Goal: Task Accomplishment & Management: Manage account settings

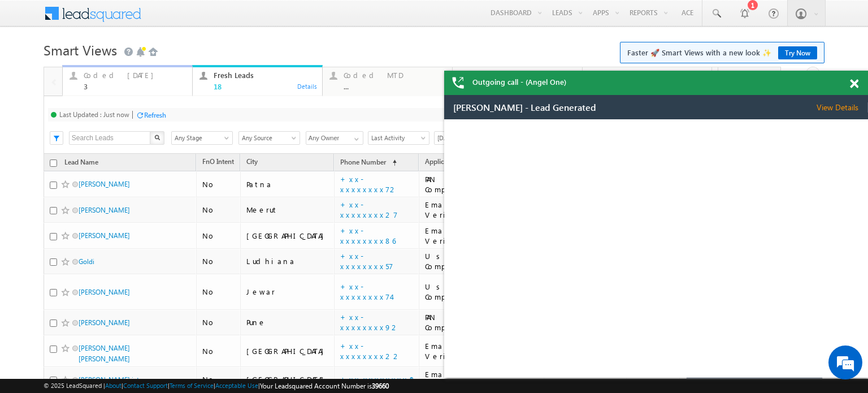
click at [124, 79] on div "Coded Today" at bounding box center [135, 75] width 102 height 9
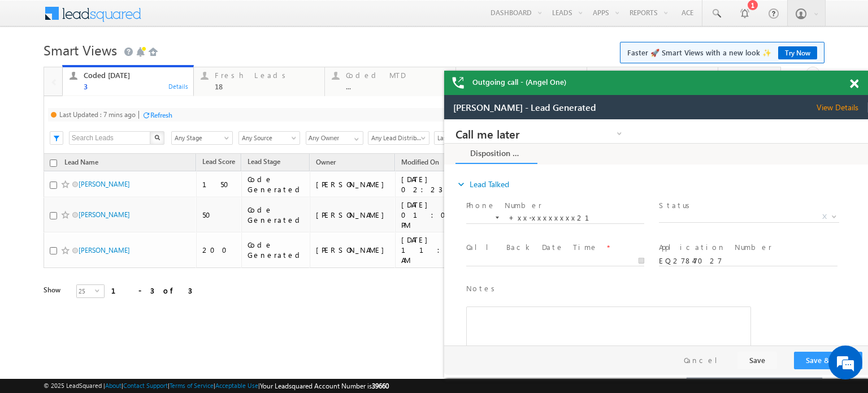
click at [165, 111] on div "Refresh" at bounding box center [161, 115] width 22 height 8
click at [858, 81] on span at bounding box center [854, 84] width 8 height 10
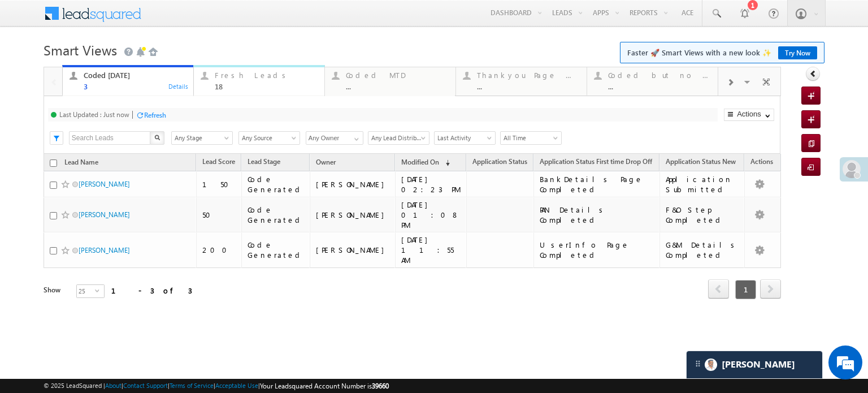
click at [265, 74] on div "Fresh Leads" at bounding box center [266, 75] width 103 height 9
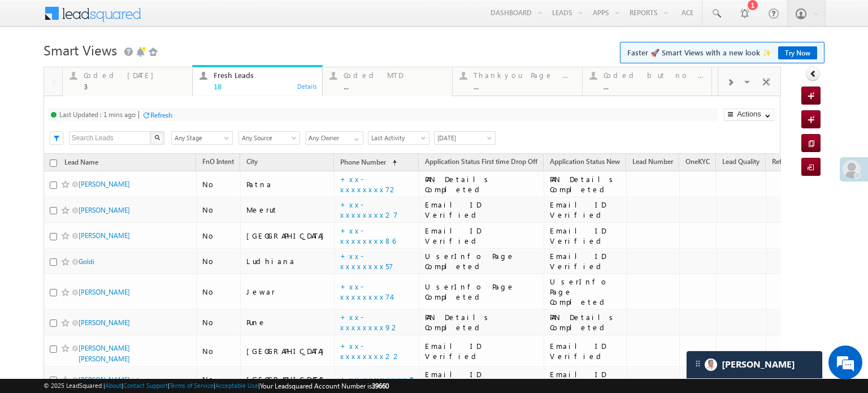
click at [158, 112] on div "Refresh" at bounding box center [161, 115] width 22 height 8
drag, startPoint x: 154, startPoint y: 103, endPoint x: 107, endPoint y: 76, distance: 53.7
click at [107, 76] on div "Coded Today" at bounding box center [135, 75] width 102 height 9
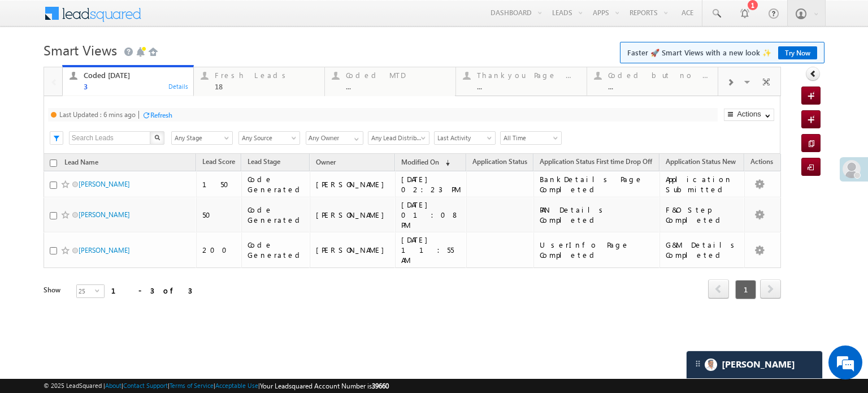
click at [165, 112] on div "Refresh" at bounding box center [161, 115] width 22 height 8
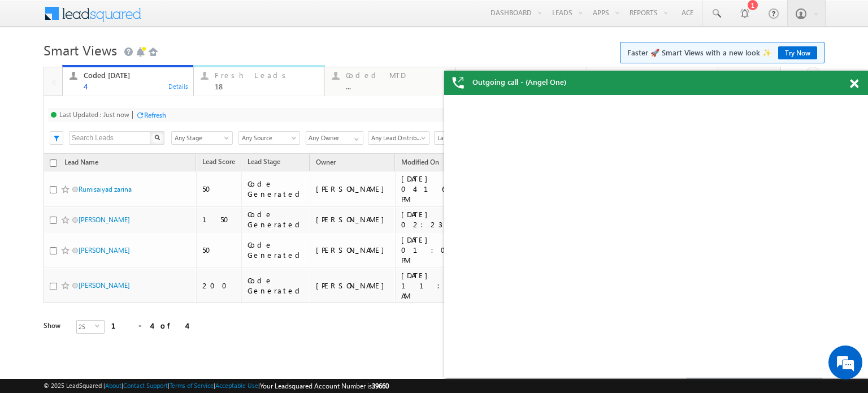
click at [232, 76] on div "Fresh Leads" at bounding box center [266, 75] width 103 height 9
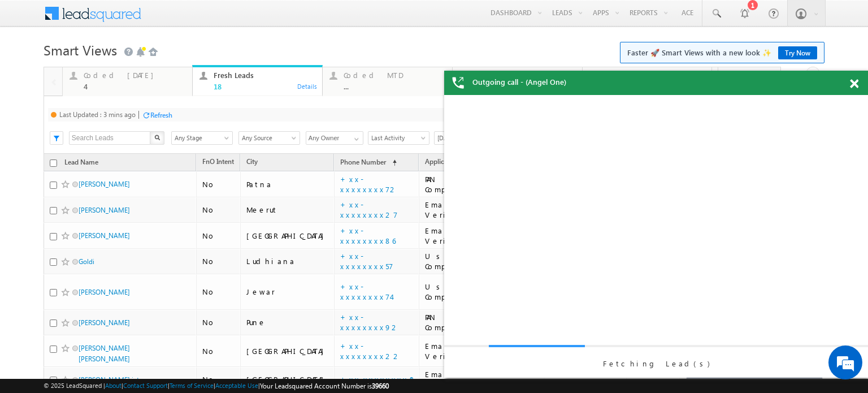
click at [161, 122] on div "Last Updated : 3 mins ago Refresh Refreshing..." at bounding box center [383, 115] width 670 height 14
click at [168, 111] on div "Refresh" at bounding box center [161, 115] width 22 height 8
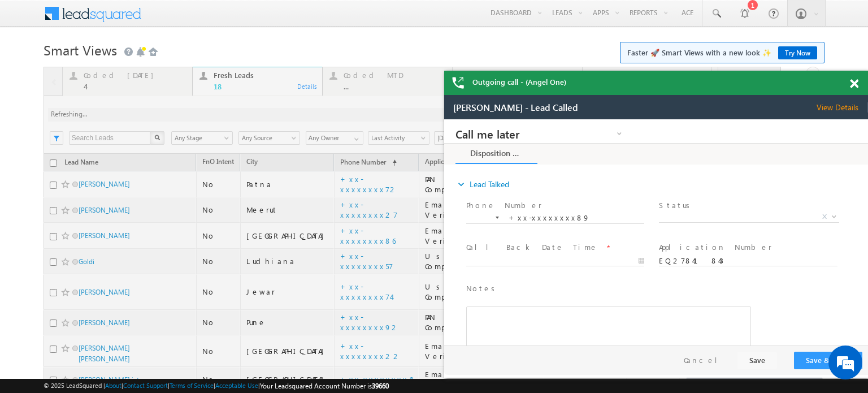
click at [853, 83] on span at bounding box center [854, 84] width 8 height 10
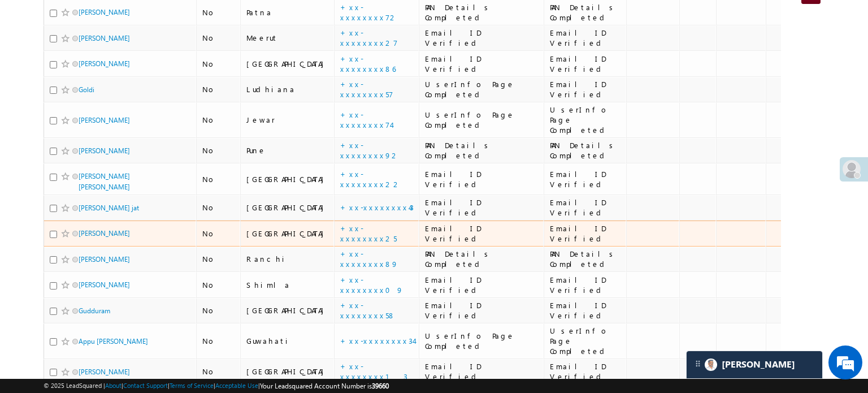
scroll to position [336, 0]
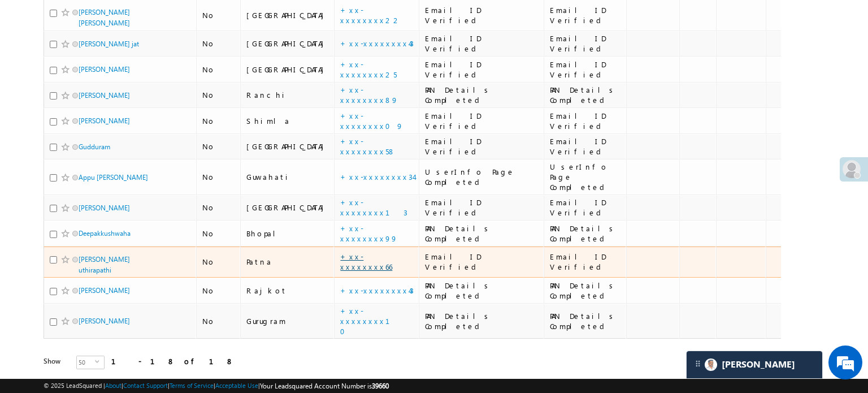
click at [340, 252] on link "+xx-xxxxxxxx66" at bounding box center [366, 262] width 52 height 20
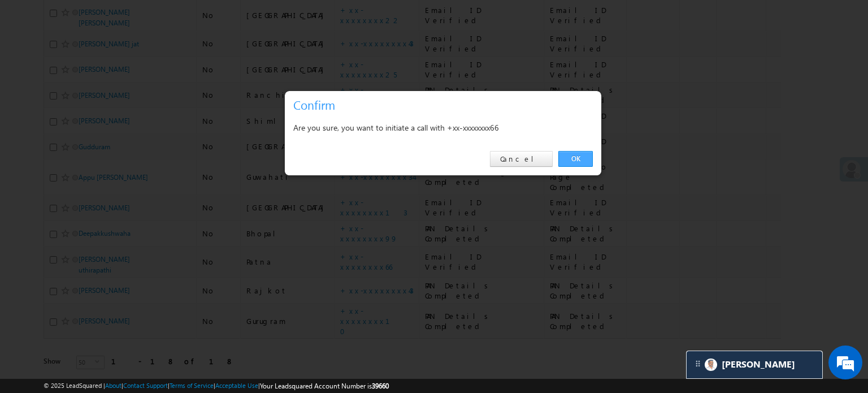
click at [582, 154] on link "OK" at bounding box center [576, 159] width 34 height 16
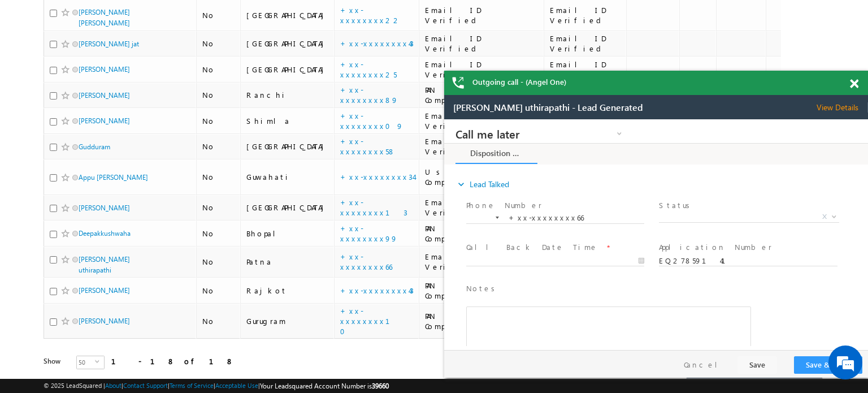
scroll to position [0, 0]
click at [856, 84] on span at bounding box center [854, 84] width 8 height 10
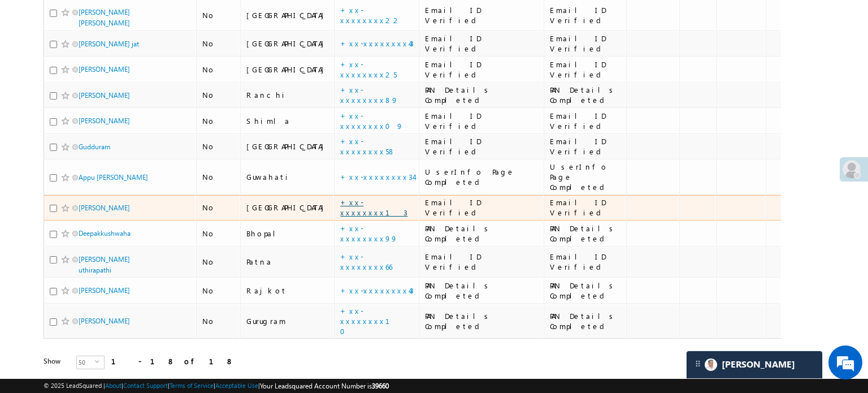
click at [340, 197] on link "+xx-xxxxxxxx13" at bounding box center [373, 207] width 67 height 20
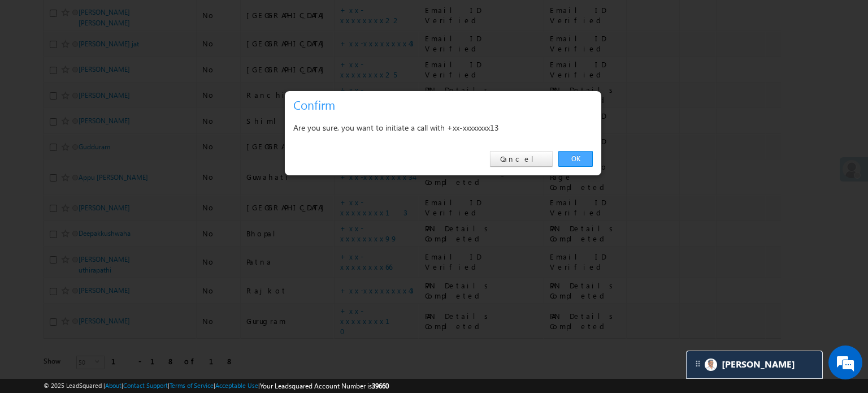
click at [585, 159] on link "OK" at bounding box center [576, 159] width 34 height 16
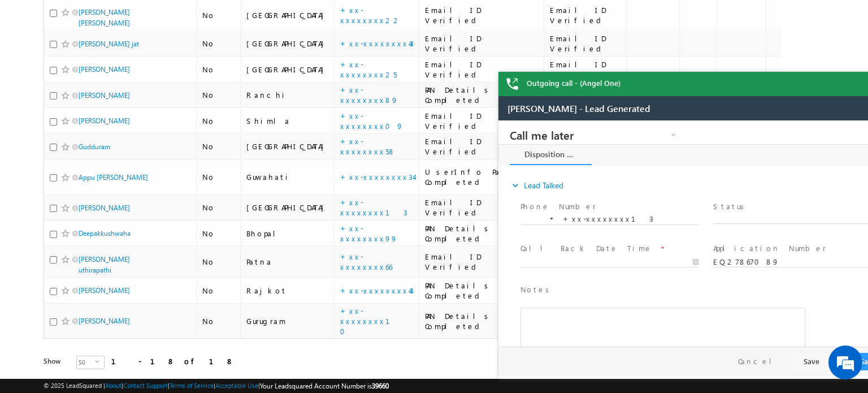
click at [855, 81] on div "Outgoing call - (Angel One)" at bounding box center [711, 84] width 424 height 24
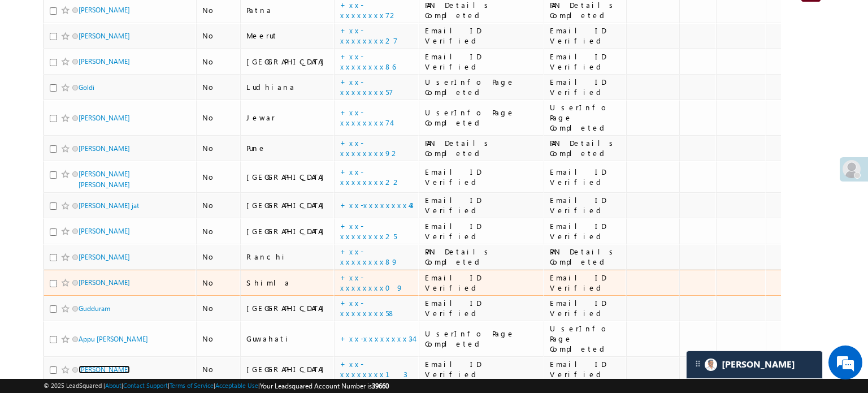
scroll to position [53, 0]
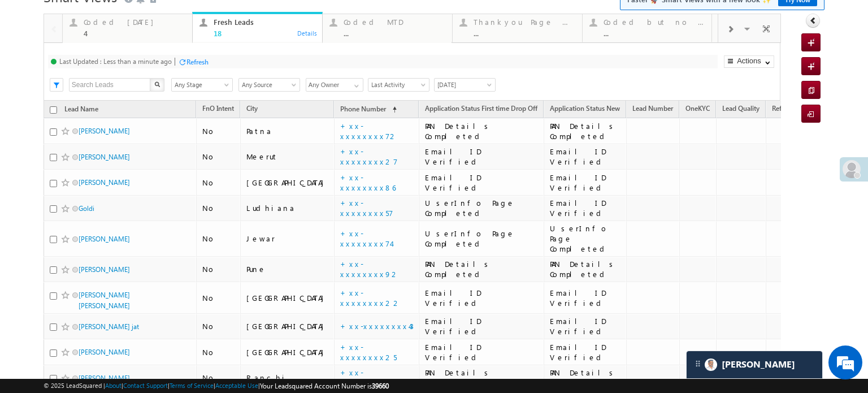
click at [189, 58] on div "Refresh" at bounding box center [198, 62] width 22 height 8
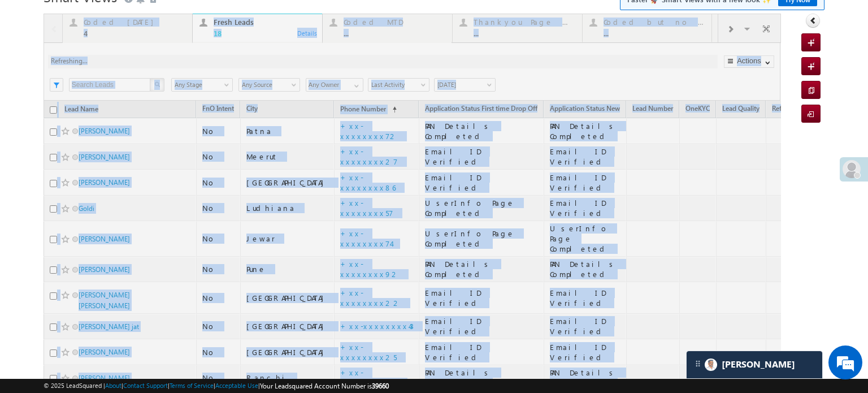
click at [189, 58] on div at bounding box center [413, 349] width 738 height 670
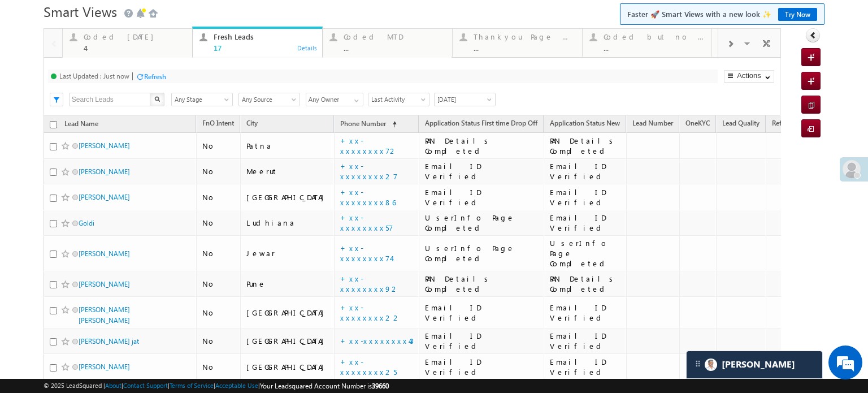
scroll to position [0, 0]
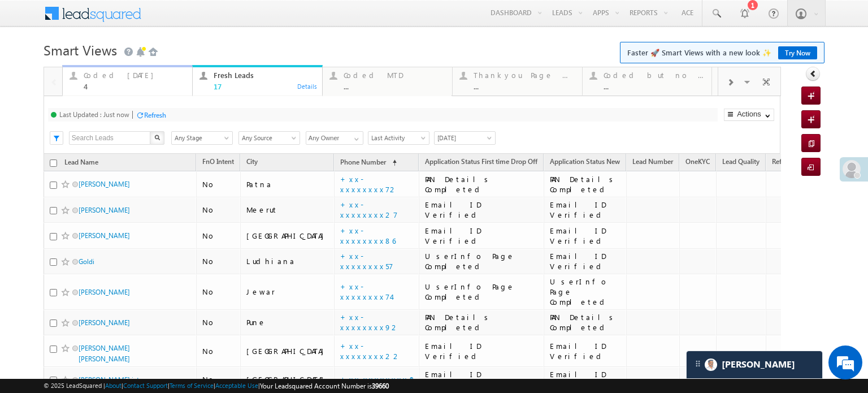
click at [116, 77] on div "Coded Today" at bounding box center [135, 75] width 102 height 9
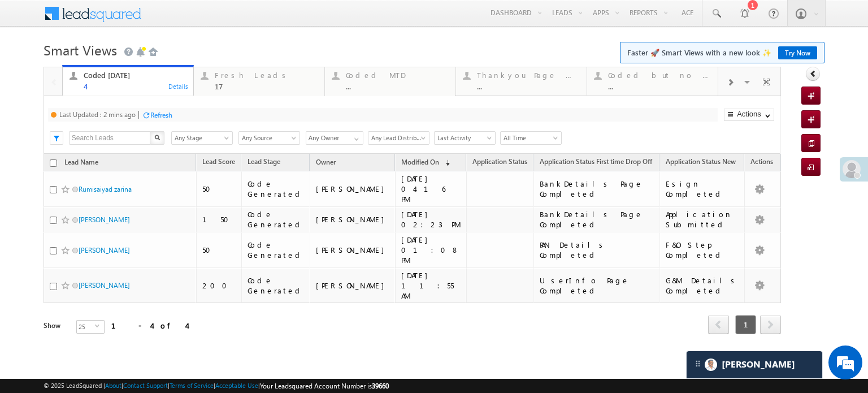
click at [165, 122] on div "Last Updated : 2 mins ago Refresh Refreshing..." at bounding box center [383, 115] width 670 height 14
click at [165, 120] on div "Refresh" at bounding box center [157, 114] width 31 height 11
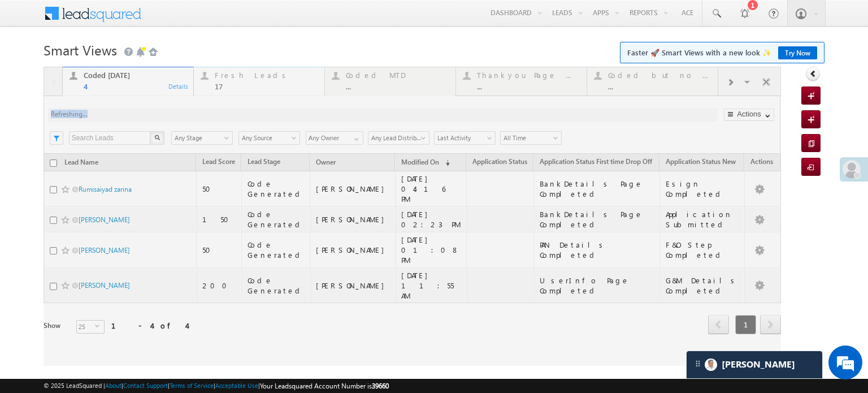
click at [246, 75] on div "Fresh Leads" at bounding box center [266, 75] width 103 height 9
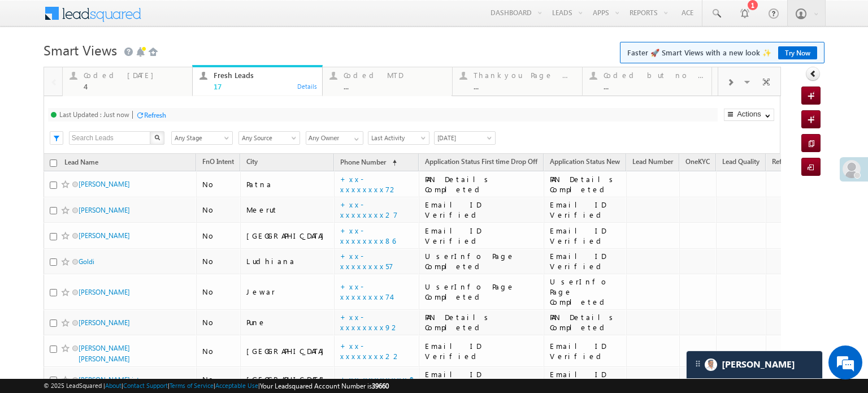
click at [144, 118] on div "Refresh" at bounding box center [155, 115] width 22 height 8
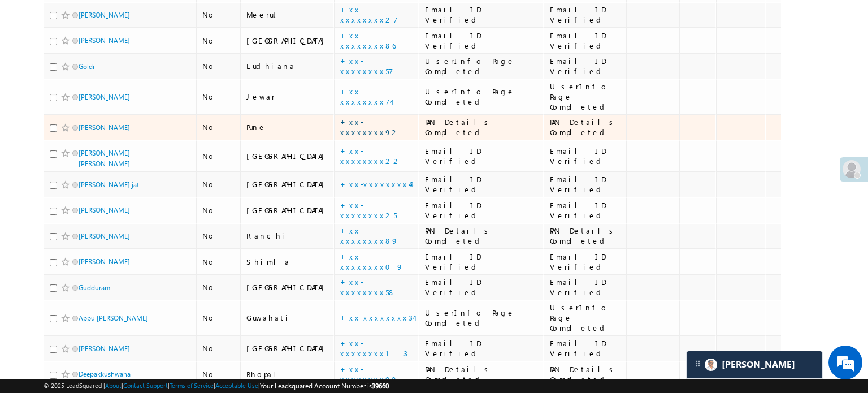
scroll to position [254, 0]
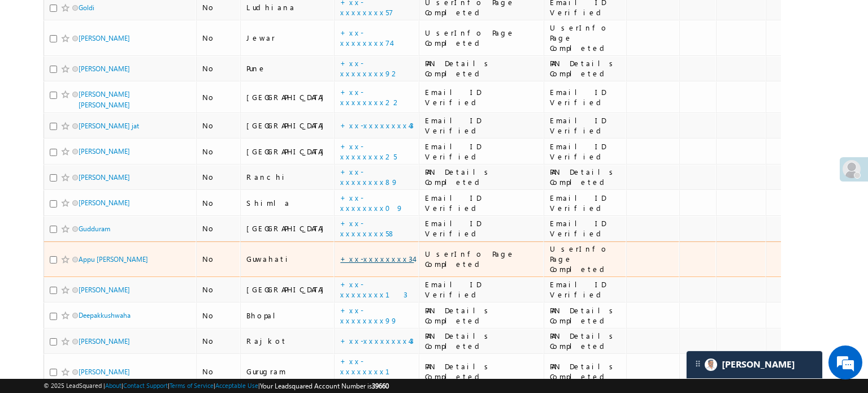
click at [340, 254] on link "+xx-xxxxxxxx34" at bounding box center [376, 259] width 73 height 10
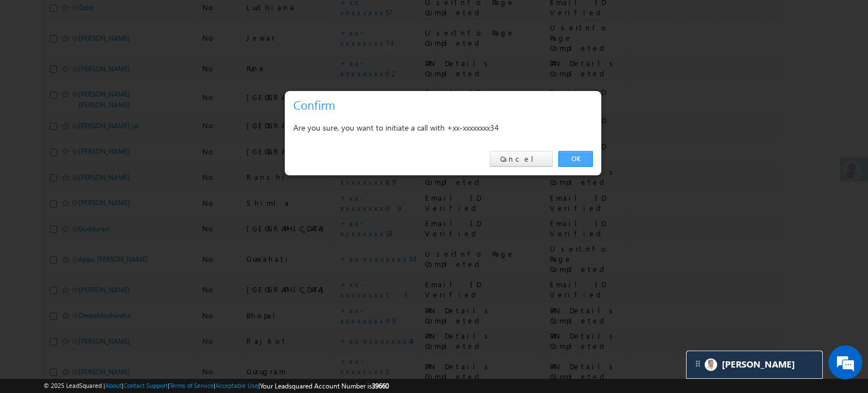
click at [578, 155] on link "OK" at bounding box center [576, 159] width 34 height 16
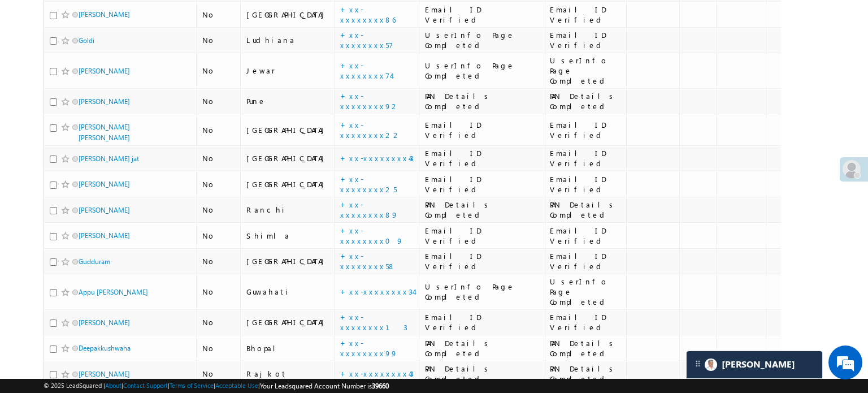
scroll to position [287, 0]
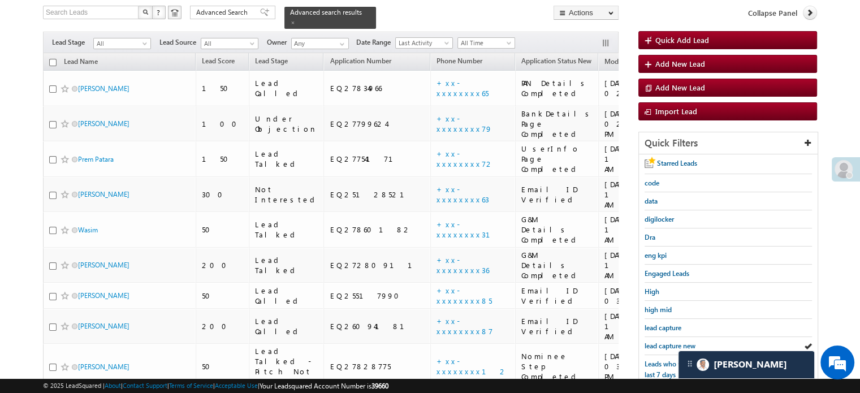
click at [656, 341] on span "lead capture new" at bounding box center [669, 345] width 51 height 8
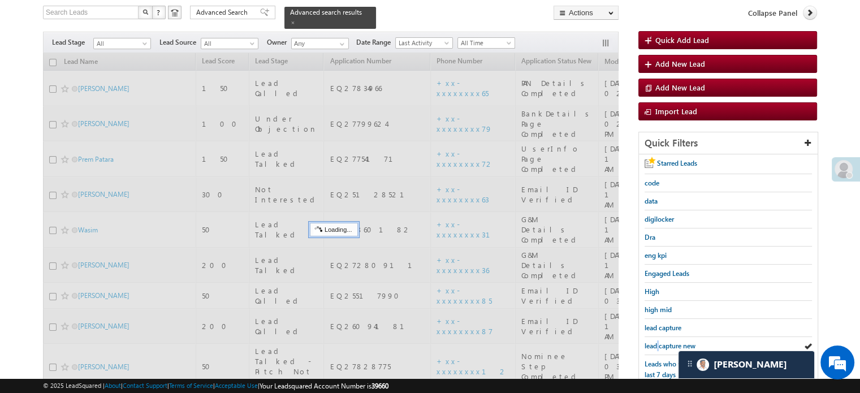
click at [656, 341] on span "lead capture new" at bounding box center [669, 345] width 51 height 8
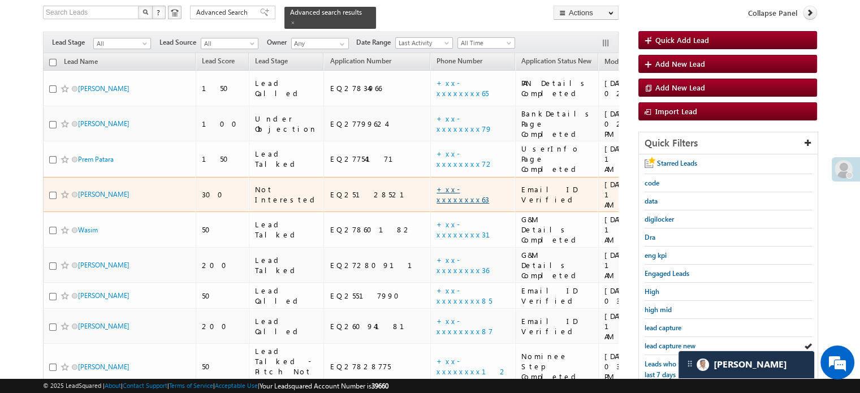
click at [436, 184] on link "+xx-xxxxxxxx63" at bounding box center [462, 194] width 53 height 20
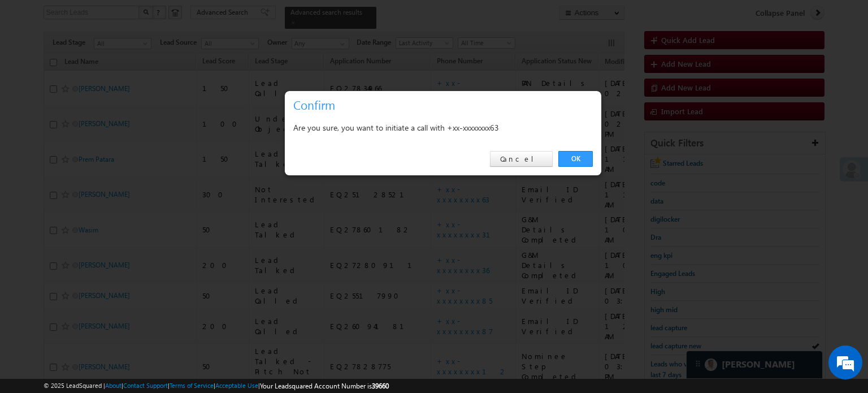
click at [568, 160] on link "OK" at bounding box center [576, 159] width 34 height 16
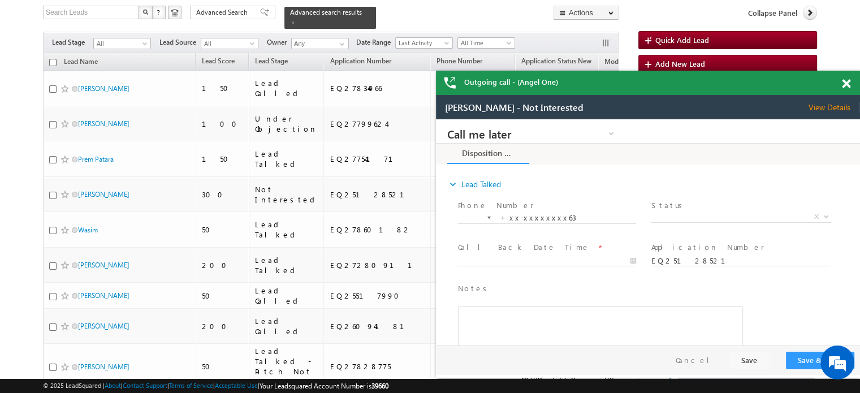
click at [838, 84] on div "Outgoing call - (Angel One)" at bounding box center [648, 83] width 424 height 24
click at [843, 85] on span at bounding box center [846, 84] width 8 height 10
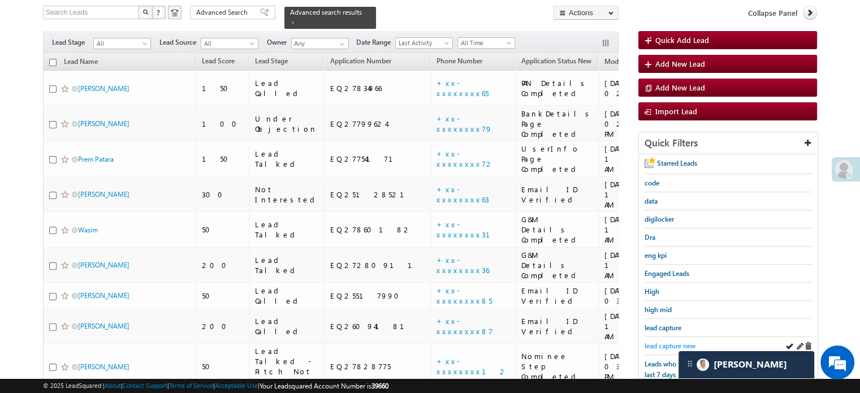
click at [663, 345] on span "lead capture new" at bounding box center [669, 345] width 51 height 8
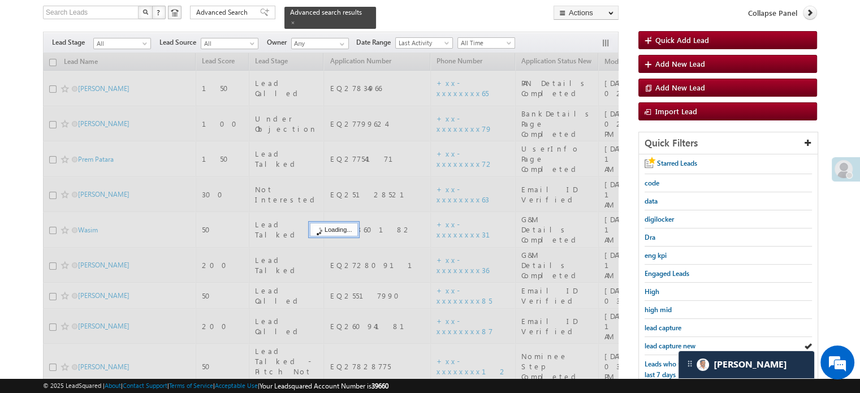
click at [656, 341] on span "lead capture new" at bounding box center [669, 345] width 51 height 8
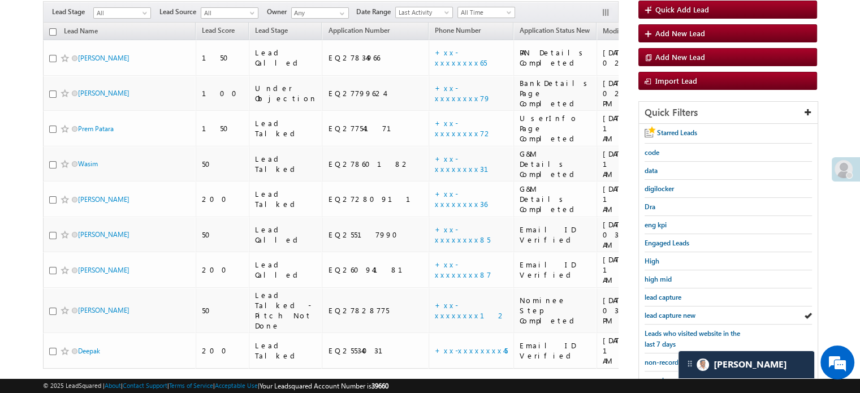
scroll to position [73, 0]
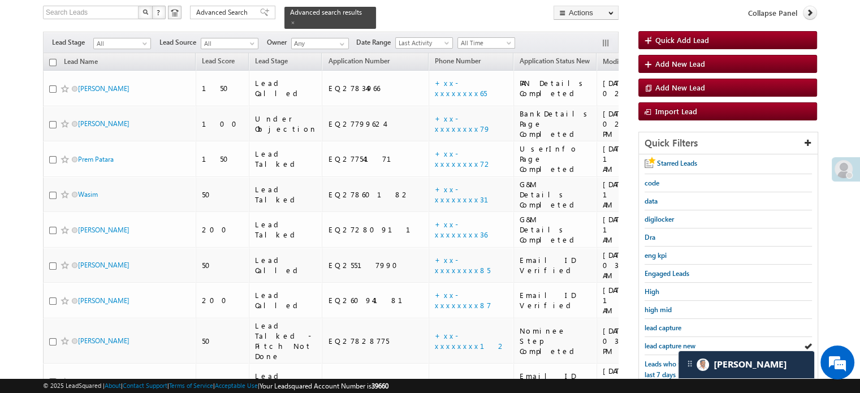
click at [656, 341] on span "lead capture new" at bounding box center [669, 345] width 51 height 8
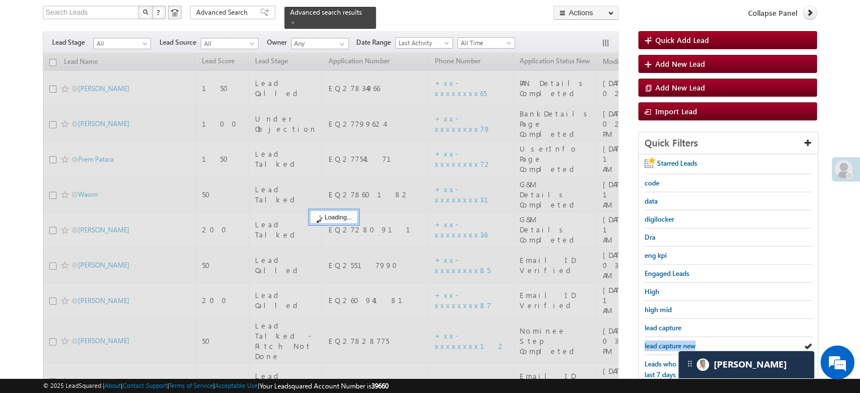
click at [656, 341] on span "lead capture new" at bounding box center [669, 345] width 51 height 8
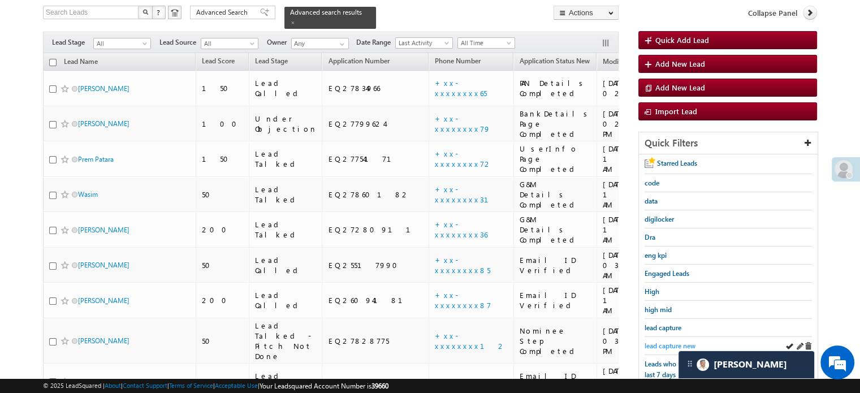
click at [671, 343] on span "lead capture new" at bounding box center [669, 345] width 51 height 8
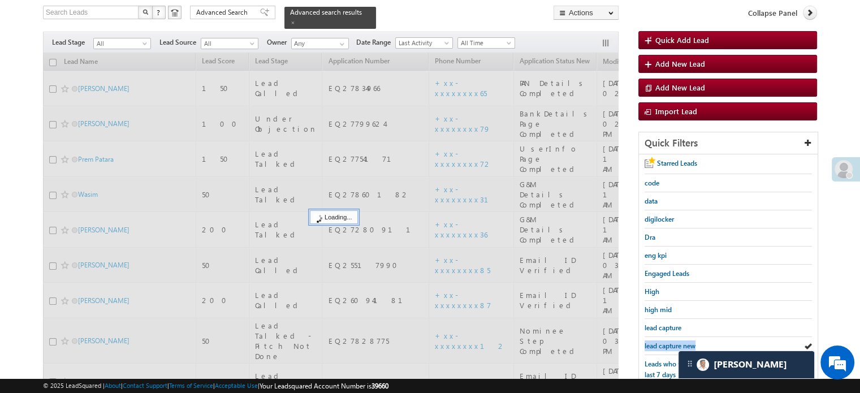
click at [671, 343] on span "lead capture new" at bounding box center [669, 345] width 51 height 8
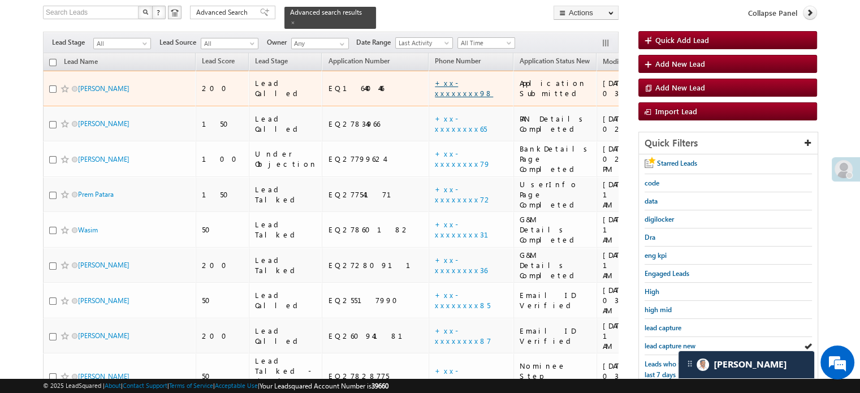
click at [435, 78] on link "+xx-xxxxxxxx98" at bounding box center [464, 88] width 58 height 20
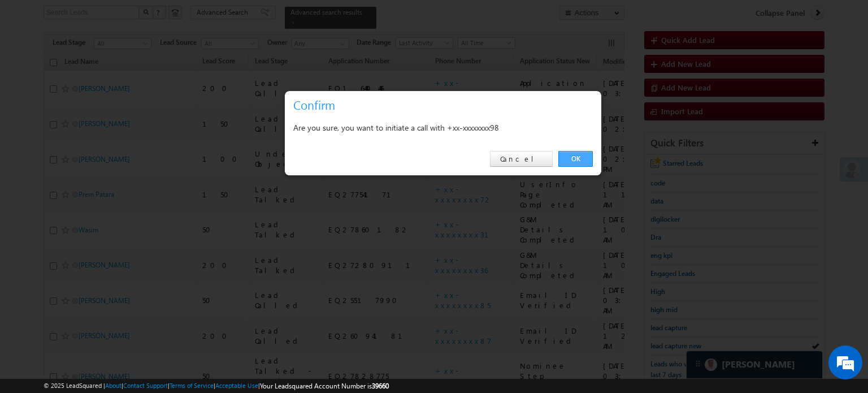
click at [574, 158] on link "OK" at bounding box center [576, 159] width 34 height 16
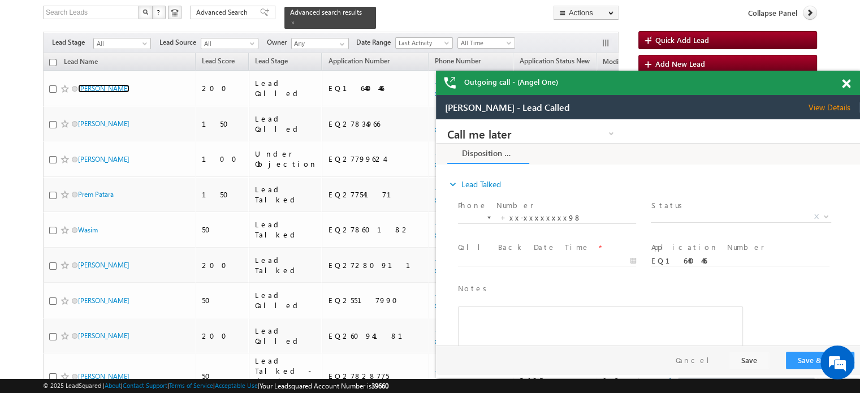
scroll to position [0, 0]
drag, startPoint x: 846, startPoint y: 88, endPoint x: 171, endPoint y: 4, distance: 680.2
click at [846, 88] on span at bounding box center [846, 84] width 8 height 10
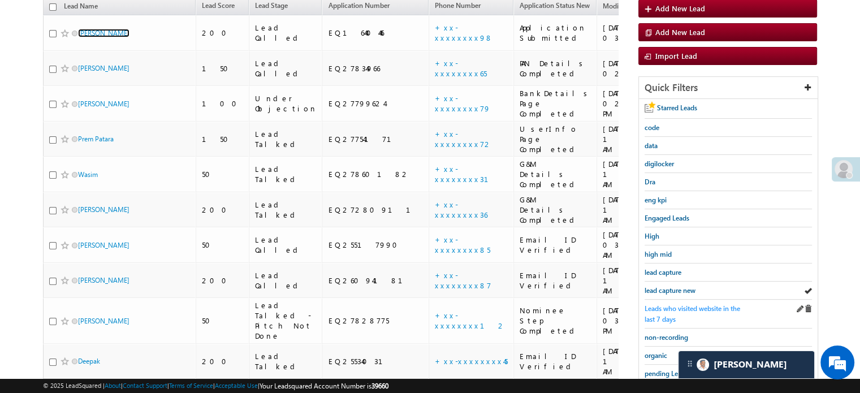
scroll to position [217, 0]
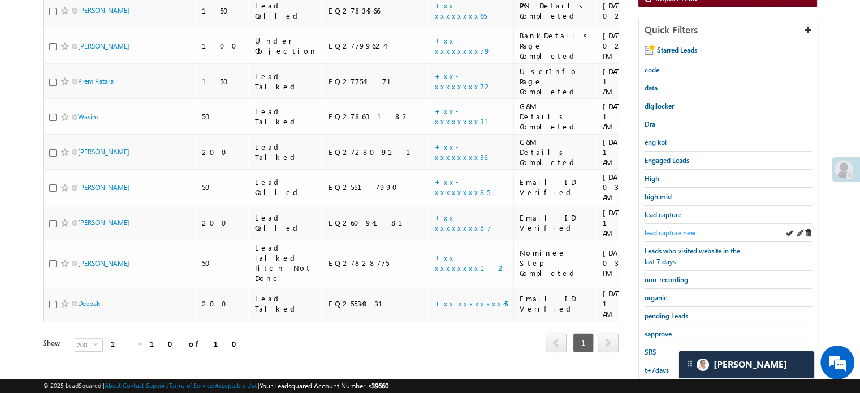
click at [676, 229] on span "lead capture new" at bounding box center [669, 232] width 51 height 8
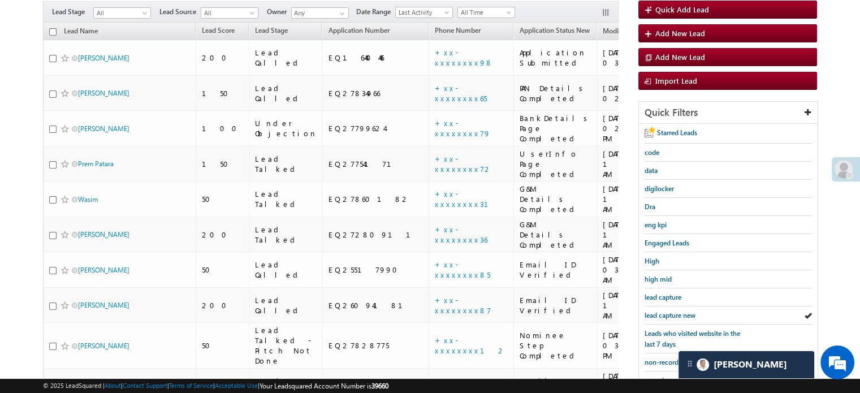
scroll to position [73, 0]
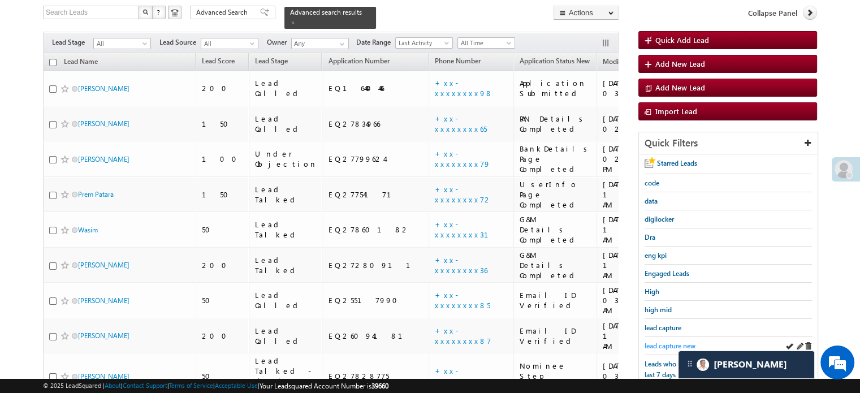
click at [661, 345] on span "lead capture new" at bounding box center [669, 345] width 51 height 8
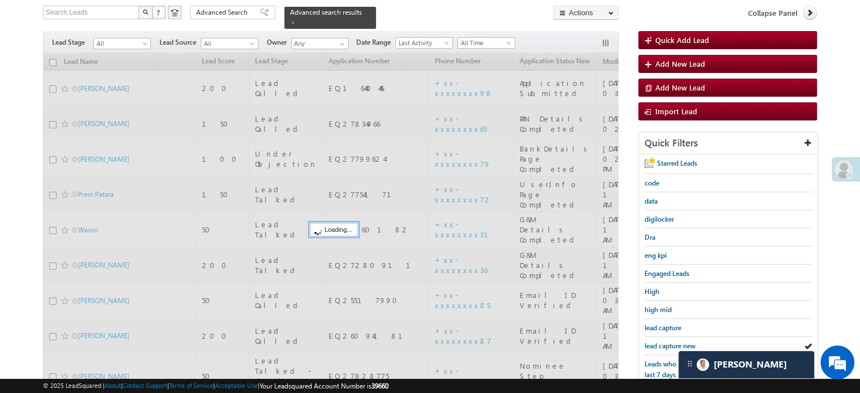
click at [661, 345] on span "lead capture new" at bounding box center [669, 345] width 51 height 8
click at [665, 341] on span "lead capture new" at bounding box center [669, 345] width 51 height 8
click at [667, 341] on span "lead capture new" at bounding box center [669, 345] width 51 height 8
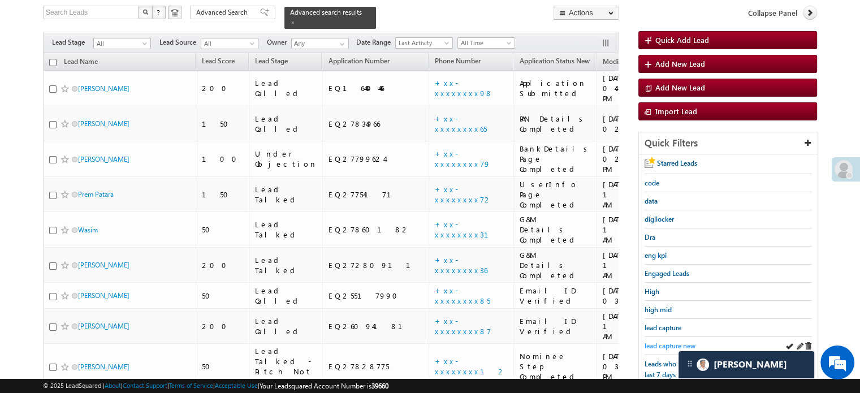
click at [672, 343] on span "lead capture new" at bounding box center [669, 345] width 51 height 8
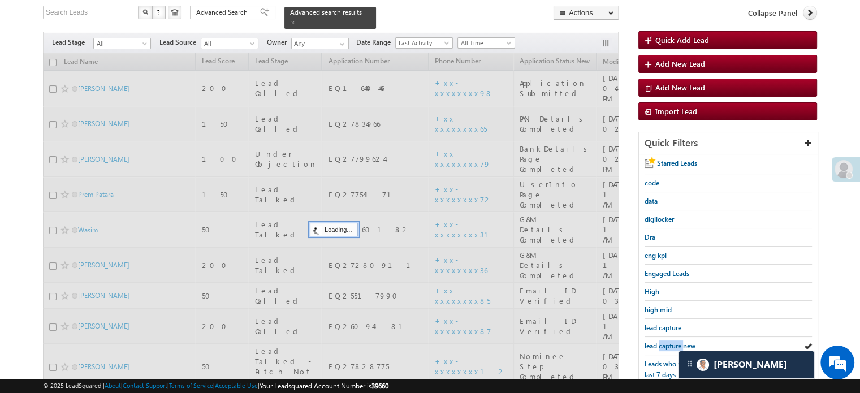
click at [670, 343] on span "lead capture new" at bounding box center [669, 345] width 51 height 8
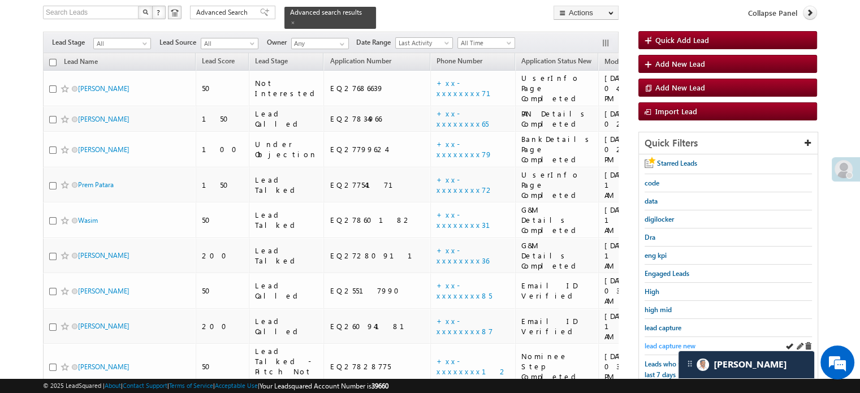
click at [657, 341] on span "lead capture new" at bounding box center [669, 345] width 51 height 8
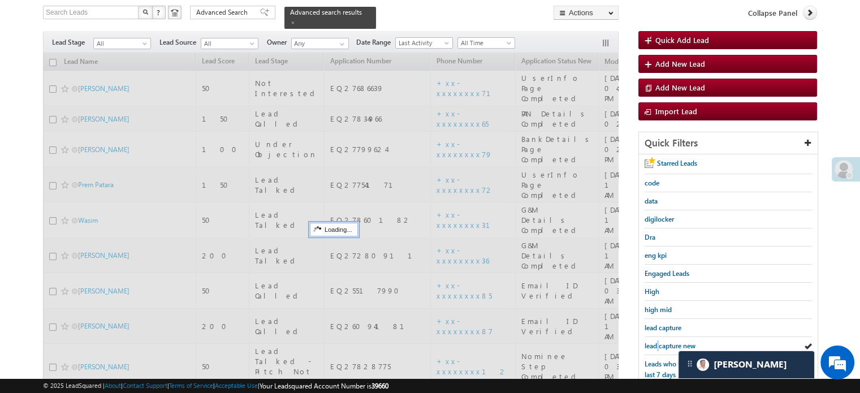
click at [657, 341] on span "lead capture new" at bounding box center [669, 345] width 51 height 8
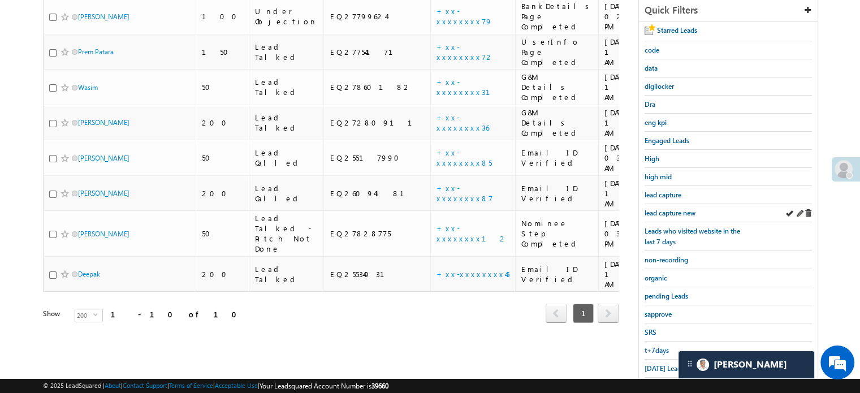
scroll to position [243, 0]
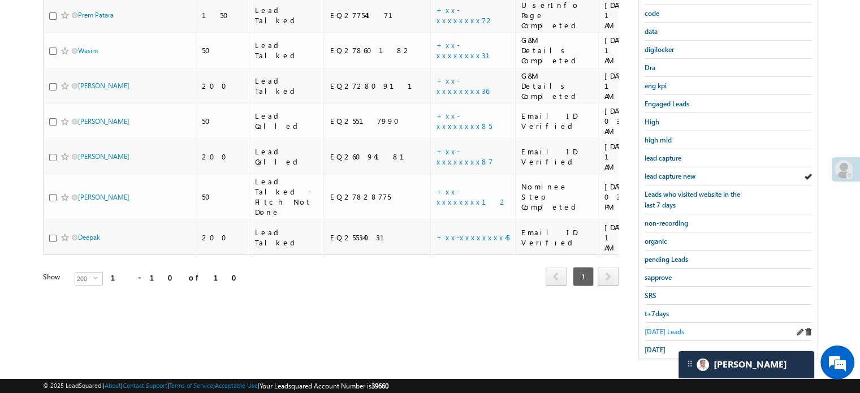
click at [656, 327] on span "Today's Leads" at bounding box center [664, 331] width 40 height 8
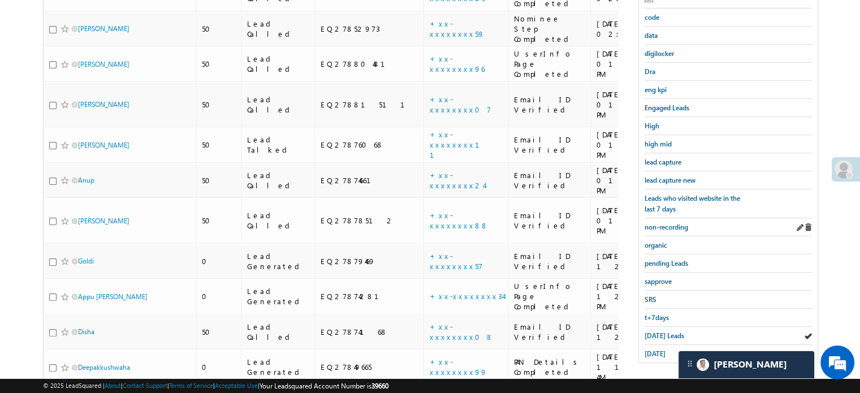
scroll to position [396, 0]
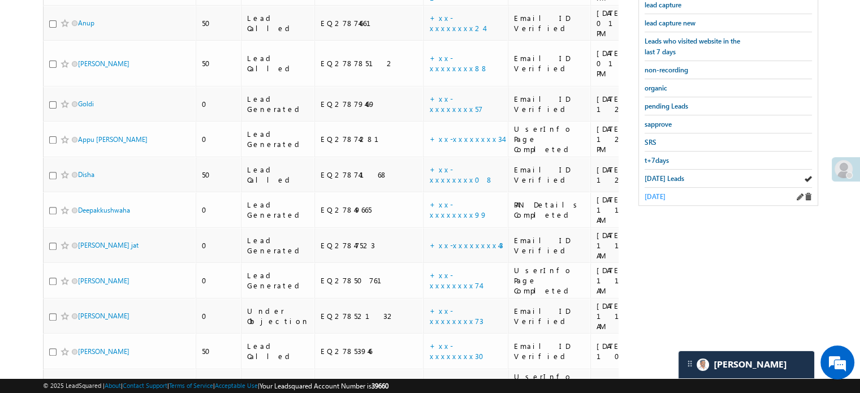
click at [658, 192] on span "yesterday" at bounding box center [654, 196] width 21 height 8
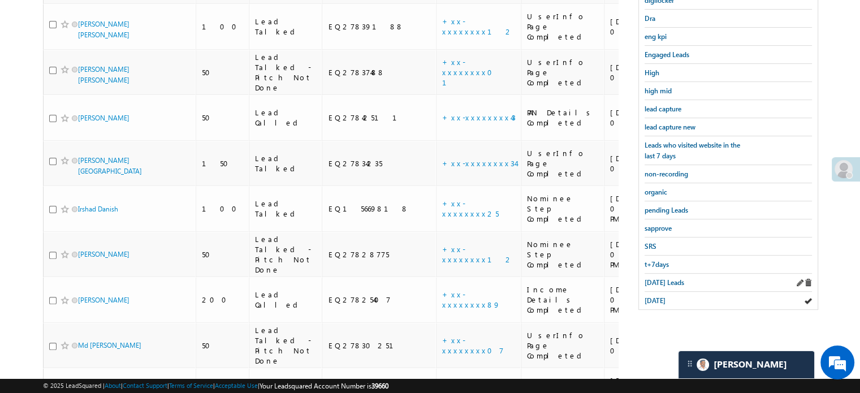
scroll to position [196, 0]
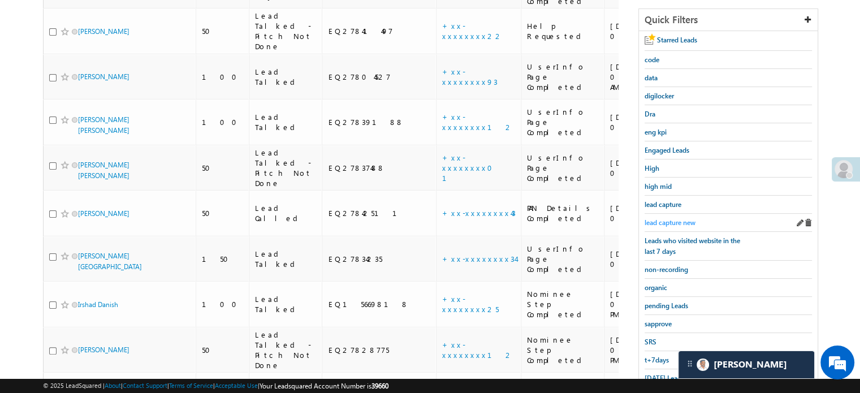
click at [661, 221] on span "lead capture new" at bounding box center [669, 222] width 51 height 8
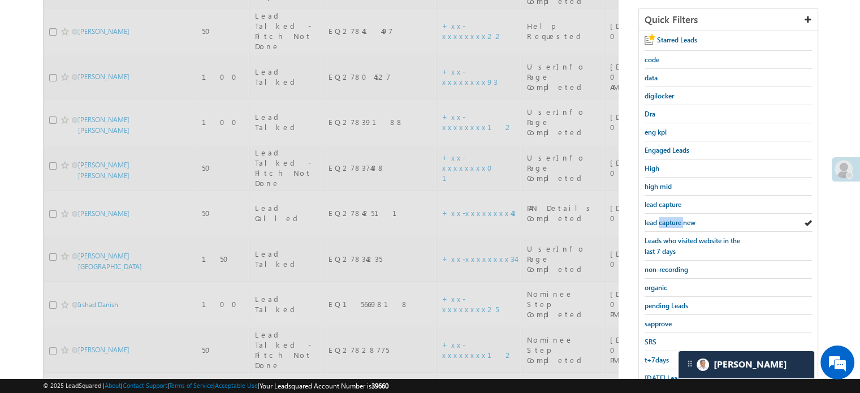
click at [661, 221] on span "lead capture new" at bounding box center [669, 222] width 51 height 8
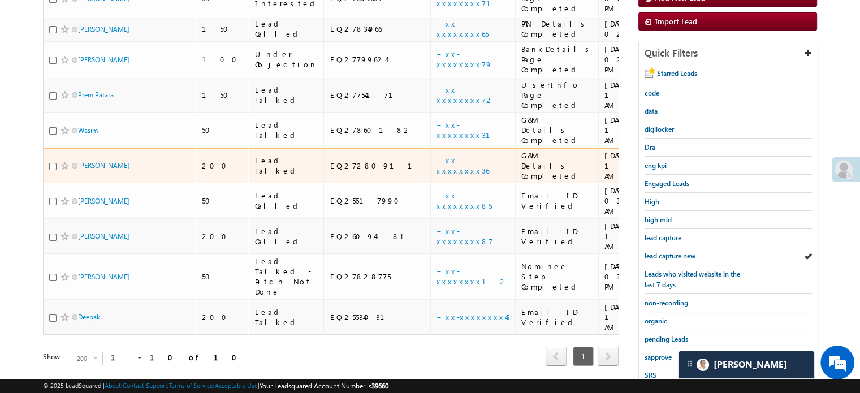
scroll to position [226, 0]
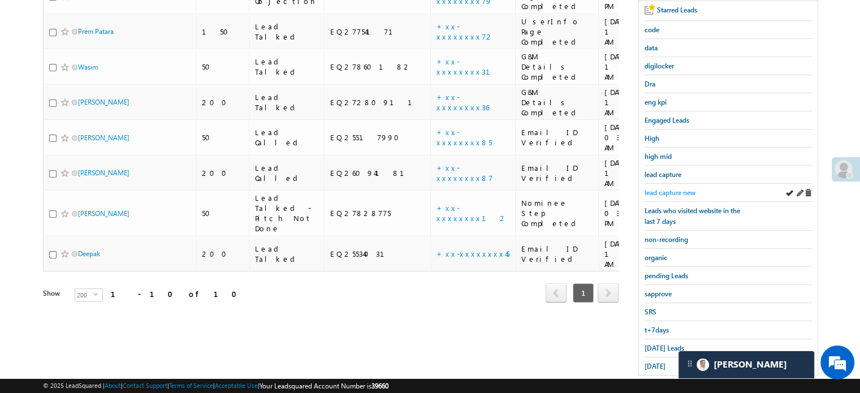
click at [668, 189] on span "lead capture new" at bounding box center [669, 192] width 51 height 8
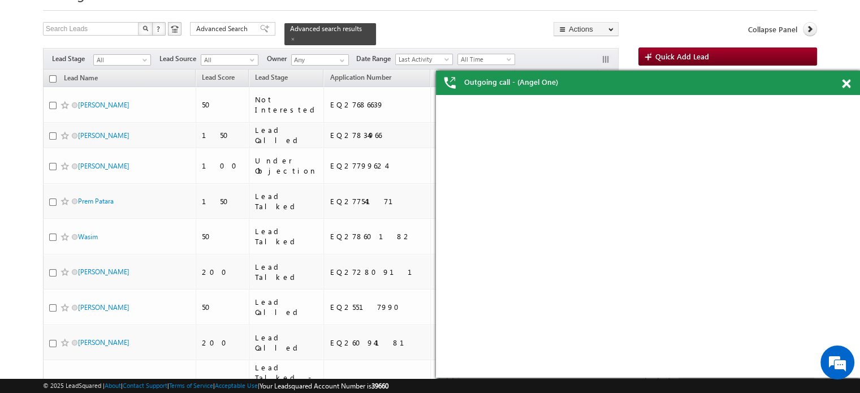
scroll to position [170, 0]
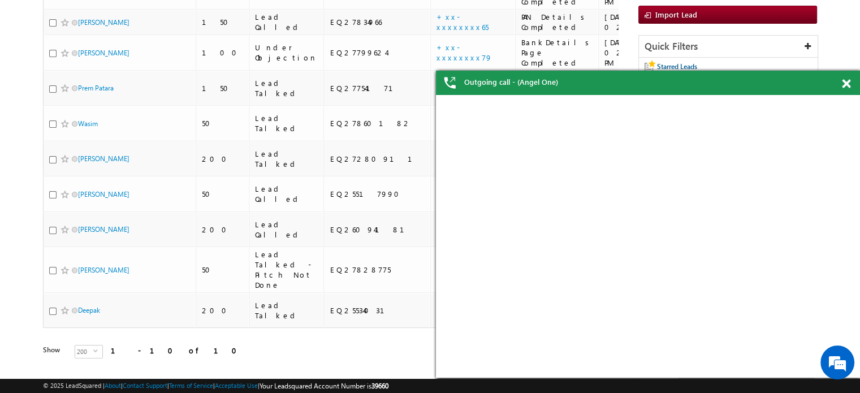
click at [843, 81] on span at bounding box center [846, 84] width 8 height 10
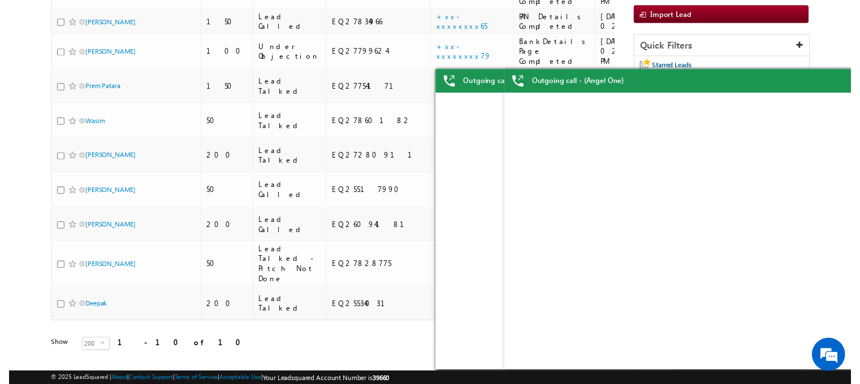
scroll to position [0, 0]
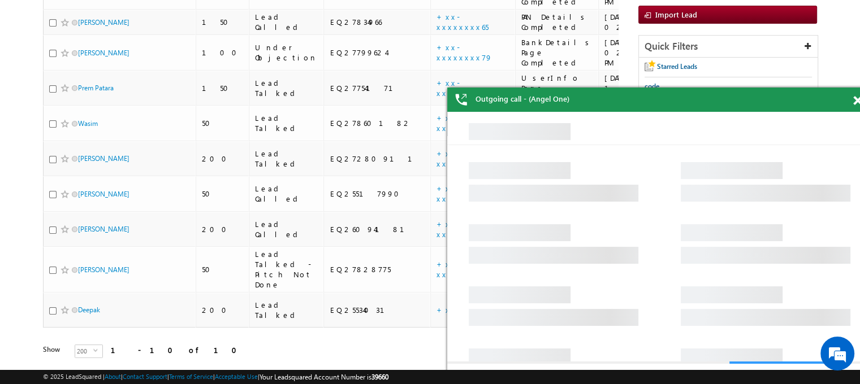
drag, startPoint x: 854, startPoint y: 99, endPoint x: 314, endPoint y: 39, distance: 543.3
click at [854, 99] on span at bounding box center [857, 101] width 8 height 10
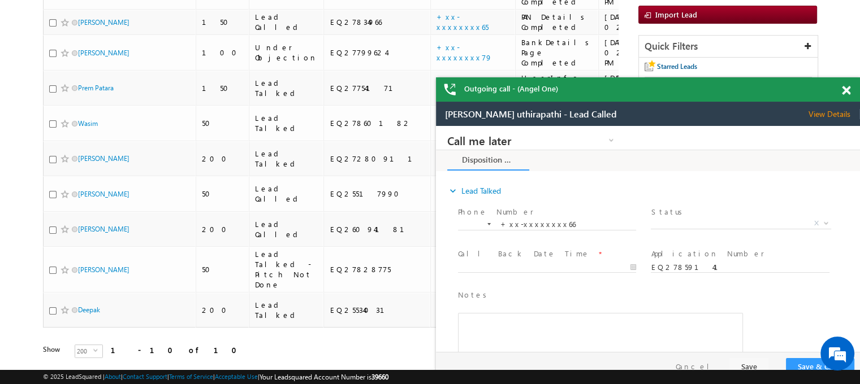
drag, startPoint x: 1204, startPoint y: 217, endPoint x: 1196, endPoint y: 216, distance: 8.0
drag, startPoint x: 839, startPoint y: 88, endPoint x: 846, endPoint y: 89, distance: 7.4
click at [840, 88] on div "Outgoing call - (Angel One)" at bounding box center [648, 89] width 424 height 24
click at [849, 91] on span at bounding box center [846, 90] width 8 height 10
drag, startPoint x: 1217, startPoint y: 263, endPoint x: 742, endPoint y: 144, distance: 489.8
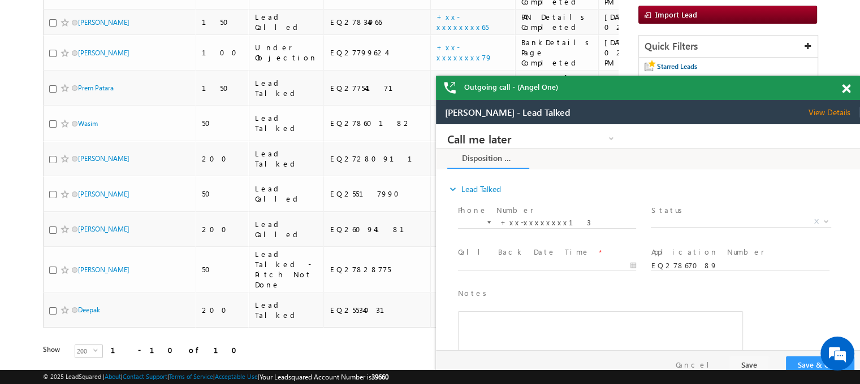
click at [848, 92] on span at bounding box center [846, 89] width 8 height 10
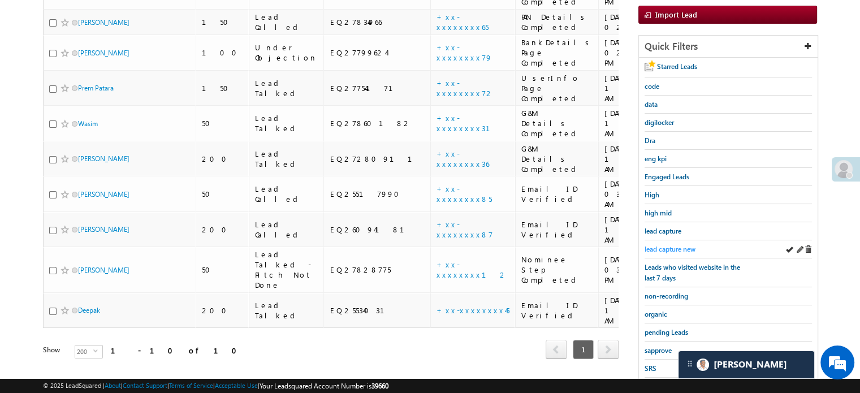
click at [681, 245] on span "lead capture new" at bounding box center [669, 249] width 51 height 8
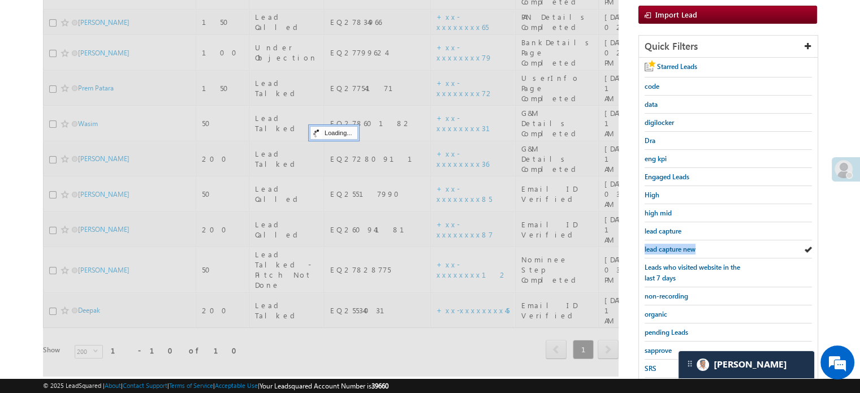
click at [681, 245] on span "lead capture new" at bounding box center [669, 249] width 51 height 8
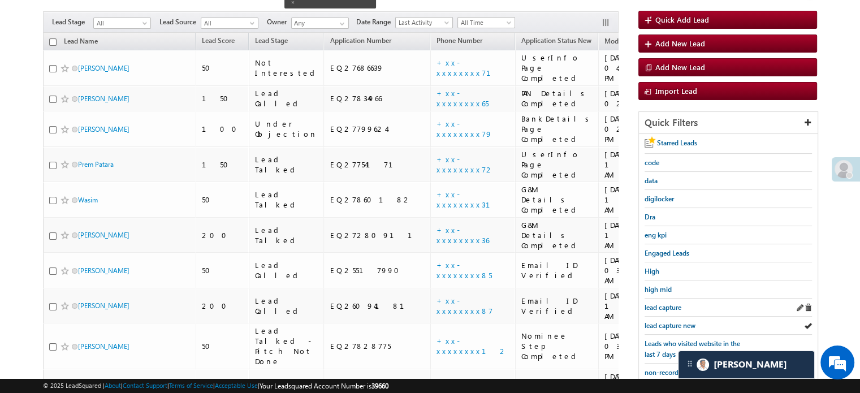
scroll to position [113, 0]
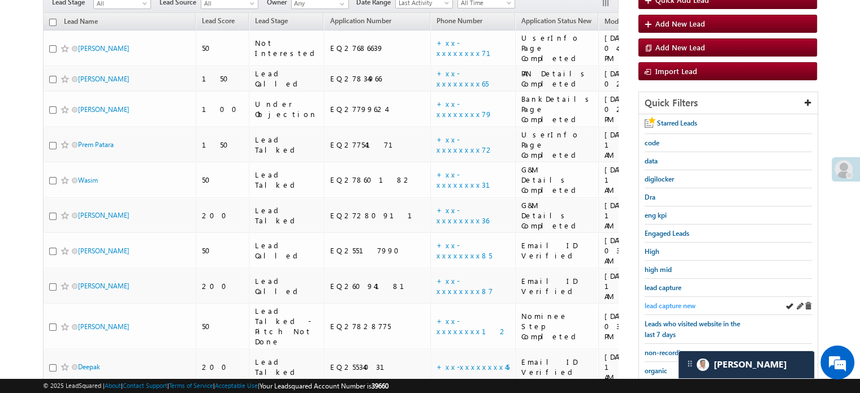
click at [659, 301] on span "lead capture new" at bounding box center [669, 305] width 51 height 8
click at [662, 302] on span "lead capture new" at bounding box center [669, 305] width 51 height 8
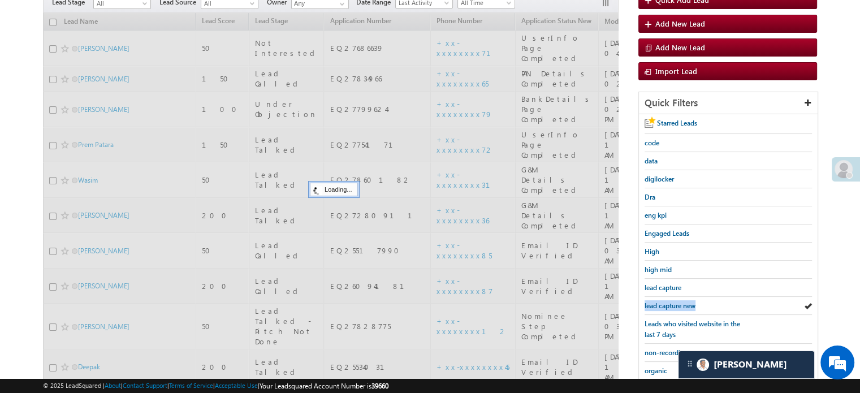
click at [662, 302] on span "lead capture new" at bounding box center [669, 305] width 51 height 8
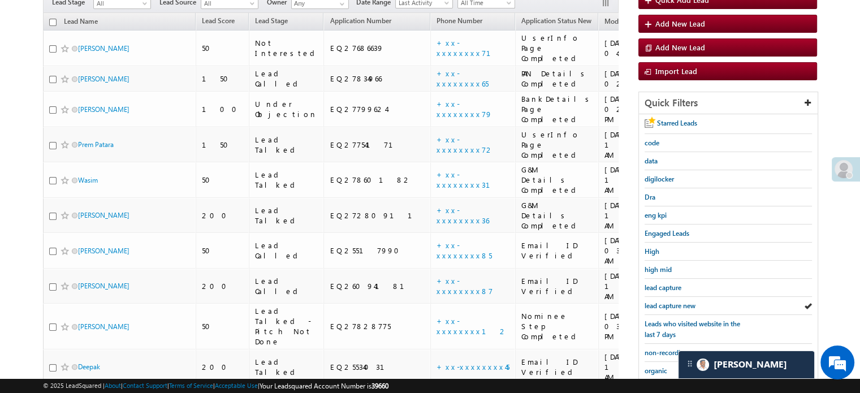
click at [662, 302] on span "lead capture new" at bounding box center [669, 305] width 51 height 8
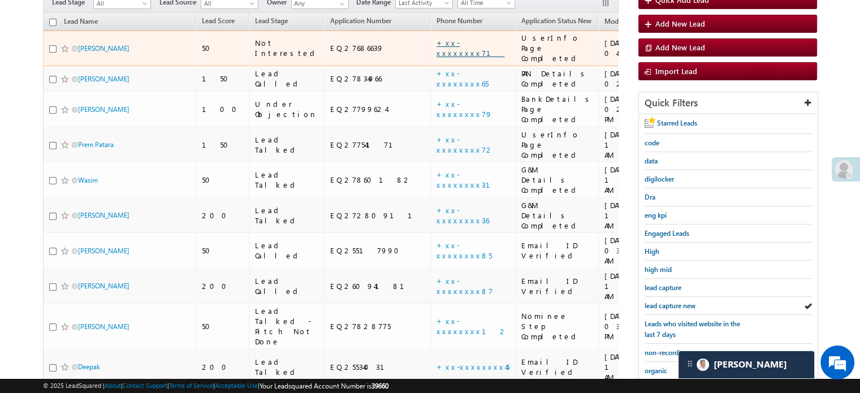
click at [436, 38] on link "+xx-xxxxxxxx71" at bounding box center [470, 48] width 68 height 20
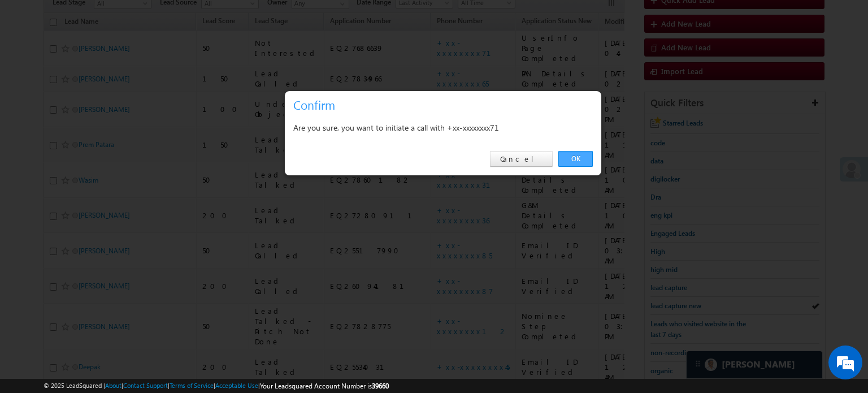
click at [573, 163] on link "OK" at bounding box center [576, 159] width 34 height 16
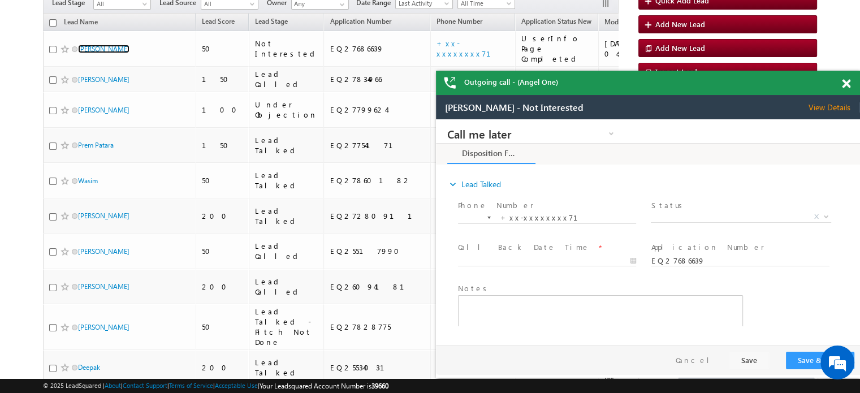
scroll to position [0, 0]
click at [847, 79] on span at bounding box center [846, 84] width 8 height 10
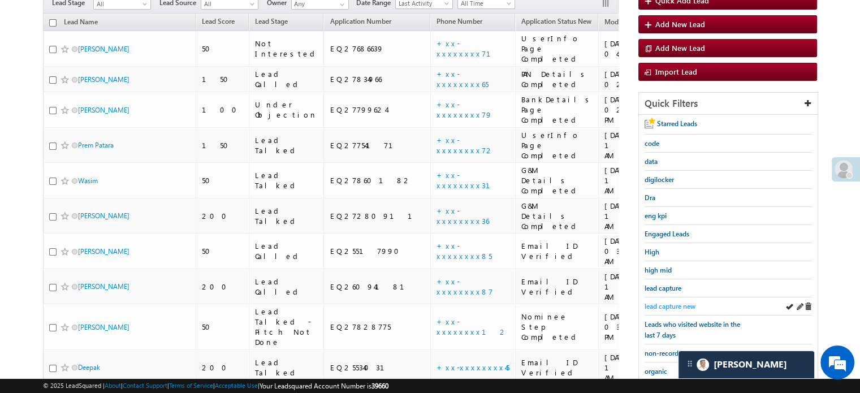
click at [676, 304] on span "lead capture new" at bounding box center [669, 306] width 51 height 8
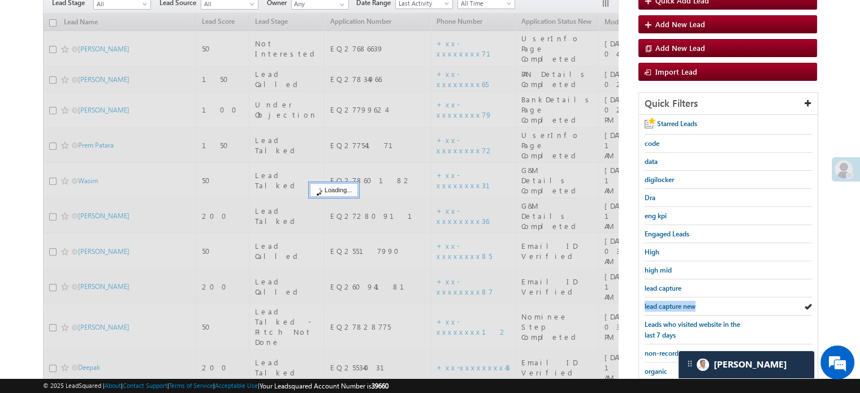
click at [676, 304] on span "lead capture new" at bounding box center [669, 306] width 51 height 8
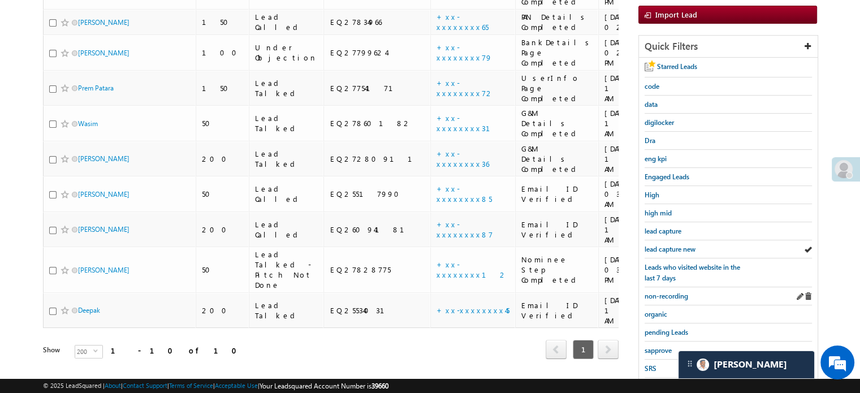
scroll to position [113, 0]
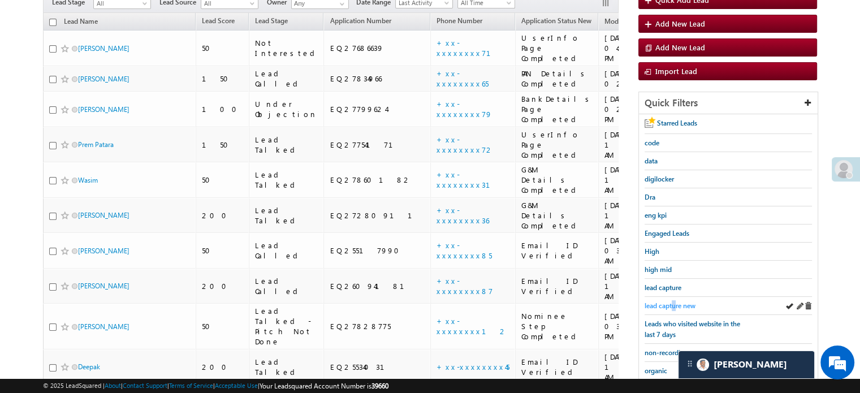
click at [674, 301] on span "lead capture new" at bounding box center [669, 305] width 51 height 8
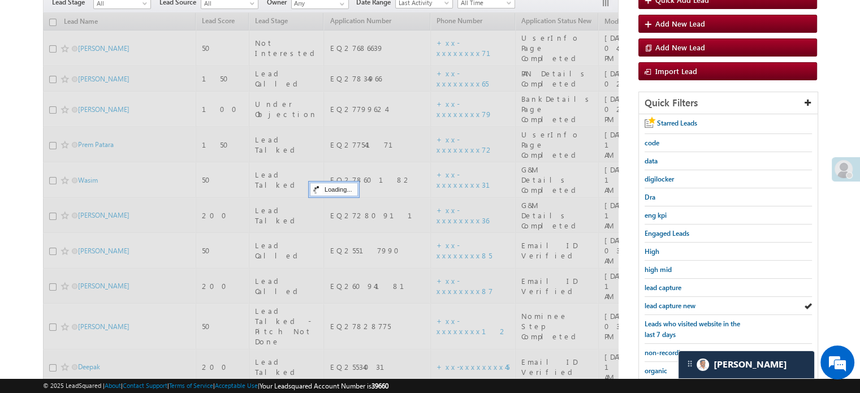
click at [674, 301] on span "lead capture new" at bounding box center [669, 305] width 51 height 8
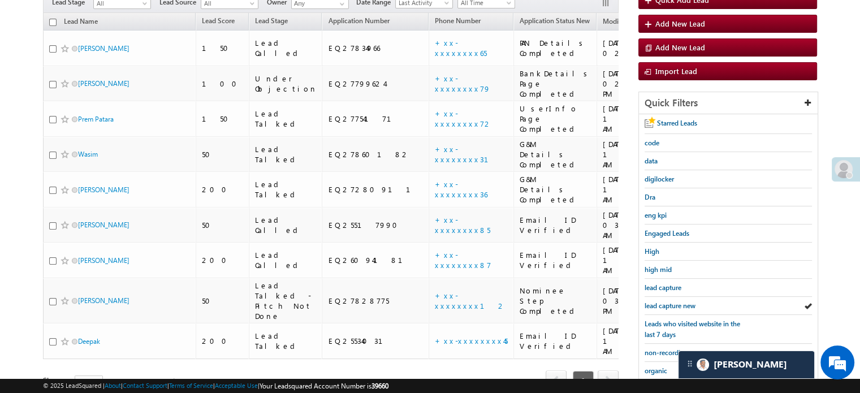
click at [674, 301] on span "lead capture new" at bounding box center [669, 305] width 51 height 8
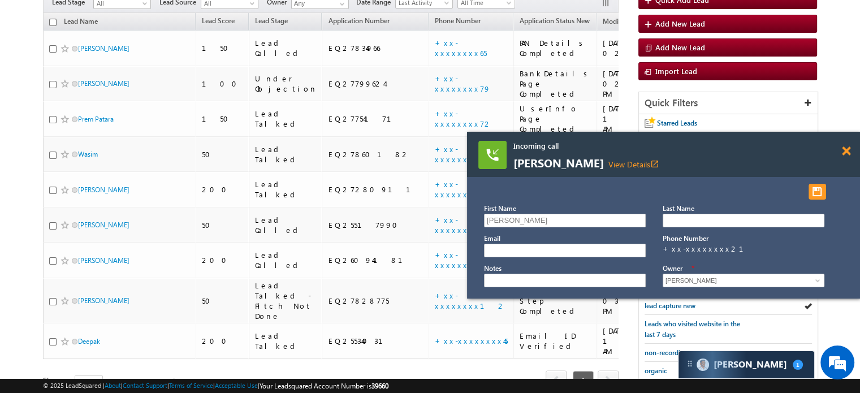
click at [848, 152] on span at bounding box center [846, 151] width 8 height 10
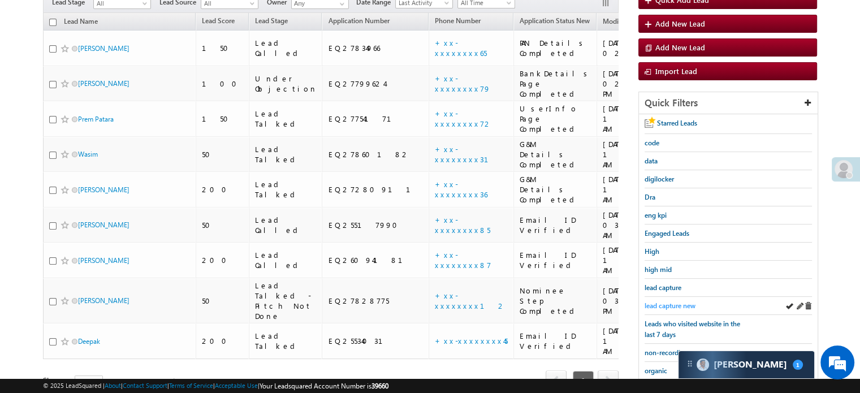
click at [674, 302] on span "lead capture new" at bounding box center [669, 305] width 51 height 8
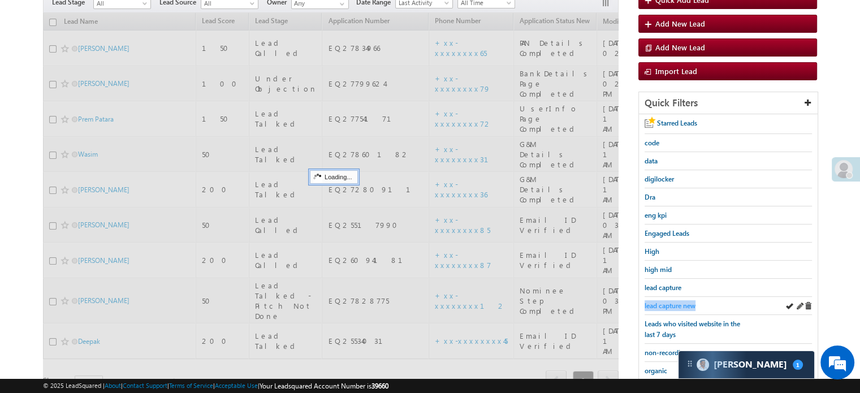
click at [673, 303] on span "lead capture new" at bounding box center [669, 305] width 51 height 8
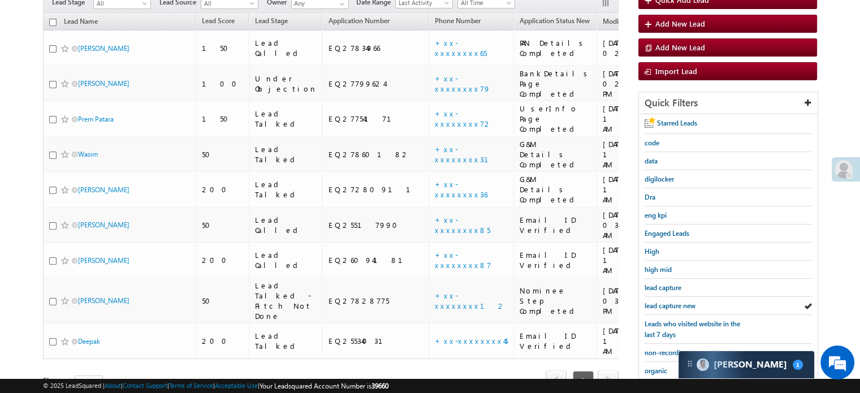
click at [673, 303] on span "lead capture new" at bounding box center [669, 305] width 51 height 8
click at [672, 301] on span "lead capture new" at bounding box center [669, 305] width 51 height 8
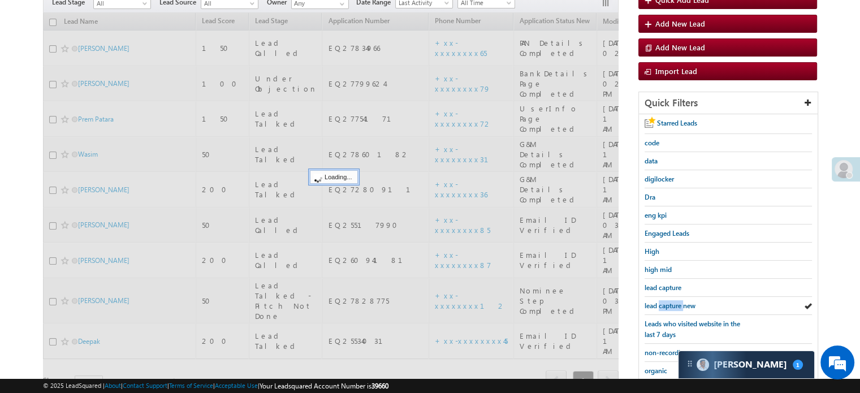
click at [672, 301] on span "lead capture new" at bounding box center [669, 305] width 51 height 8
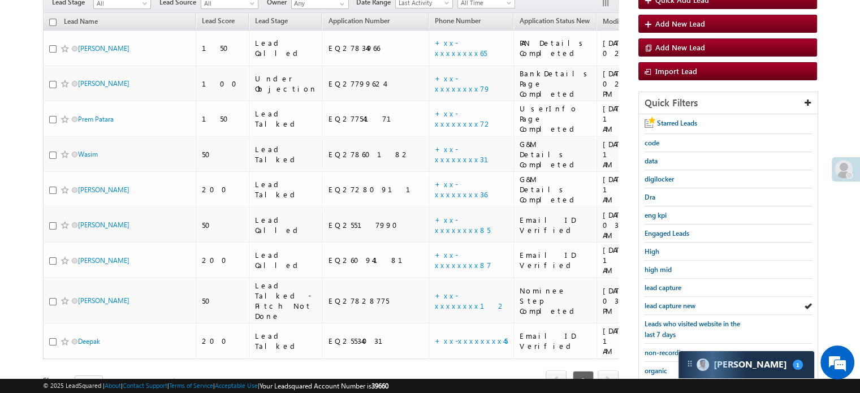
click at [672, 301] on span "lead capture new" at bounding box center [669, 305] width 51 height 8
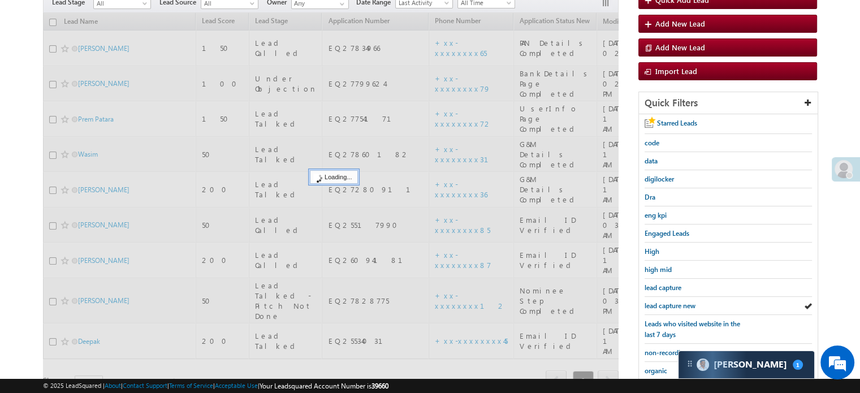
click at [672, 301] on span "lead capture new" at bounding box center [669, 305] width 51 height 8
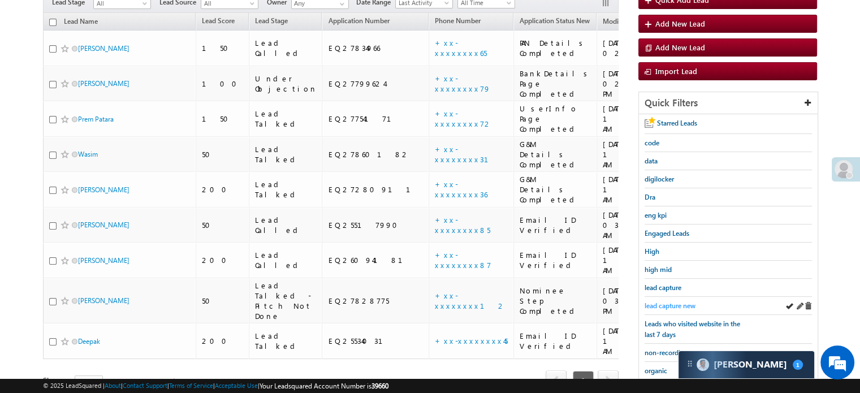
click at [676, 301] on span "lead capture new" at bounding box center [669, 305] width 51 height 8
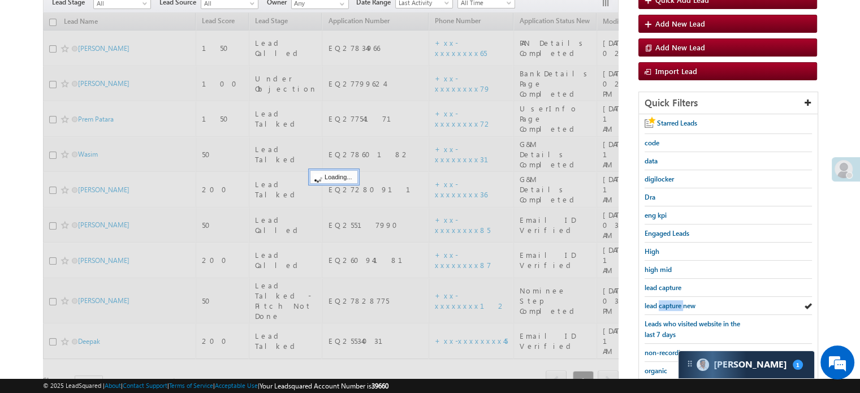
click at [676, 301] on span "lead capture new" at bounding box center [669, 305] width 51 height 8
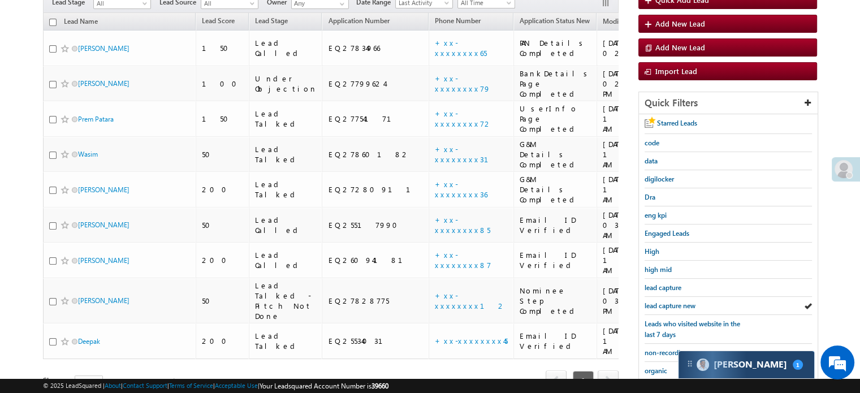
click at [692, 361] on img at bounding box center [689, 363] width 9 height 9
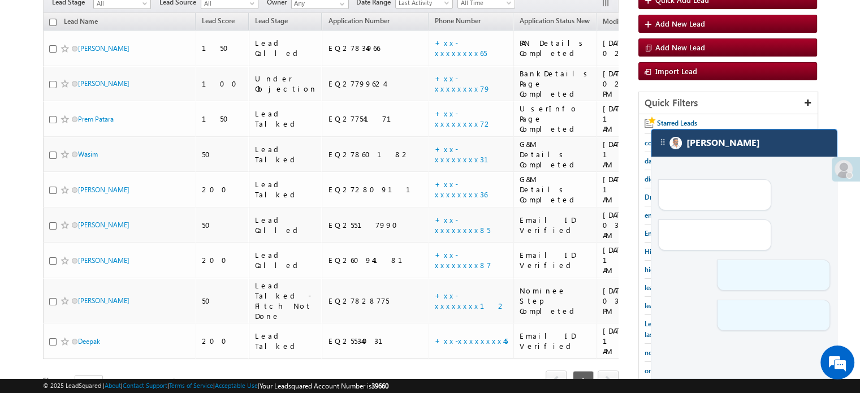
click at [780, 154] on div "[PERSON_NAME]" at bounding box center [743, 142] width 185 height 27
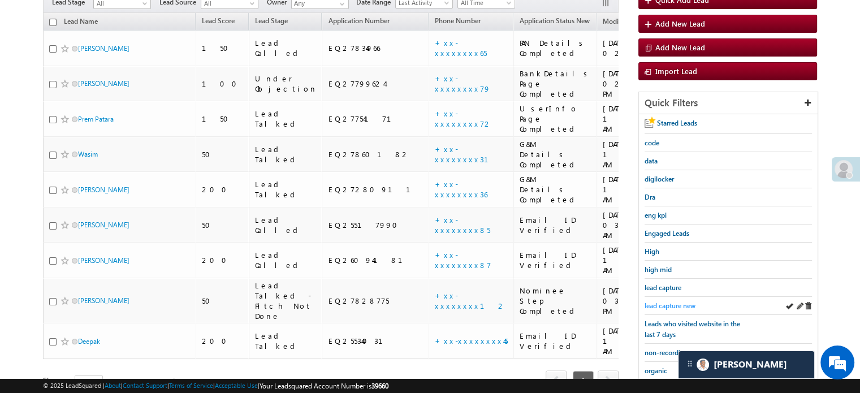
click at [663, 306] on span "lead capture new" at bounding box center [669, 305] width 51 height 8
click at [675, 301] on span "lead capture new" at bounding box center [669, 305] width 51 height 8
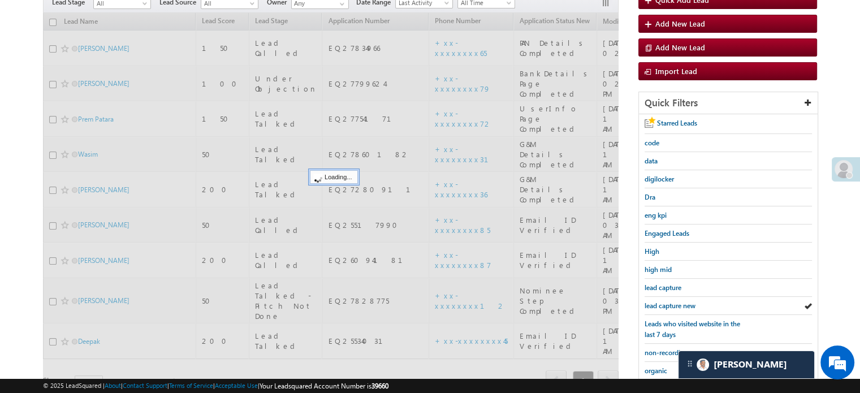
click at [675, 301] on span "lead capture new" at bounding box center [669, 305] width 51 height 8
click at [677, 301] on span "lead capture new" at bounding box center [669, 305] width 51 height 8
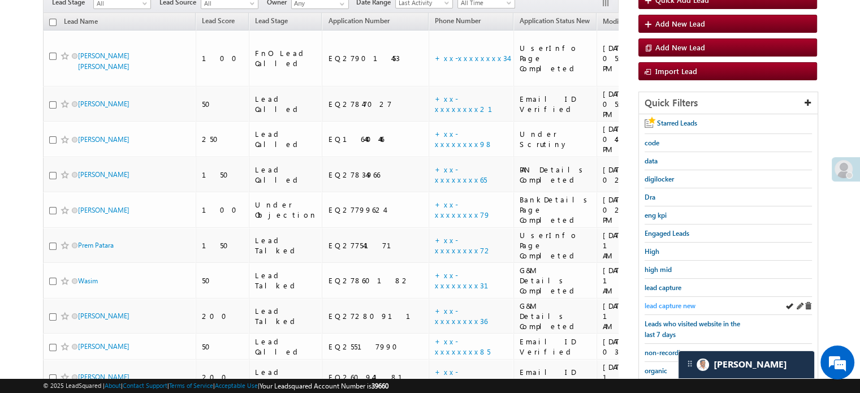
click at [652, 302] on span "lead capture new" at bounding box center [669, 305] width 51 height 8
click at [667, 301] on span "lead capture new" at bounding box center [669, 305] width 51 height 8
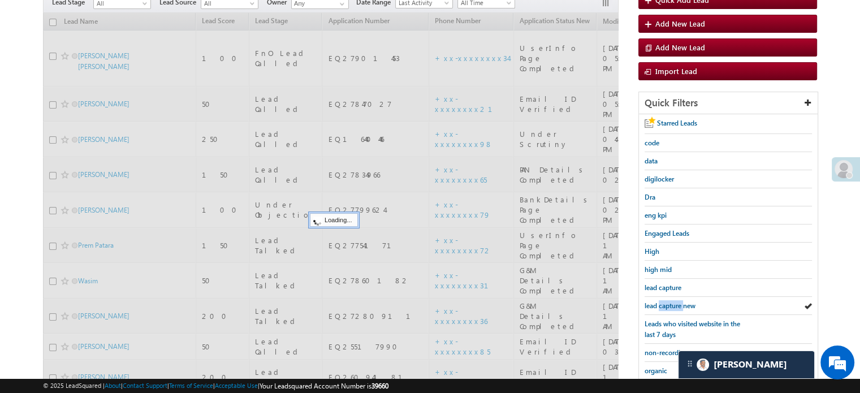
click at [667, 301] on span "lead capture new" at bounding box center [669, 305] width 51 height 8
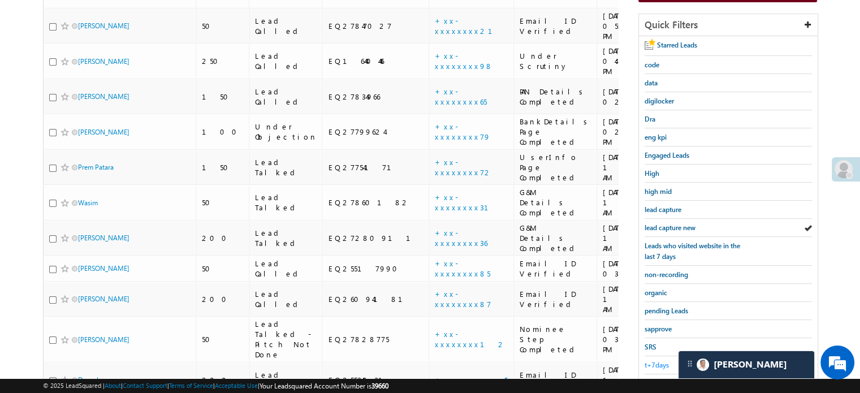
scroll to position [129, 0]
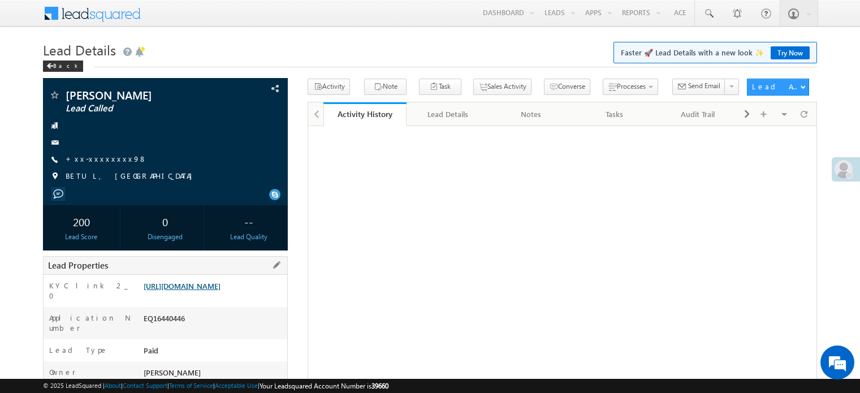
drag, startPoint x: 0, startPoint y: 0, endPoint x: 199, endPoint y: 285, distance: 347.5
click at [199, 285] on link "https://angelbroking1-pk3em7sa.customui-test.leadsquared.com?leadId=2cb544f1-19…" at bounding box center [182, 286] width 77 height 10
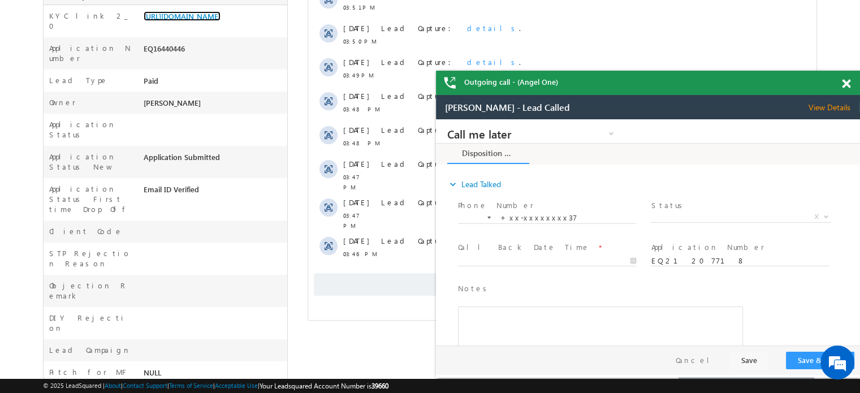
scroll to position [339, 0]
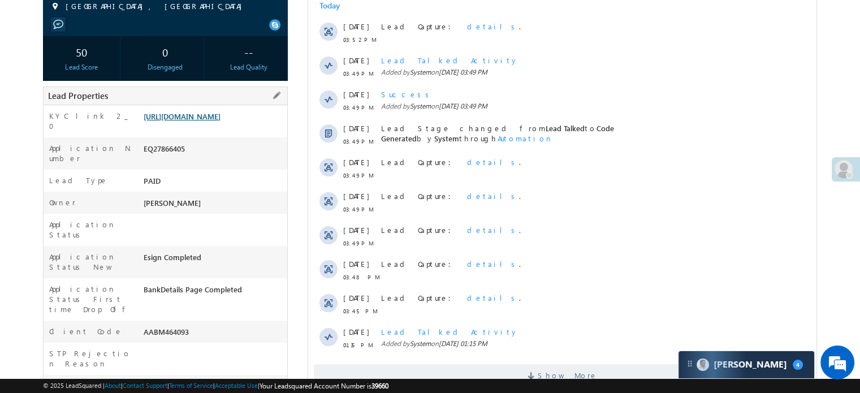
click at [215, 121] on link "[URL][DOMAIN_NAME]" at bounding box center [182, 116] width 77 height 10
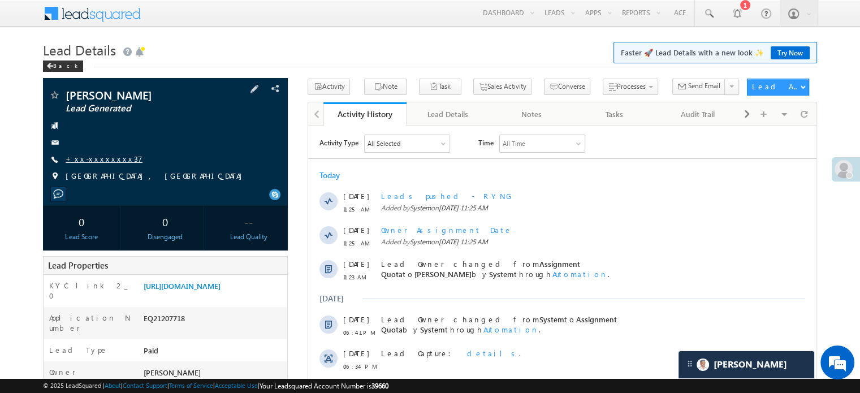
drag, startPoint x: 0, startPoint y: 0, endPoint x: 87, endPoint y: 162, distance: 184.1
click at [87, 162] on link "+xx-xxxxxxxx37" at bounding box center [104, 159] width 77 height 10
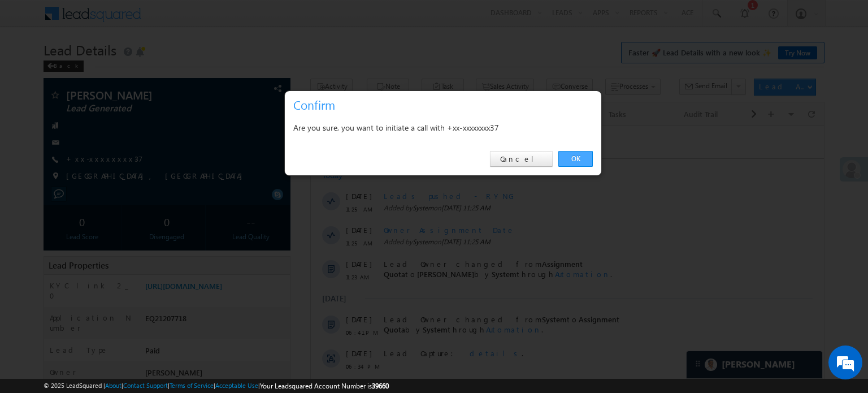
click at [572, 158] on link "OK" at bounding box center [576, 159] width 34 height 16
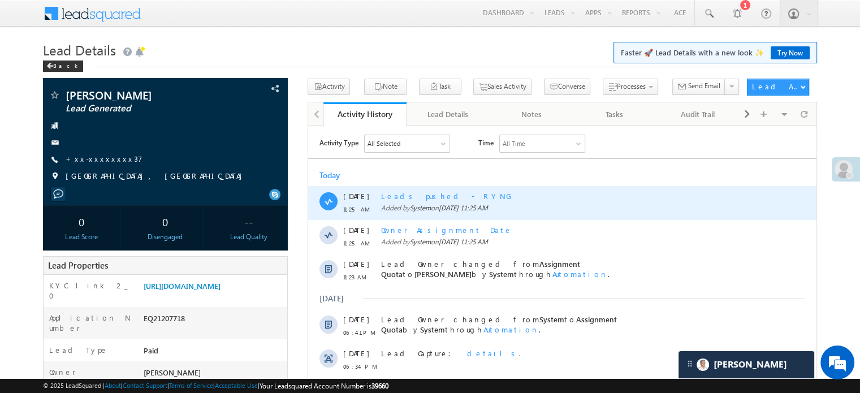
scroll to position [170, 0]
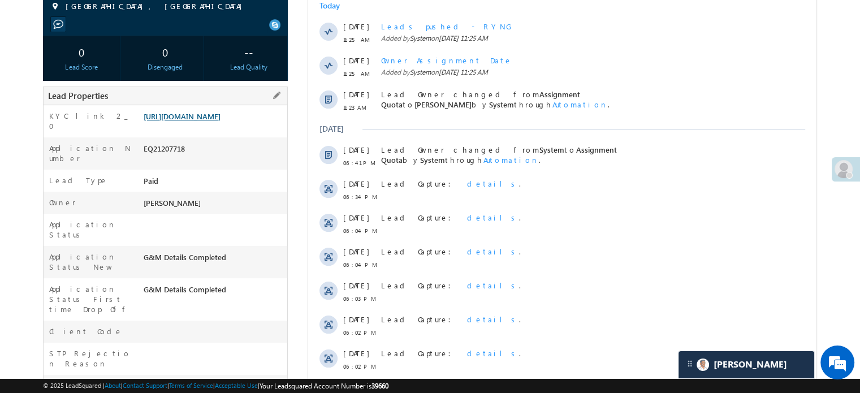
click at [173, 121] on link "https://angelbroking1-pk3em7sa.customui-test.leadsquared.com?leadId=a896f49f-f9…" at bounding box center [182, 116] width 77 height 10
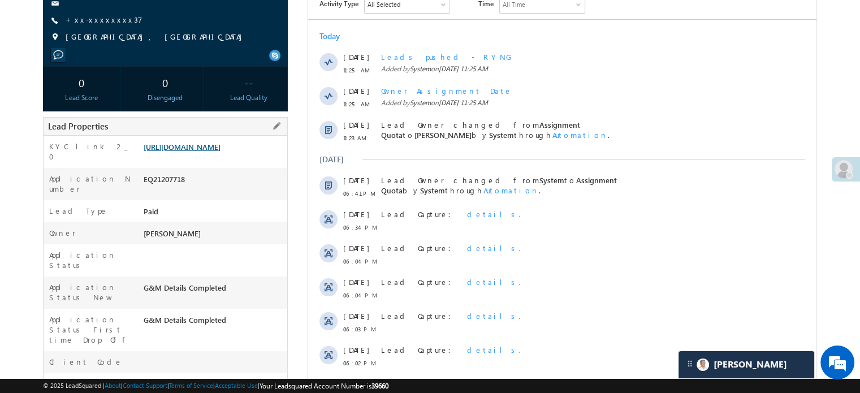
scroll to position [200, 0]
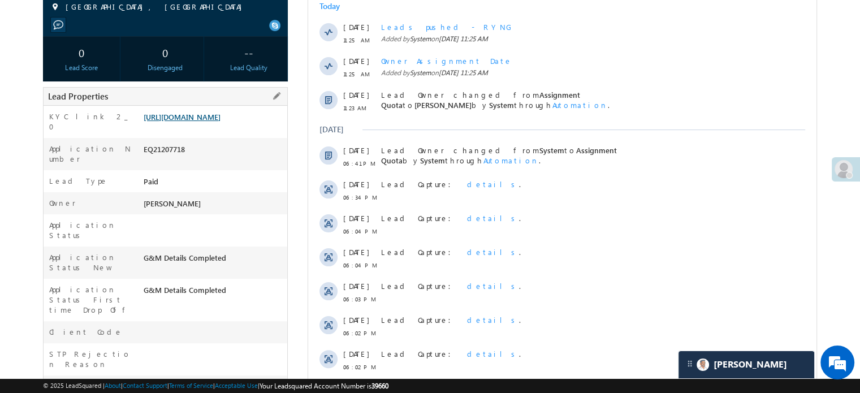
click at [193, 122] on link "https://angelbroking1-pk3em7sa.customui-test.leadsquared.com?leadId=a896f49f-f9…" at bounding box center [182, 117] width 77 height 10
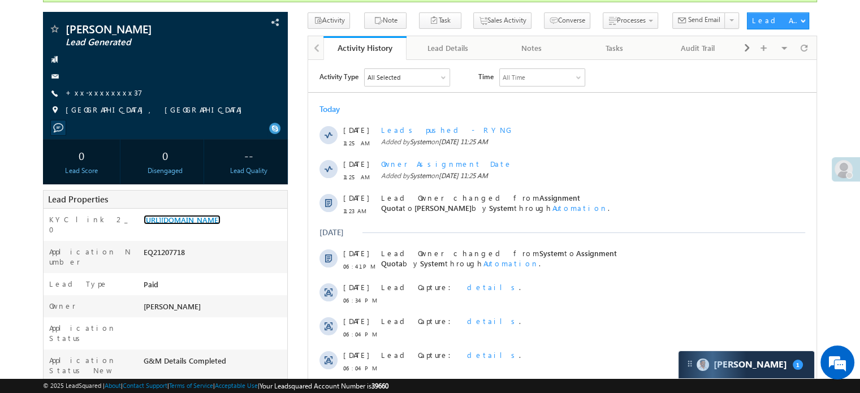
scroll to position [0, 0]
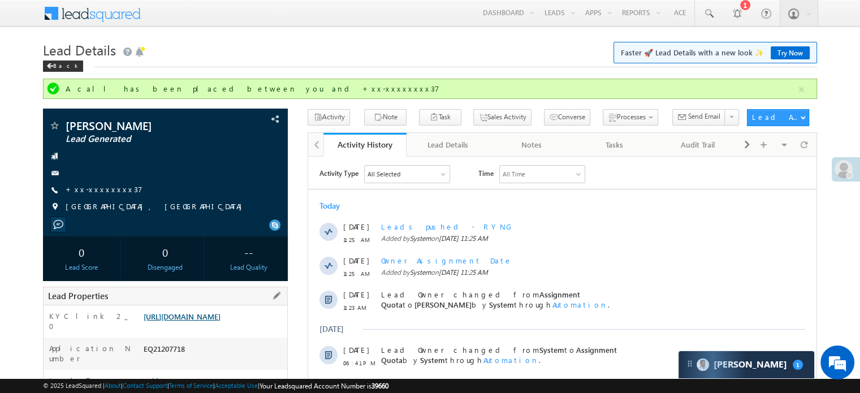
click at [177, 321] on link "https://angelbroking1-pk3em7sa.customui-test.leadsquared.com?leadId=a896f49f-f9…" at bounding box center [182, 316] width 77 height 10
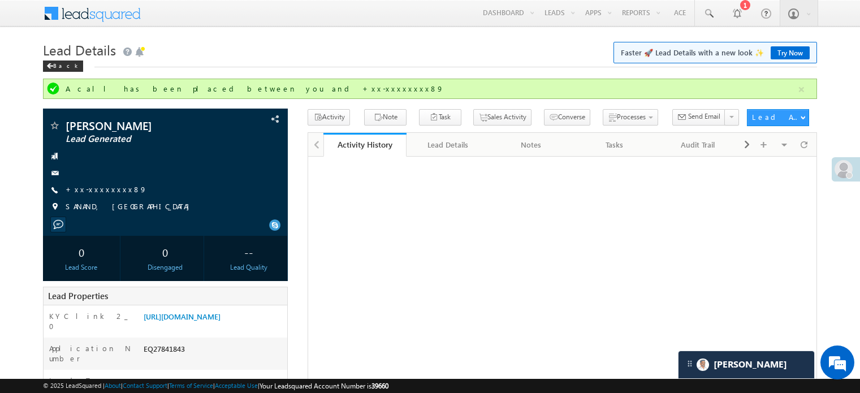
click at [86, 184] on link "+xx-xxxxxxxx89" at bounding box center [106, 189] width 81 height 10
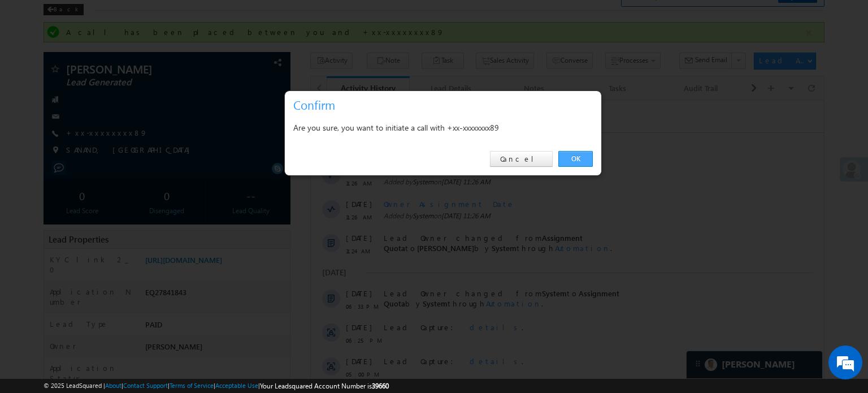
click at [566, 160] on link "OK" at bounding box center [576, 159] width 34 height 16
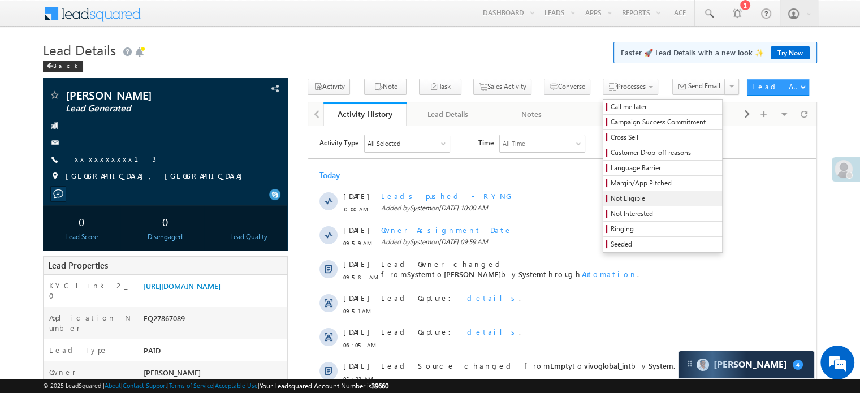
click at [611, 197] on span "Not Eligible" at bounding box center [664, 198] width 107 height 10
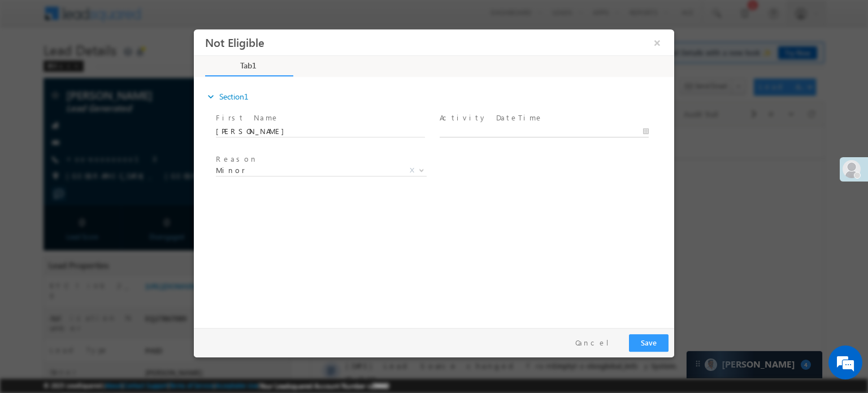
type input "08/27/25 4:19 PM"
click at [473, 127] on input "08/27/25 4:19 PM" at bounding box center [544, 131] width 209 height 11
click at [657, 37] on button "×" at bounding box center [657, 42] width 19 height 21
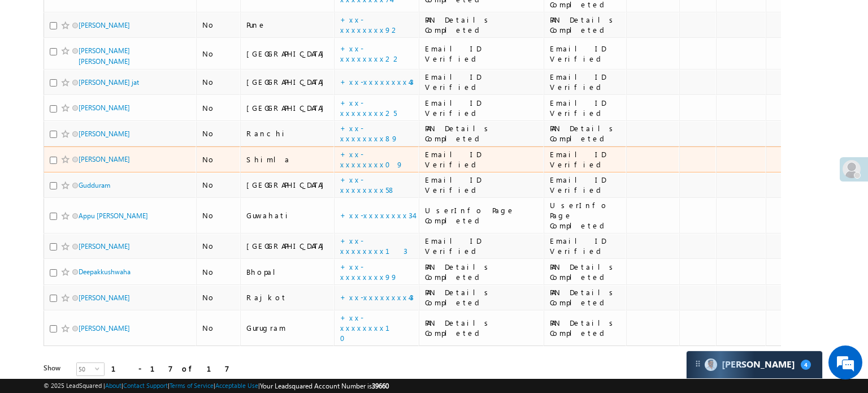
scroll to position [310, 0]
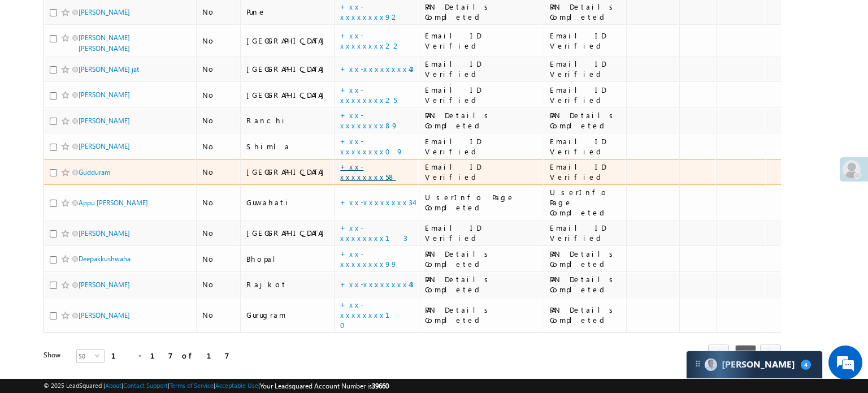
click at [341, 162] on link "+xx-xxxxxxxx58" at bounding box center [367, 172] width 55 height 20
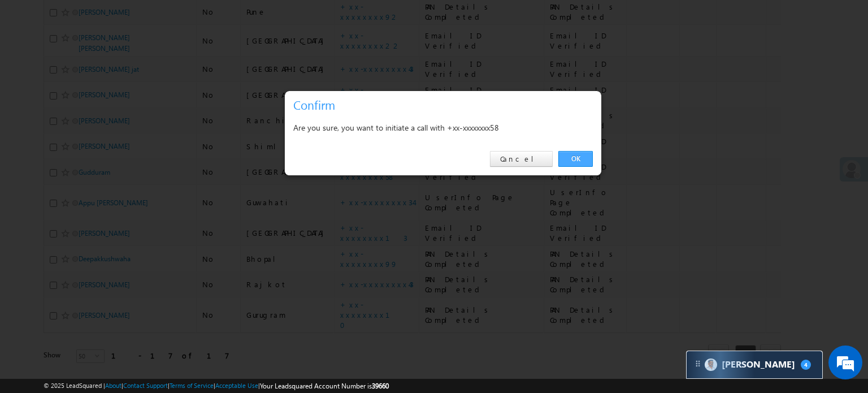
click at [572, 158] on link "OK" at bounding box center [576, 159] width 34 height 16
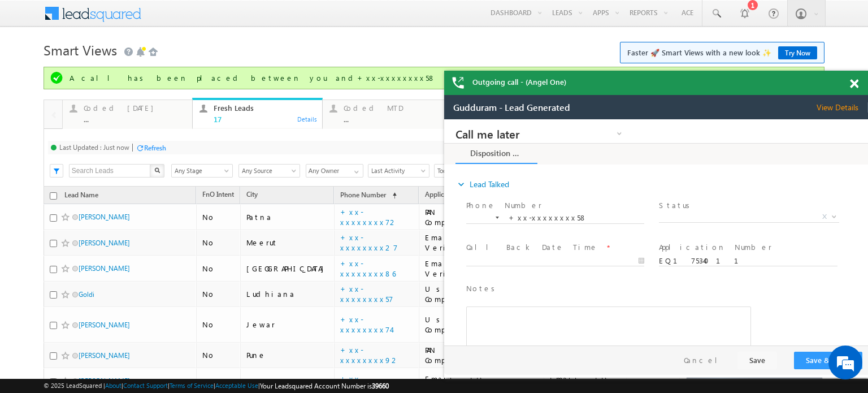
scroll to position [0, 0]
click at [853, 83] on span at bounding box center [854, 84] width 8 height 10
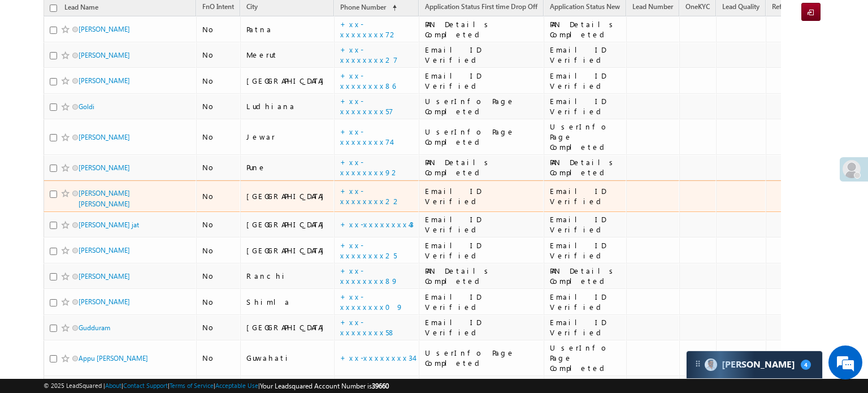
scroll to position [4, 0]
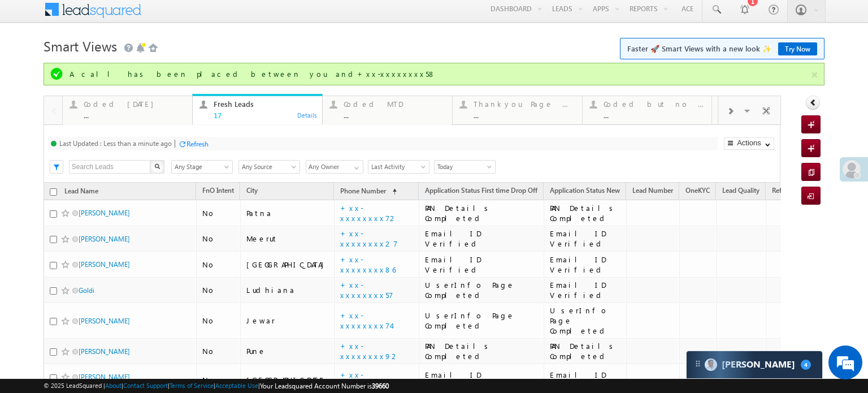
click at [206, 146] on div "Refresh" at bounding box center [198, 144] width 22 height 8
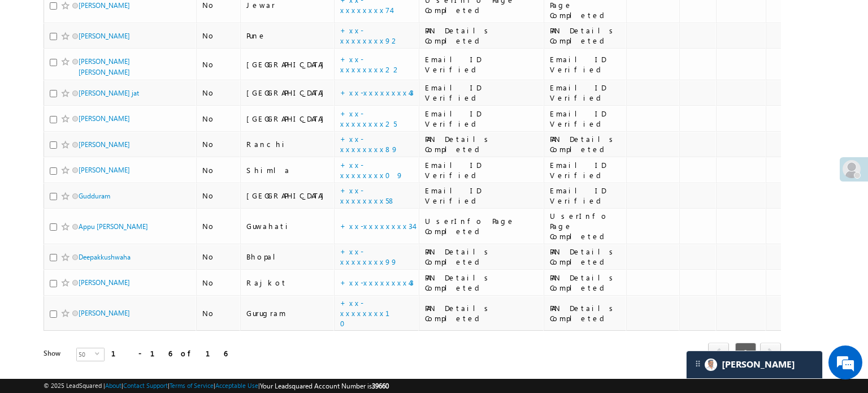
scroll to position [285, 0]
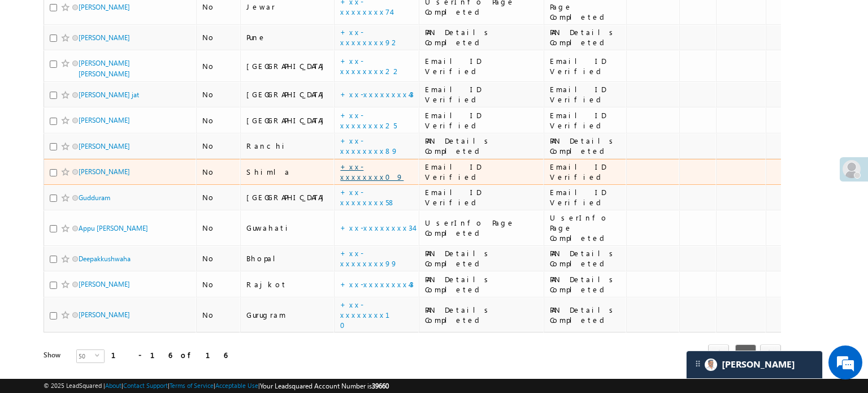
click at [340, 162] on link "+xx-xxxxxxxx09" at bounding box center [371, 172] width 63 height 20
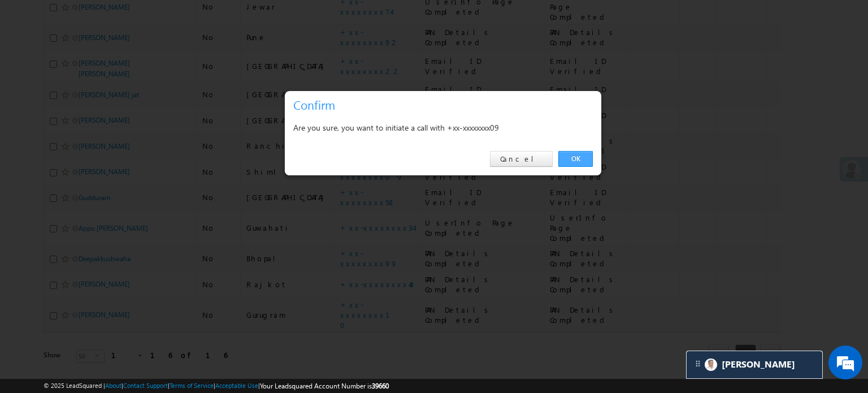
click at [581, 162] on link "OK" at bounding box center [576, 159] width 34 height 16
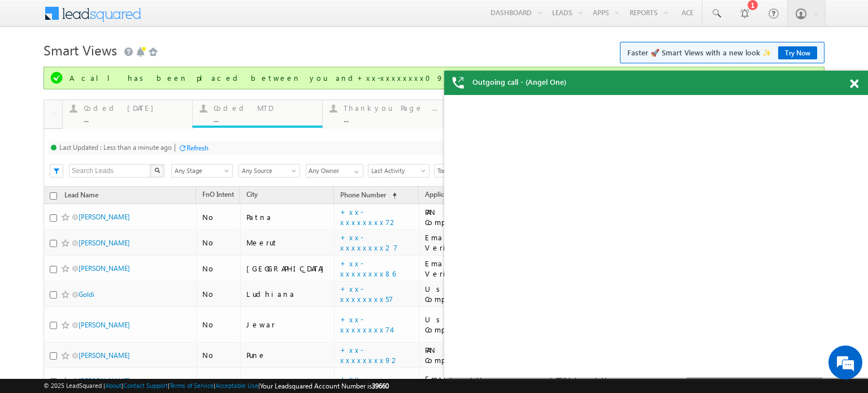
scroll to position [0, 0]
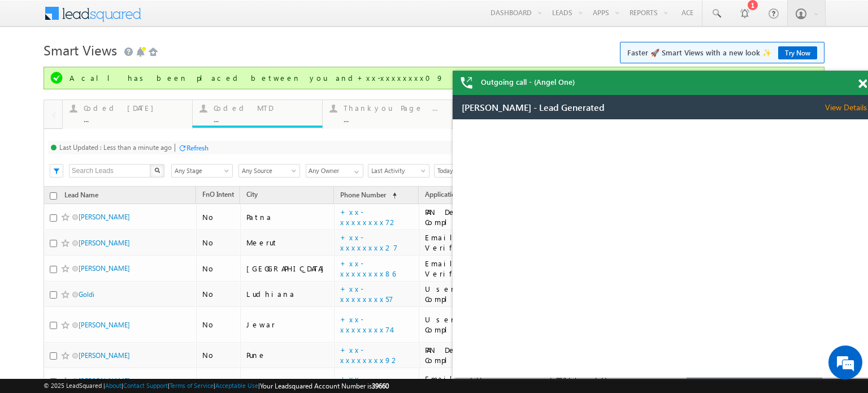
click at [852, 83] on div "Outgoing call - (Angel One)" at bounding box center [665, 83] width 424 height 24
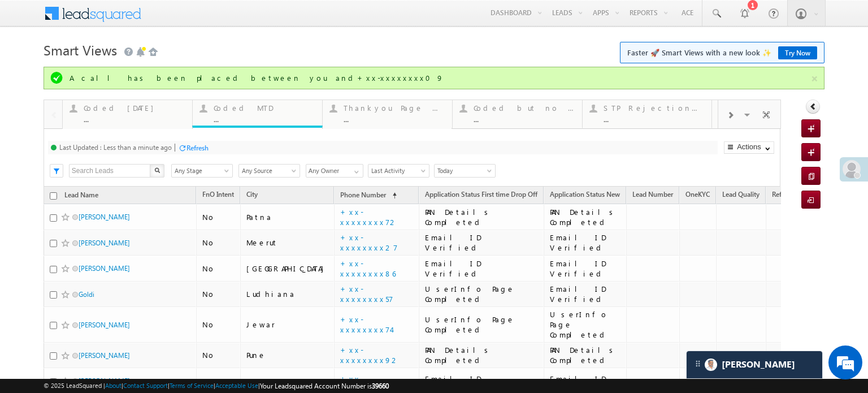
click at [719, 114] on div at bounding box center [731, 114] width 24 height 25
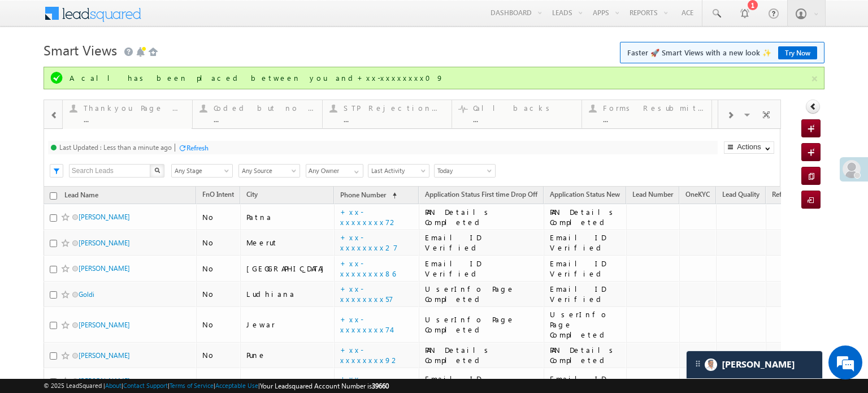
click at [719, 114] on div at bounding box center [731, 114] width 24 height 25
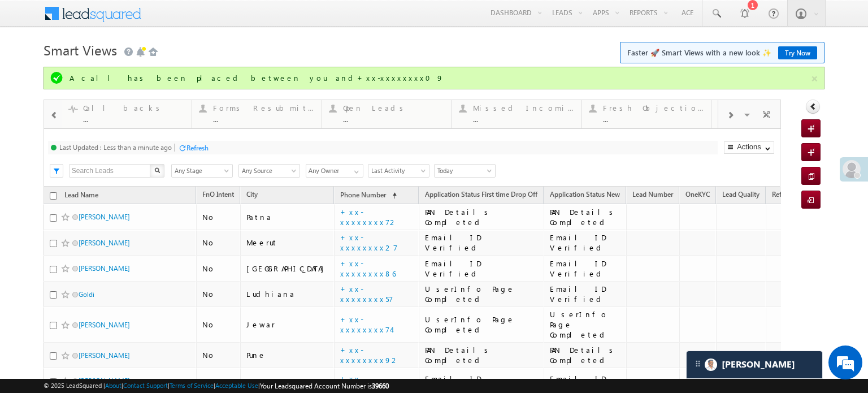
click at [719, 114] on div at bounding box center [731, 114] width 24 height 25
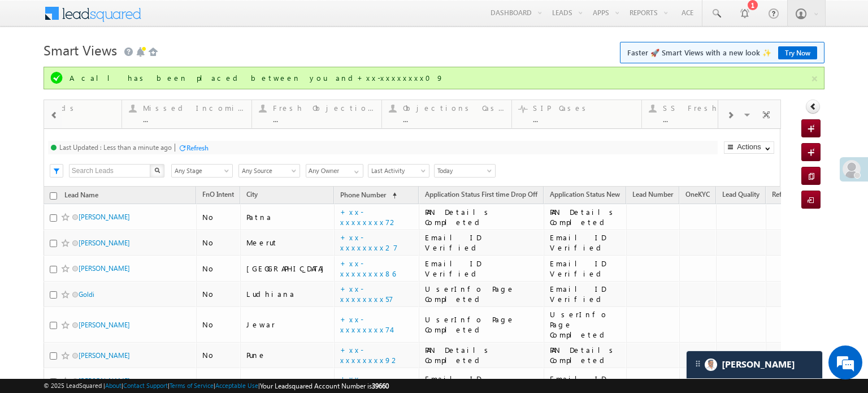
click at [719, 114] on div at bounding box center [731, 114] width 24 height 25
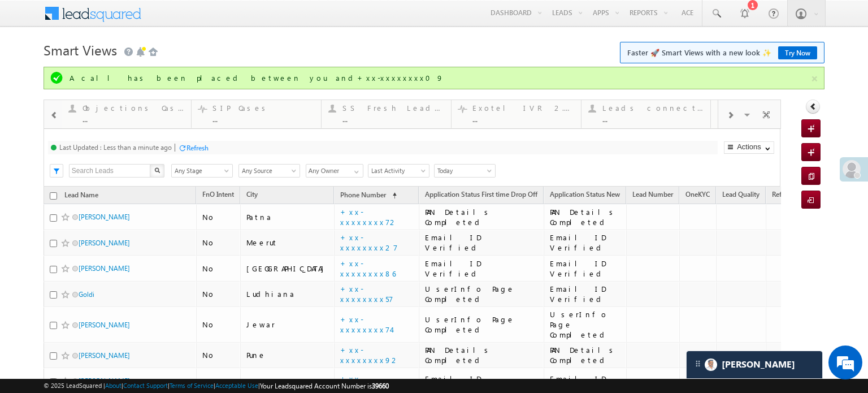
click at [719, 114] on div at bounding box center [731, 114] width 24 height 25
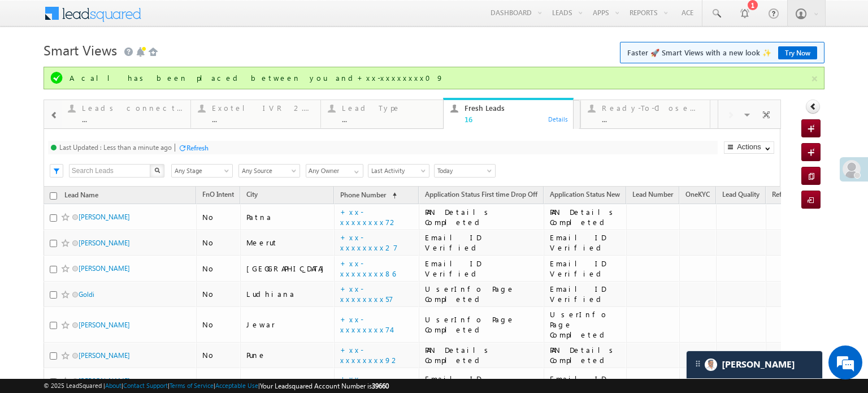
drag, startPoint x: 546, startPoint y: 108, endPoint x: 0, endPoint y: 124, distance: 546.3
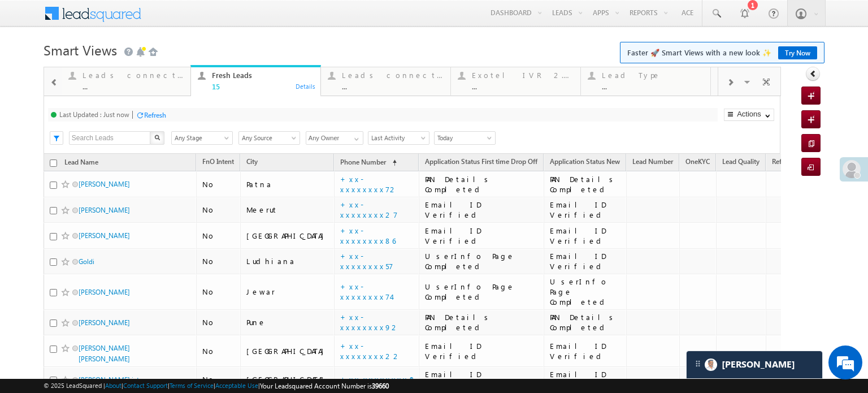
click at [54, 81] on span at bounding box center [54, 82] width 8 height 9
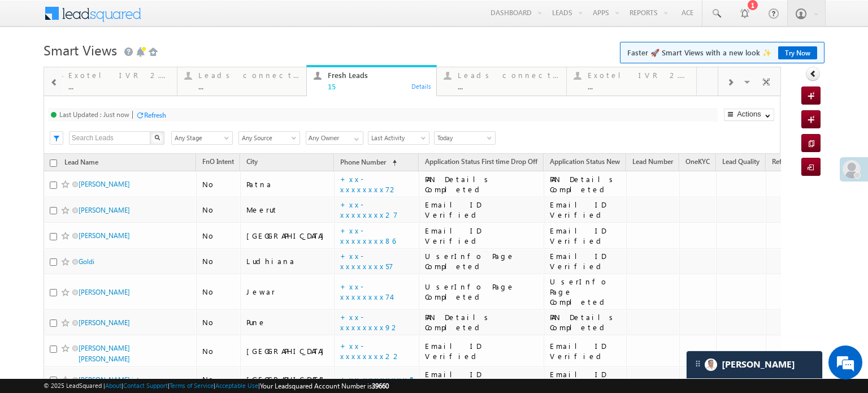
click at [54, 81] on span at bounding box center [54, 82] width 8 height 9
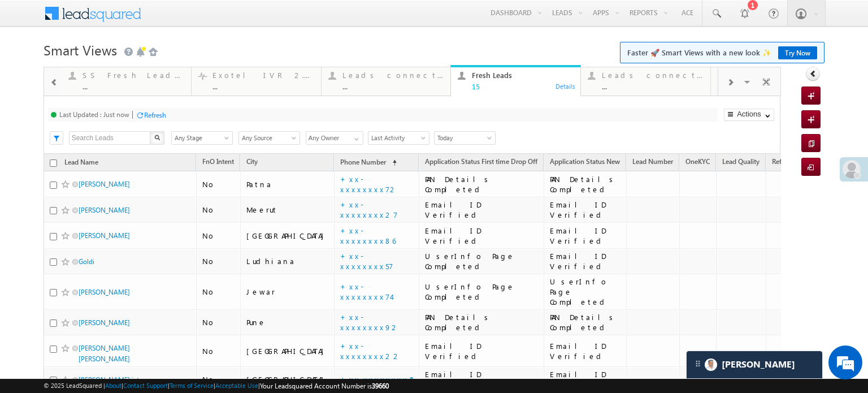
click at [54, 81] on span at bounding box center [54, 82] width 8 height 9
drag, startPoint x: 602, startPoint y: 80, endPoint x: 0, endPoint y: 101, distance: 601.9
click at [53, 79] on div at bounding box center [54, 81] width 16 height 25
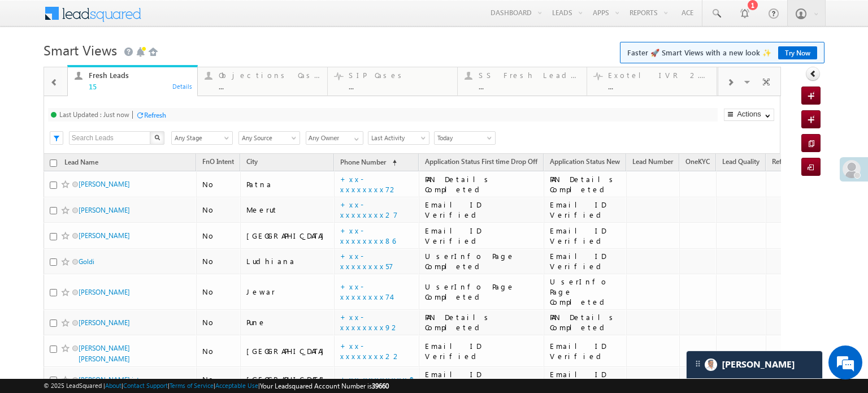
click at [53, 79] on span at bounding box center [54, 82] width 8 height 9
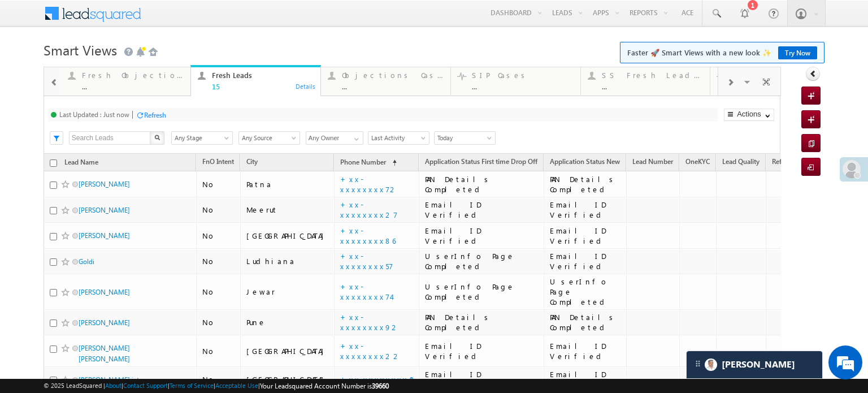
click at [53, 79] on span at bounding box center [54, 82] width 8 height 9
click at [54, 79] on span at bounding box center [54, 82] width 8 height 9
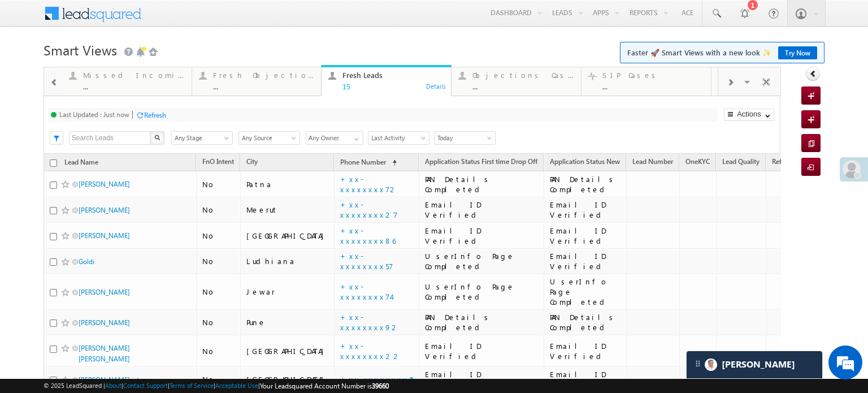
click at [54, 79] on span at bounding box center [54, 82] width 8 height 9
click at [53, 79] on span at bounding box center [54, 82] width 8 height 9
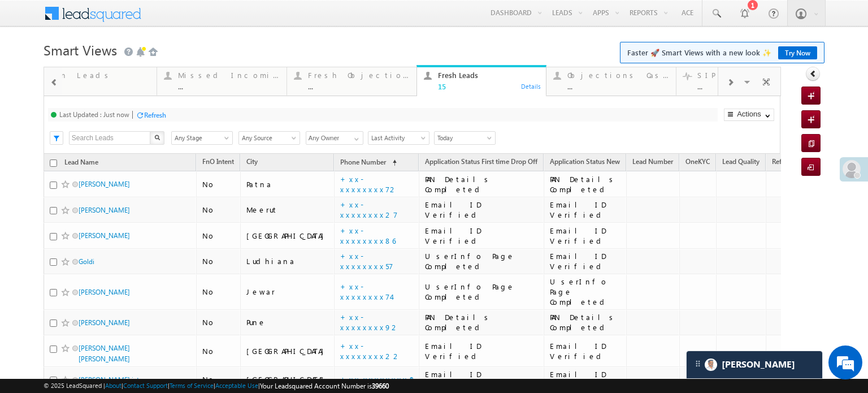
click at [53, 79] on span at bounding box center [54, 82] width 8 height 9
drag, startPoint x: 607, startPoint y: 86, endPoint x: 0, endPoint y: 68, distance: 607.4
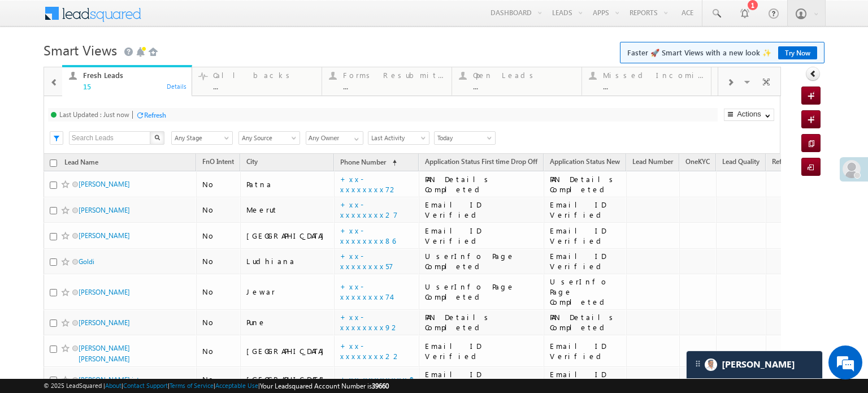
click at [50, 81] on span at bounding box center [54, 82] width 8 height 9
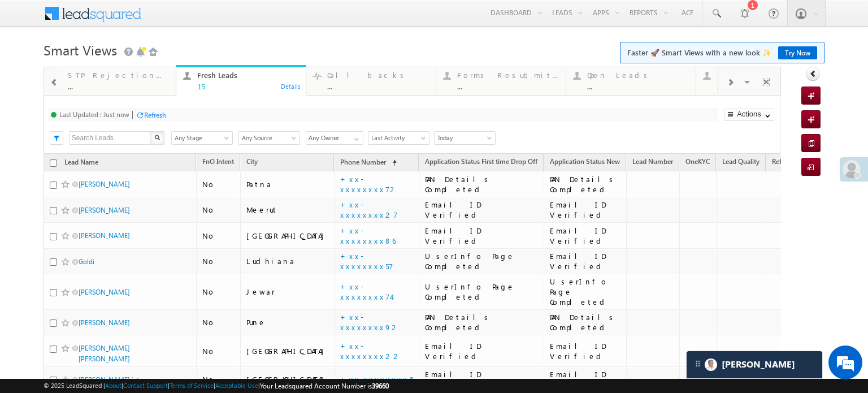
click at [50, 81] on span at bounding box center [54, 82] width 8 height 9
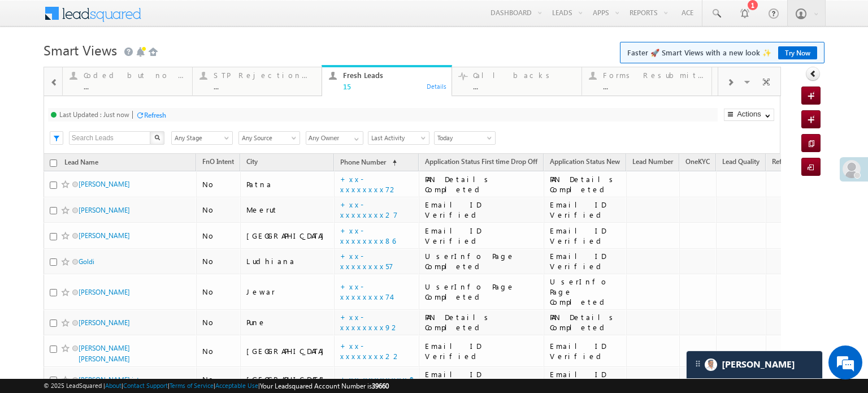
click at [50, 81] on span at bounding box center [54, 82] width 8 height 9
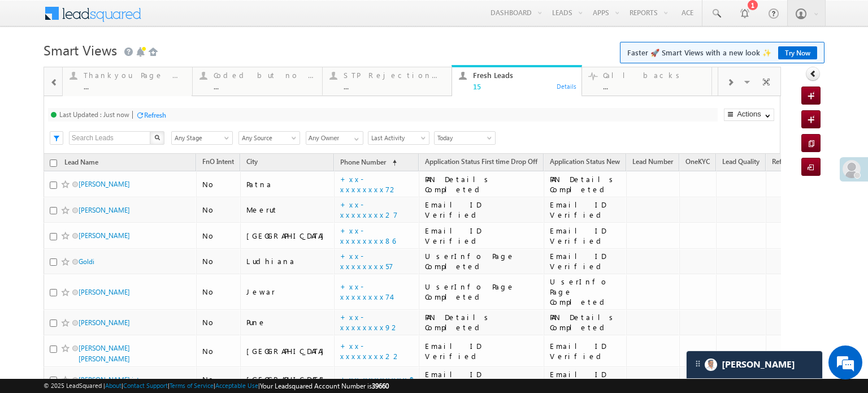
click at [50, 81] on span at bounding box center [54, 82] width 8 height 9
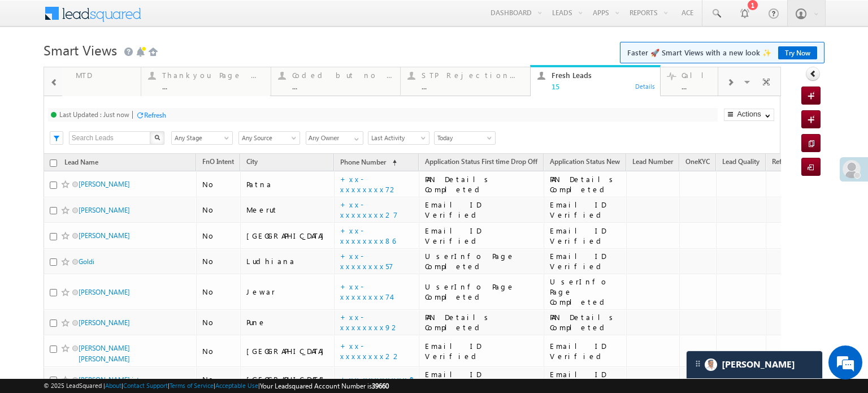
click at [50, 81] on span at bounding box center [54, 82] width 8 height 9
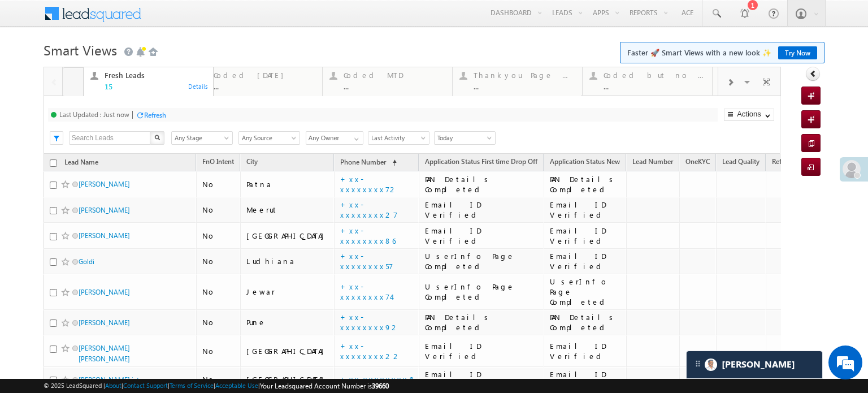
drag, startPoint x: 629, startPoint y: 80, endPoint x: 0, endPoint y: 120, distance: 629.9
drag, startPoint x: 115, startPoint y: 72, endPoint x: 159, endPoint y: 79, distance: 44.5
drag, startPoint x: 101, startPoint y: 71, endPoint x: 192, endPoint y: 84, distance: 92.5
click at [124, 77] on div "Coded Today" at bounding box center [135, 75] width 102 height 9
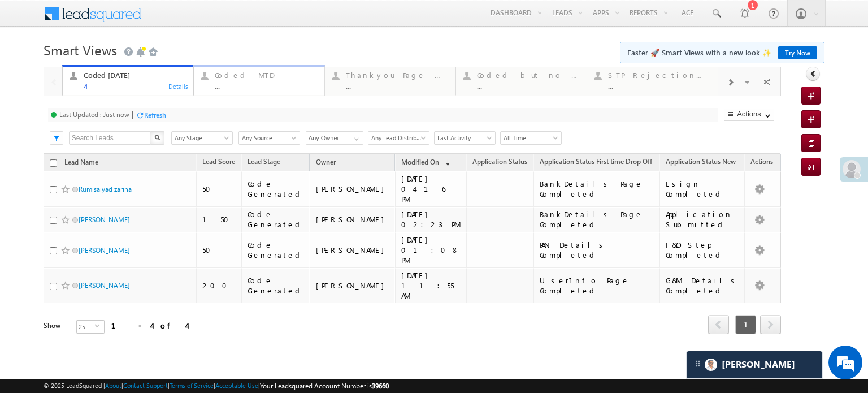
click at [243, 72] on div "Coded MTD" at bounding box center [266, 75] width 103 height 9
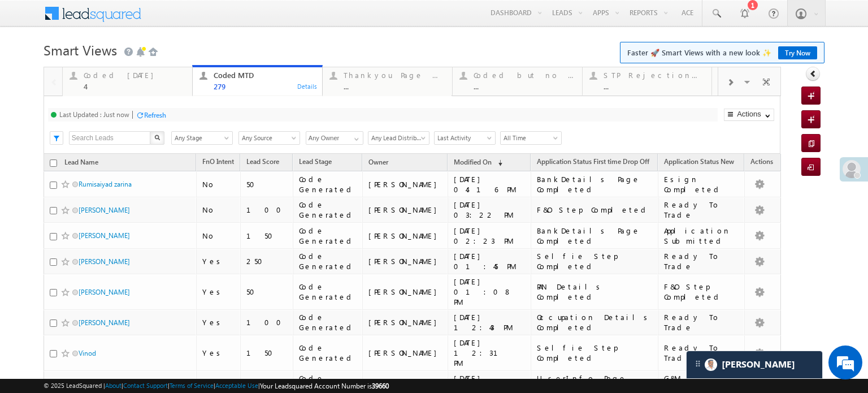
click at [727, 85] on span at bounding box center [730, 82] width 7 height 9
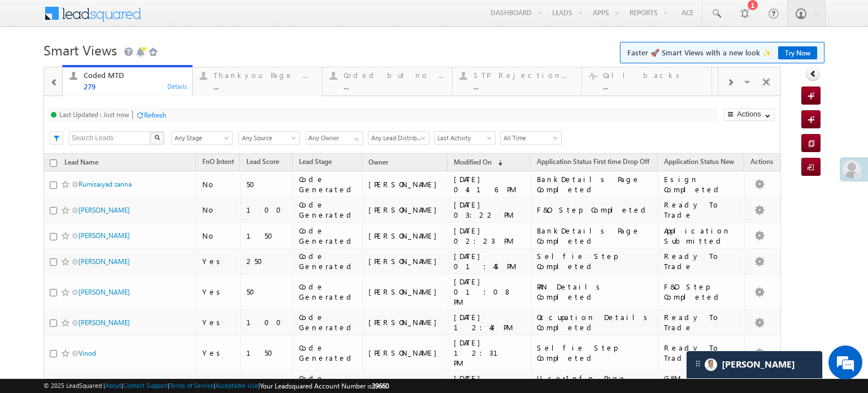
click at [727, 85] on span at bounding box center [730, 82] width 7 height 9
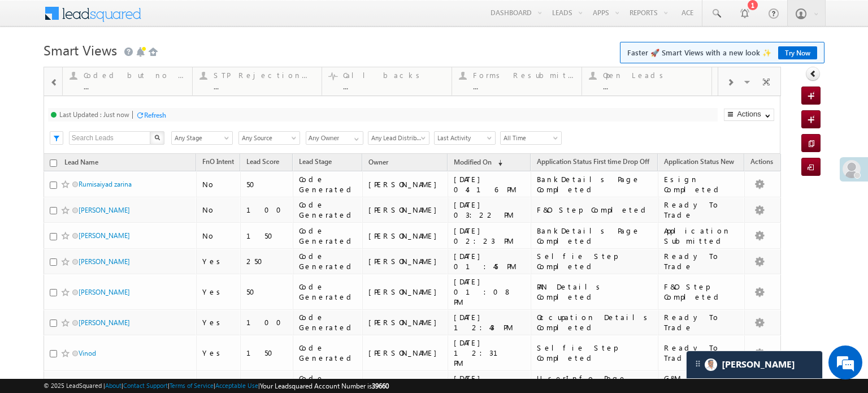
click at [727, 85] on span at bounding box center [730, 82] width 7 height 9
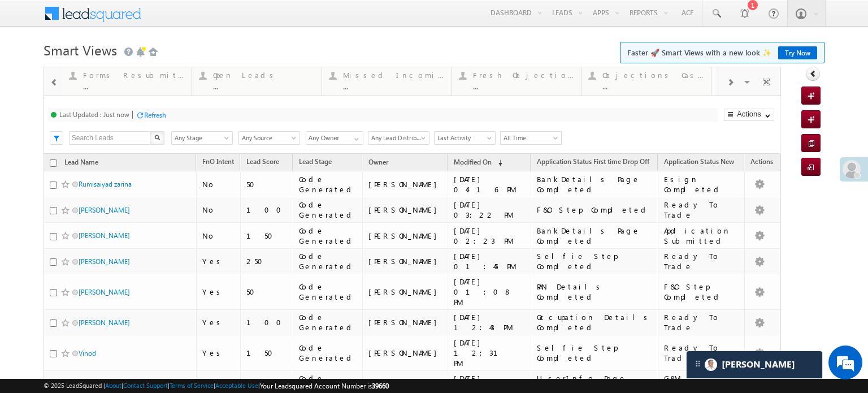
click at [727, 85] on span at bounding box center [730, 82] width 7 height 9
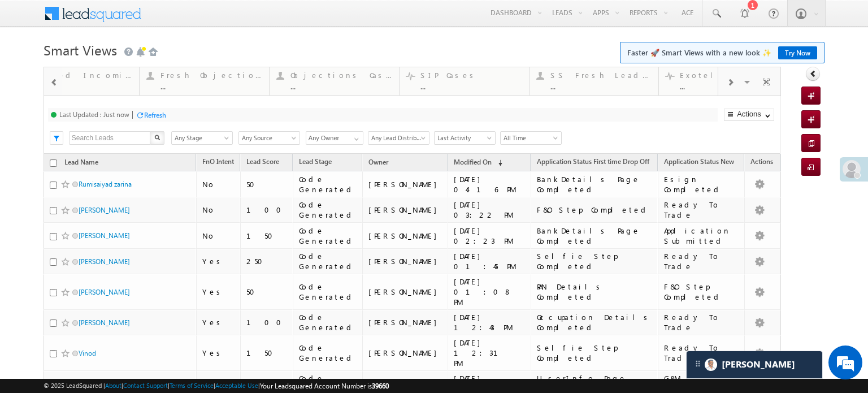
click at [727, 85] on span at bounding box center [730, 82] width 7 height 9
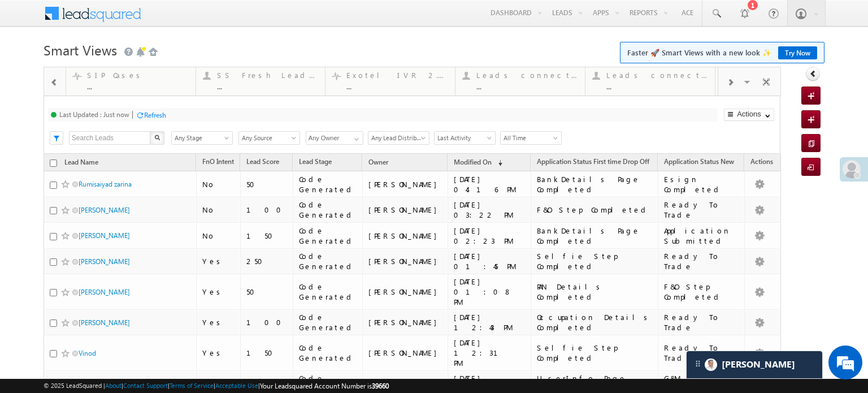
click at [727, 85] on span at bounding box center [730, 82] width 7 height 9
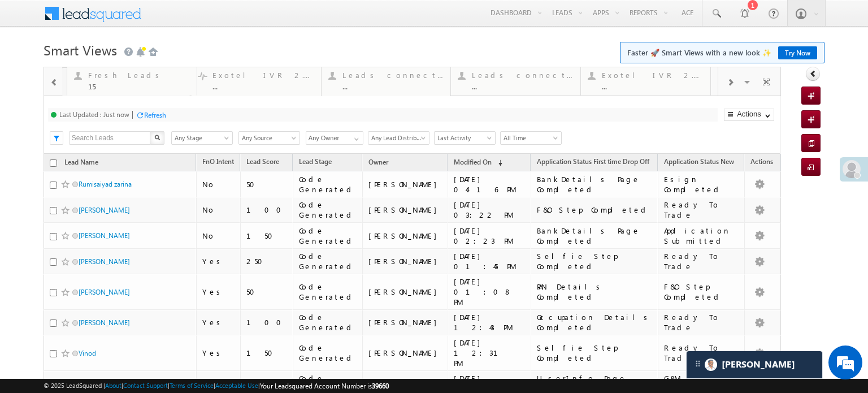
drag, startPoint x: 634, startPoint y: 72, endPoint x: 0, endPoint y: 128, distance: 636.2
click at [52, 83] on span at bounding box center [54, 82] width 8 height 9
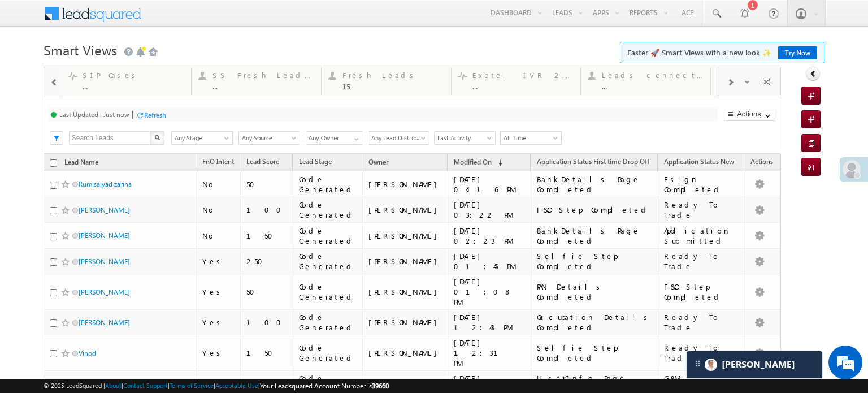
click at [52, 83] on span at bounding box center [54, 82] width 8 height 9
drag, startPoint x: 549, startPoint y: 74, endPoint x: 0, endPoint y: 144, distance: 553.9
click at [53, 83] on span at bounding box center [54, 82] width 8 height 9
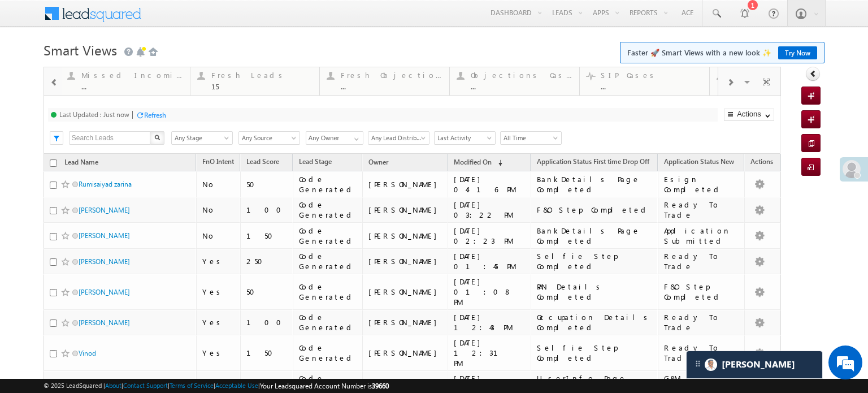
click at [53, 83] on span at bounding box center [54, 82] width 8 height 9
drag, startPoint x: 488, startPoint y: 77, endPoint x: 0, endPoint y: 111, distance: 489.6
click at [51, 83] on span at bounding box center [54, 82] width 8 height 9
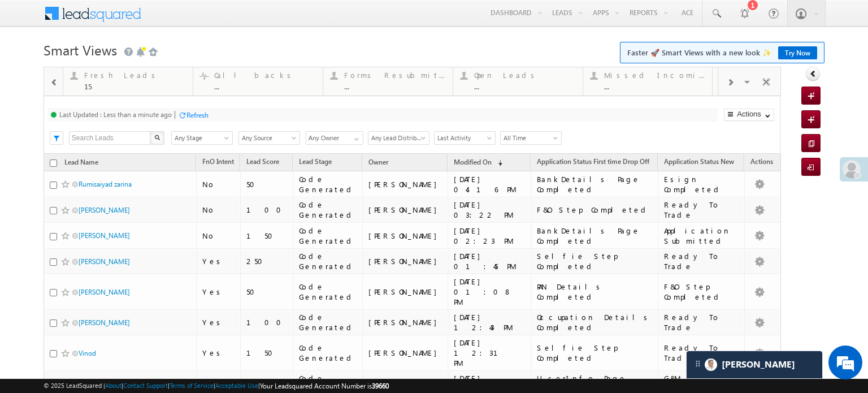
click at [51, 83] on span at bounding box center [54, 82] width 8 height 9
drag, startPoint x: 639, startPoint y: 88, endPoint x: 0, endPoint y: 214, distance: 651.8
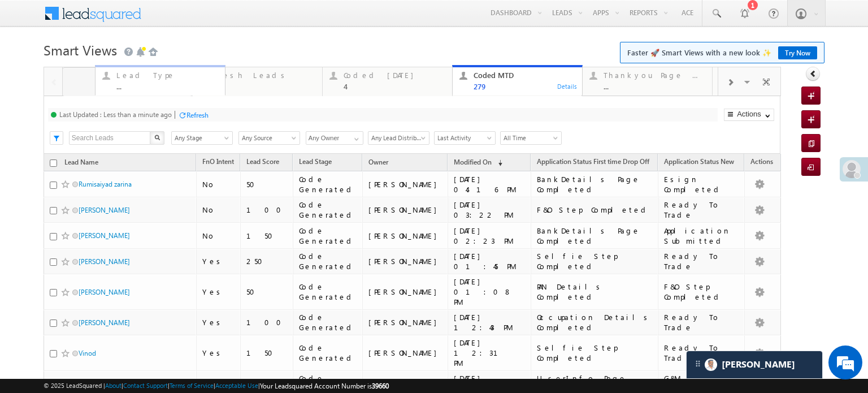
drag, startPoint x: 278, startPoint y: 93, endPoint x: 180, endPoint y: 88, distance: 98.0
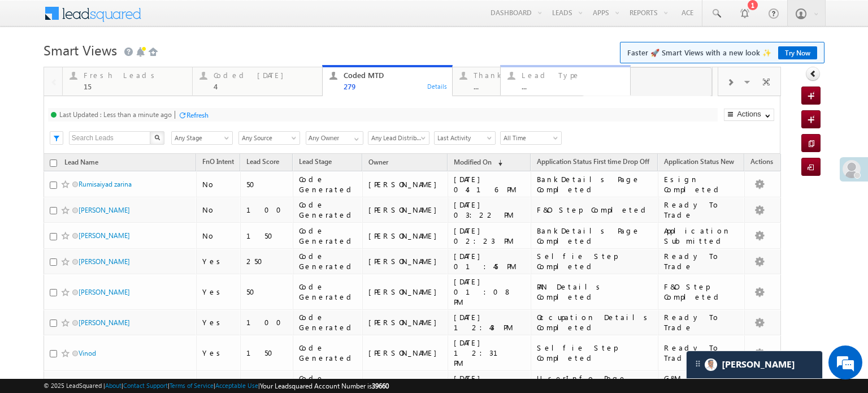
drag, startPoint x: 149, startPoint y: 73, endPoint x: 585, endPoint y: 95, distance: 435.9
click at [249, 81] on div "Coded Today 4" at bounding box center [265, 79] width 102 height 22
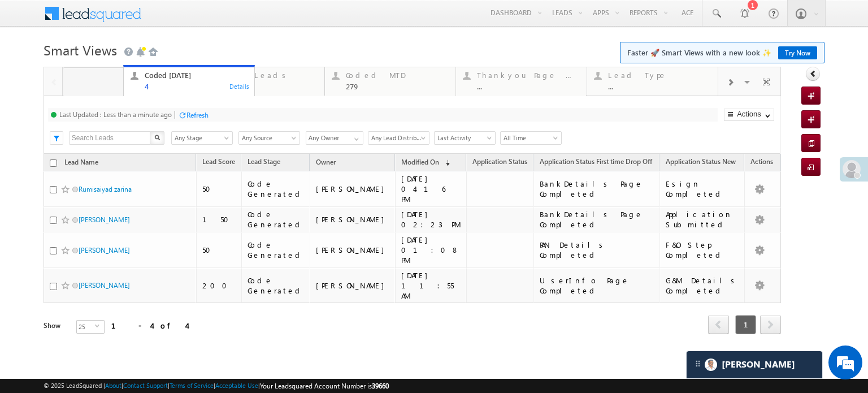
drag, startPoint x: 249, startPoint y: 81, endPoint x: 179, endPoint y: 81, distance: 70.1
click at [219, 83] on div "15" at bounding box center [266, 86] width 103 height 8
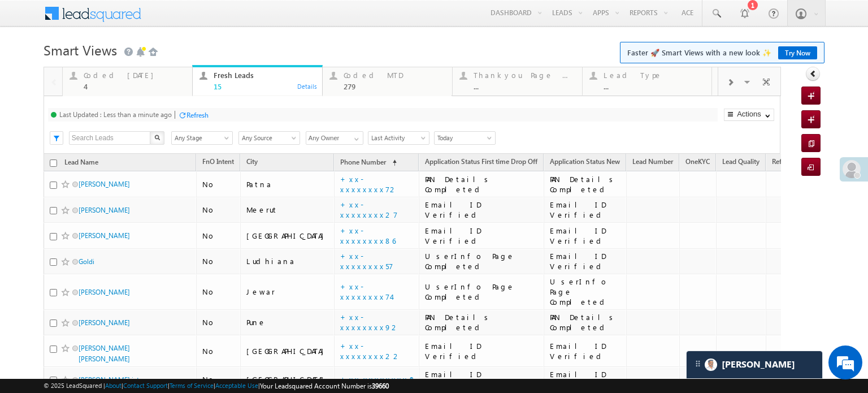
click at [202, 113] on div "Refresh" at bounding box center [198, 115] width 22 height 8
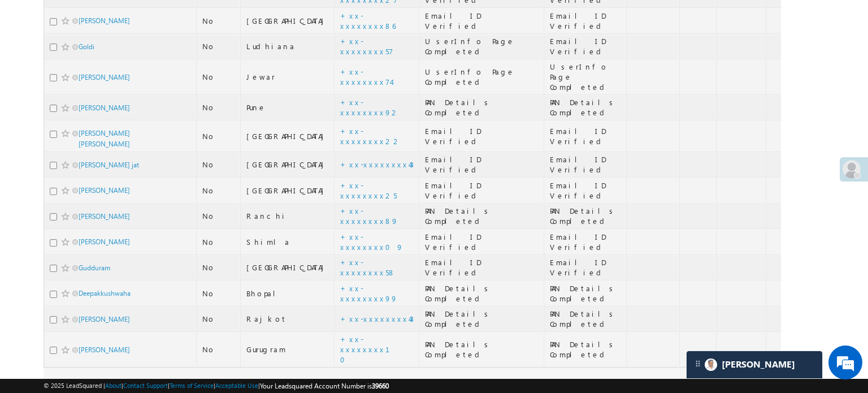
scroll to position [226, 0]
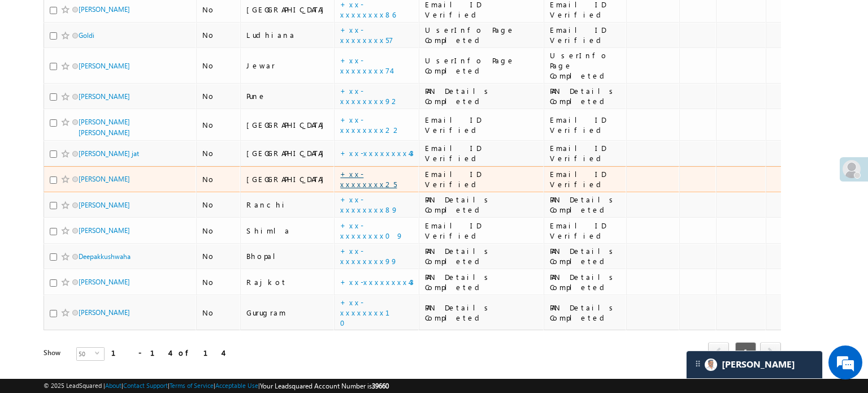
click at [340, 169] on link "+xx-xxxxxxxx25" at bounding box center [368, 179] width 57 height 20
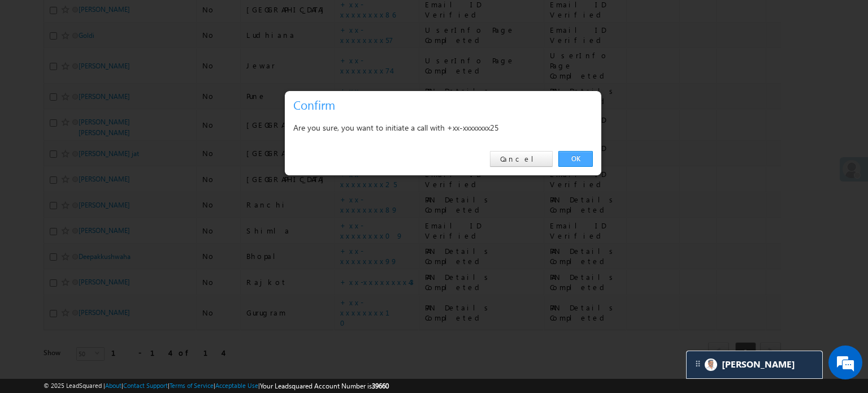
click at [565, 157] on link "OK" at bounding box center [576, 159] width 34 height 16
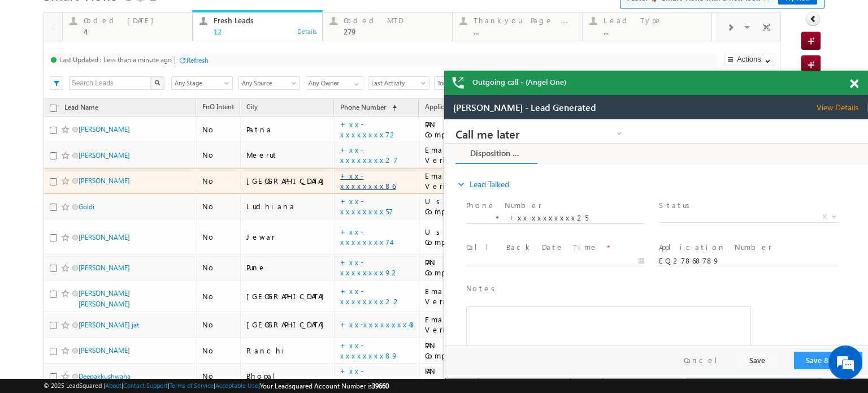
scroll to position [0, 0]
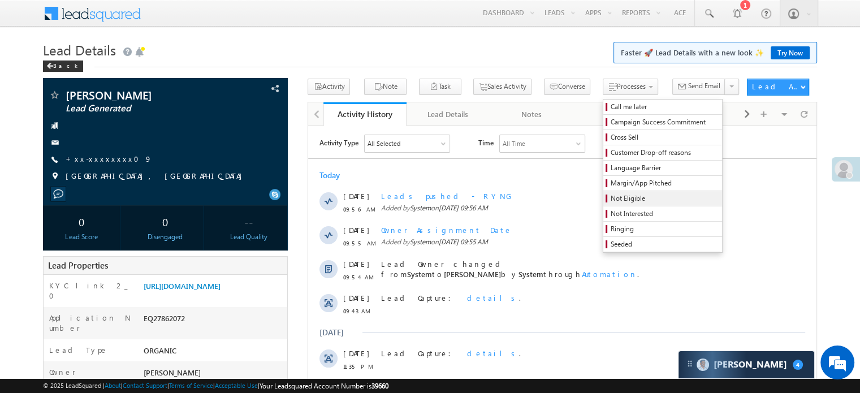
click at [611, 193] on span "Not Eligible" at bounding box center [664, 198] width 107 height 10
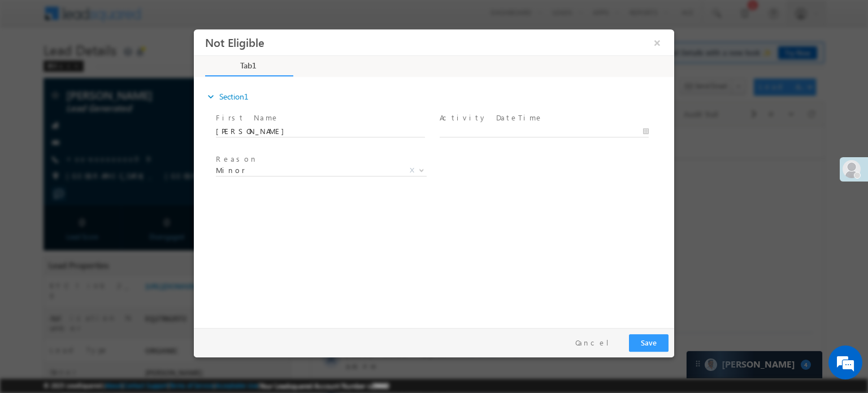
click at [497, 124] on div at bounding box center [549, 131] width 219 height 14
click at [492, 137] on span at bounding box center [544, 142] width 209 height 12
type input "[DATE] 4:23 PM"
click at [492, 134] on body "Not Eligible ×" at bounding box center [434, 175] width 481 height 293
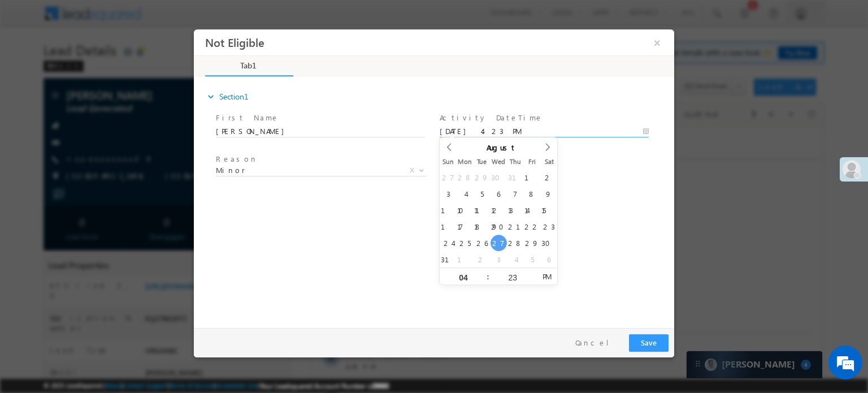
click at [644, 330] on div "Pay & Save Save Cancel" at bounding box center [437, 341] width 486 height 29
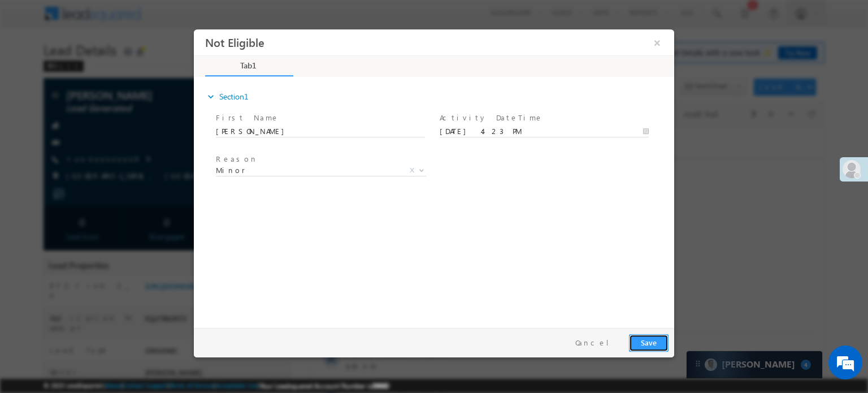
click at [651, 337] on button "Save" at bounding box center [649, 343] width 40 height 18
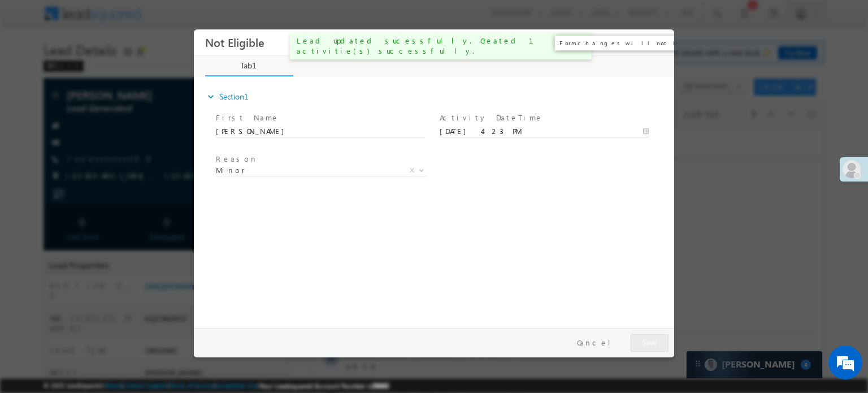
click at [656, 44] on button "×" at bounding box center [657, 42] width 19 height 21
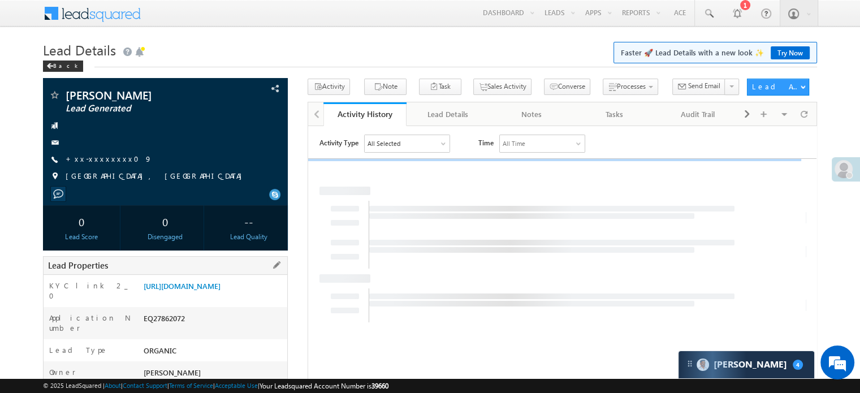
click at [251, 328] on div "EQ27862072" at bounding box center [214, 321] width 146 height 16
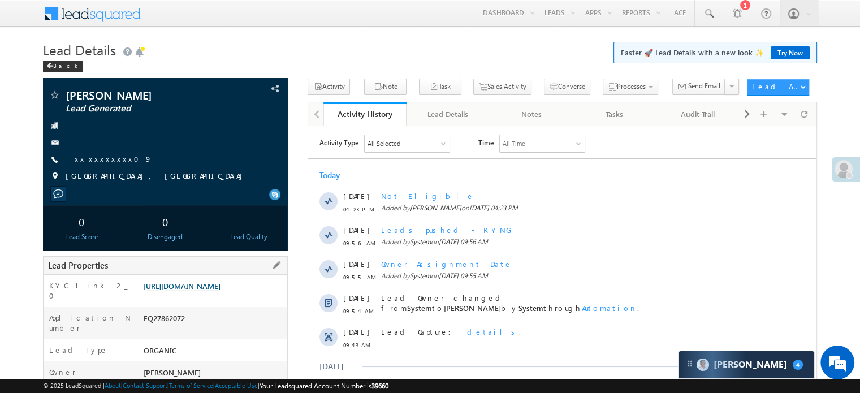
click at [220, 284] on link "https://angelbroking1-pk3em7sa.customui-test.leadsquared.com?leadId=ad75fccf-ca…" at bounding box center [182, 286] width 77 height 10
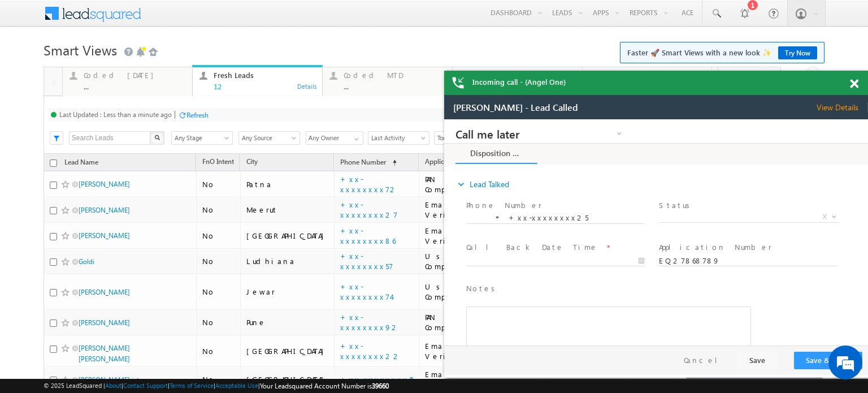
scroll to position [5683, 0]
click at [141, 84] on div "..." at bounding box center [135, 86] width 102 height 8
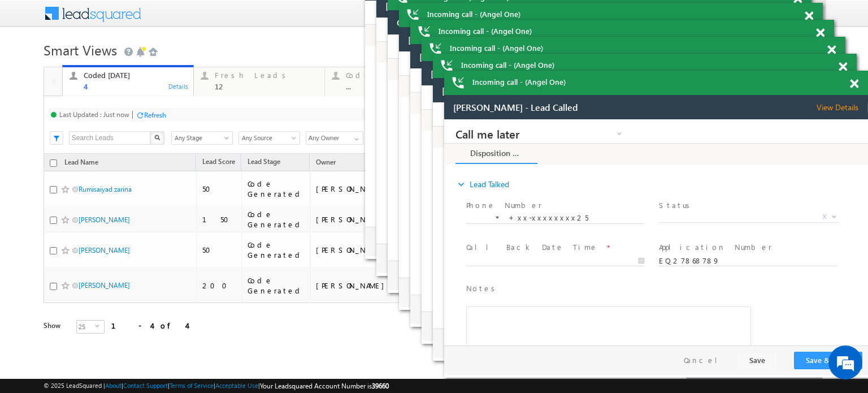
scroll to position [0, 0]
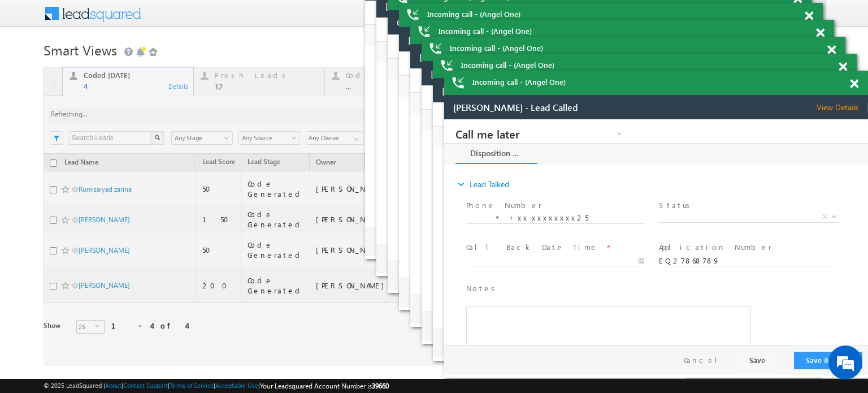
click at [0, 0] on span at bounding box center [0, 0] width 0 height 0
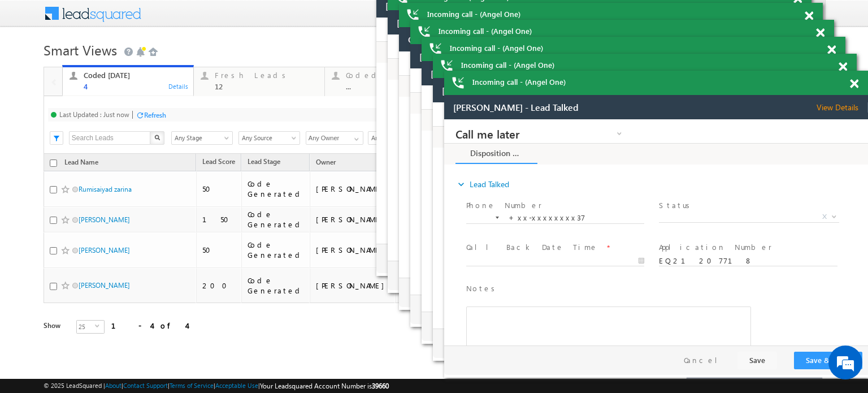
click at [853, 82] on span at bounding box center [854, 84] width 8 height 10
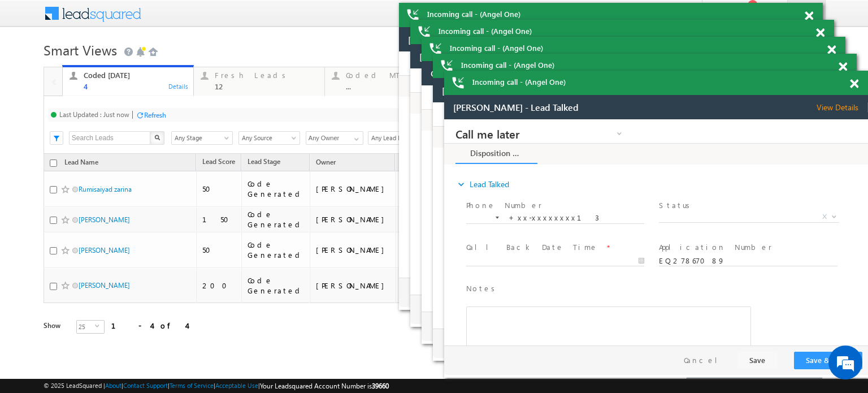
click at [853, 82] on span at bounding box center [854, 84] width 8 height 10
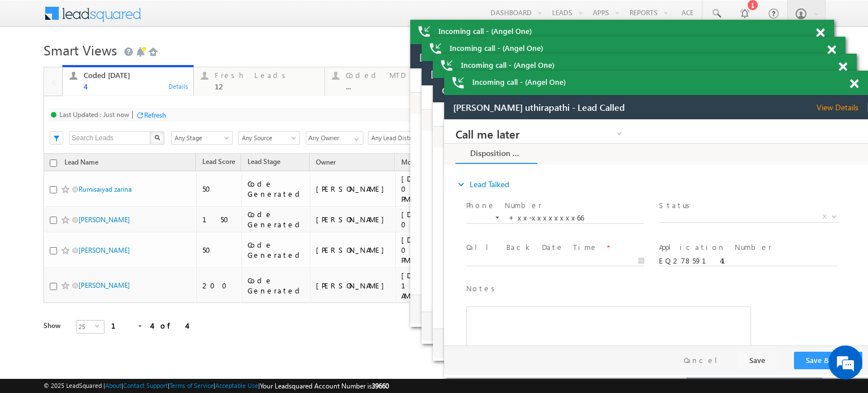
click at [853, 82] on span at bounding box center [854, 84] width 8 height 10
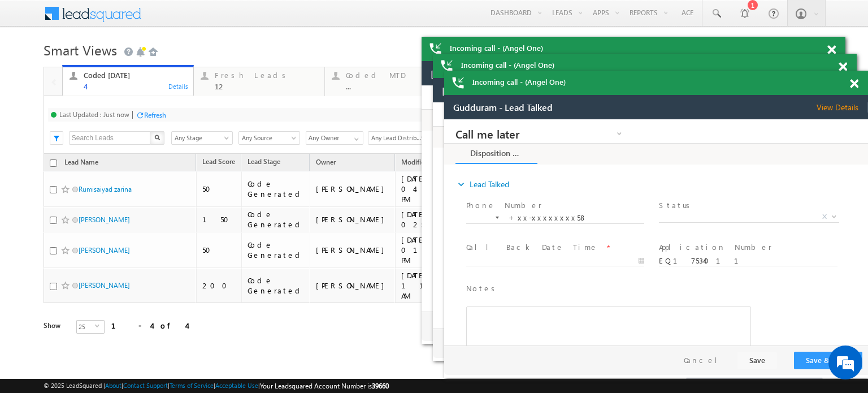
click at [853, 82] on span at bounding box center [854, 84] width 8 height 10
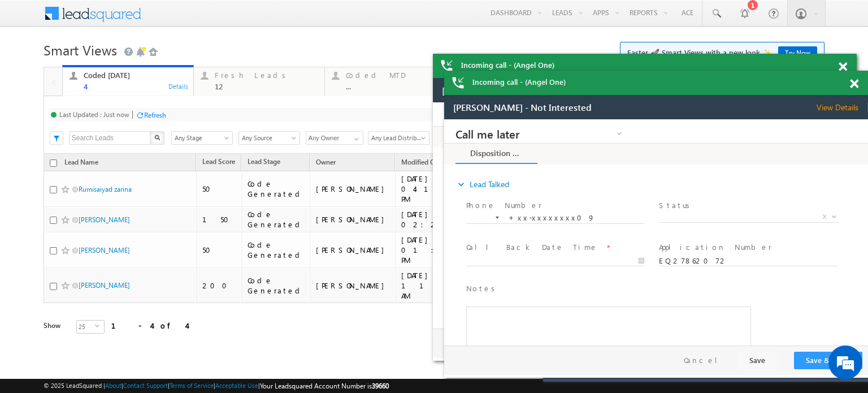
click at [853, 82] on span at bounding box center [854, 84] width 8 height 10
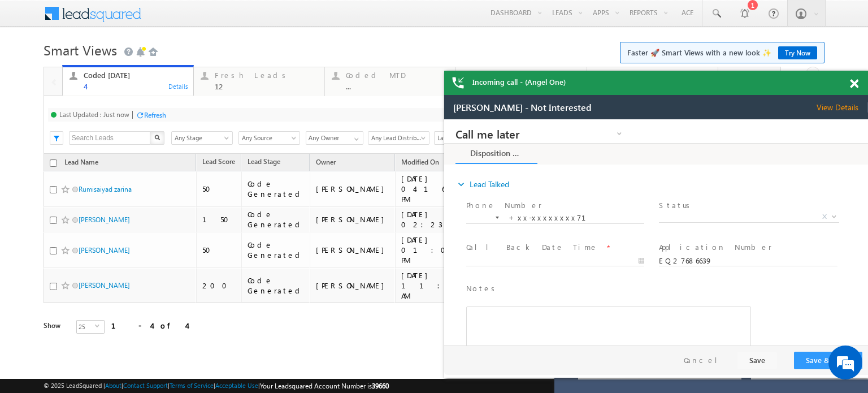
click at [853, 82] on span at bounding box center [854, 84] width 8 height 10
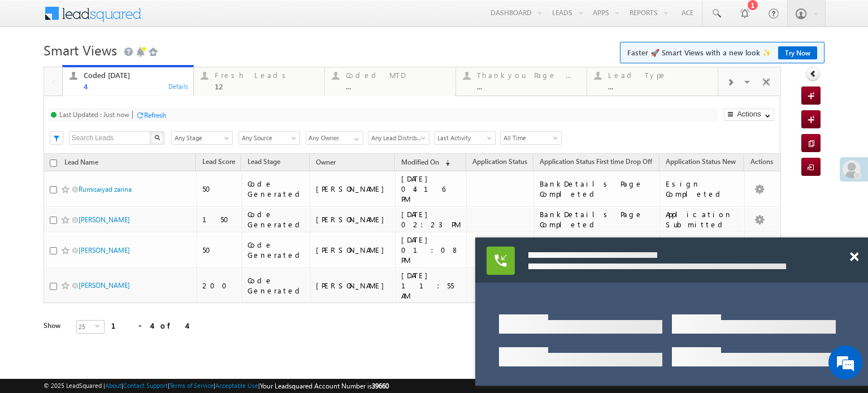
drag, startPoint x: 767, startPoint y: 276, endPoint x: 685, endPoint y: 228, distance: 94.5
click at [680, 246] on div at bounding box center [657, 260] width 271 height 28
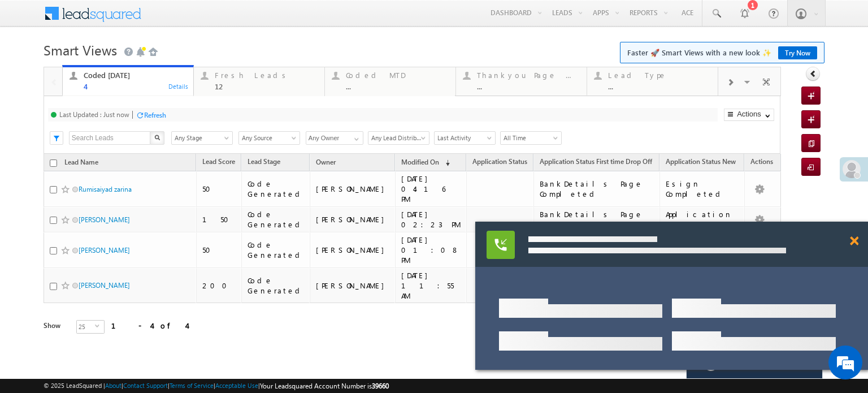
click at [852, 237] on span at bounding box center [854, 241] width 8 height 10
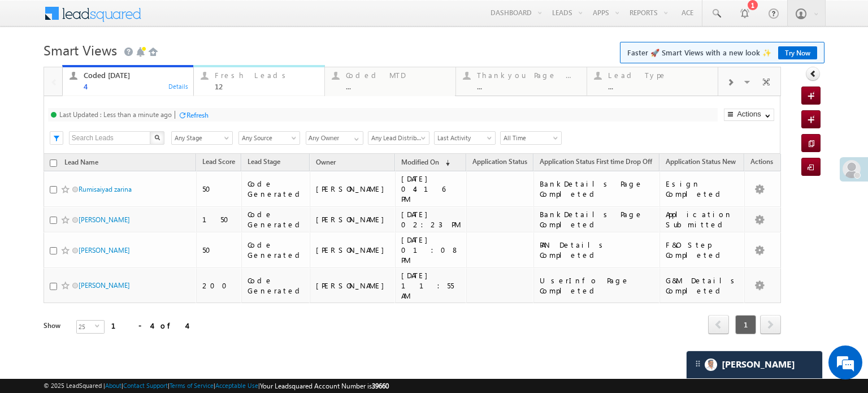
click at [250, 74] on div "Fresh Leads" at bounding box center [266, 75] width 103 height 9
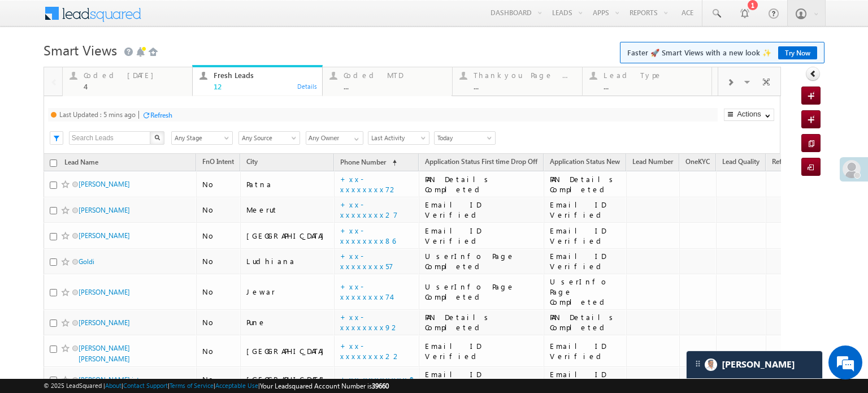
click at [177, 112] on div "Last Updated : 5 mins ago Refresh Refreshing..." at bounding box center [383, 115] width 670 height 14
click at [153, 114] on div "Refresh" at bounding box center [161, 115] width 22 height 8
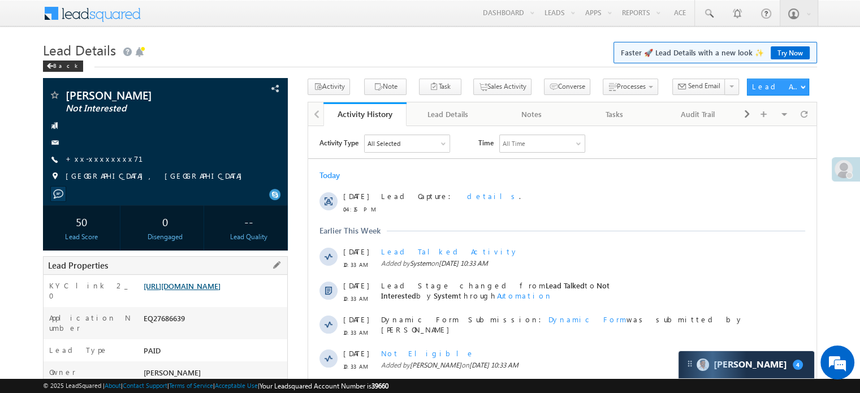
click at [220, 287] on link "[URL][DOMAIN_NAME]" at bounding box center [182, 286] width 77 height 10
